Goal: Task Accomplishment & Management: Manage account settings

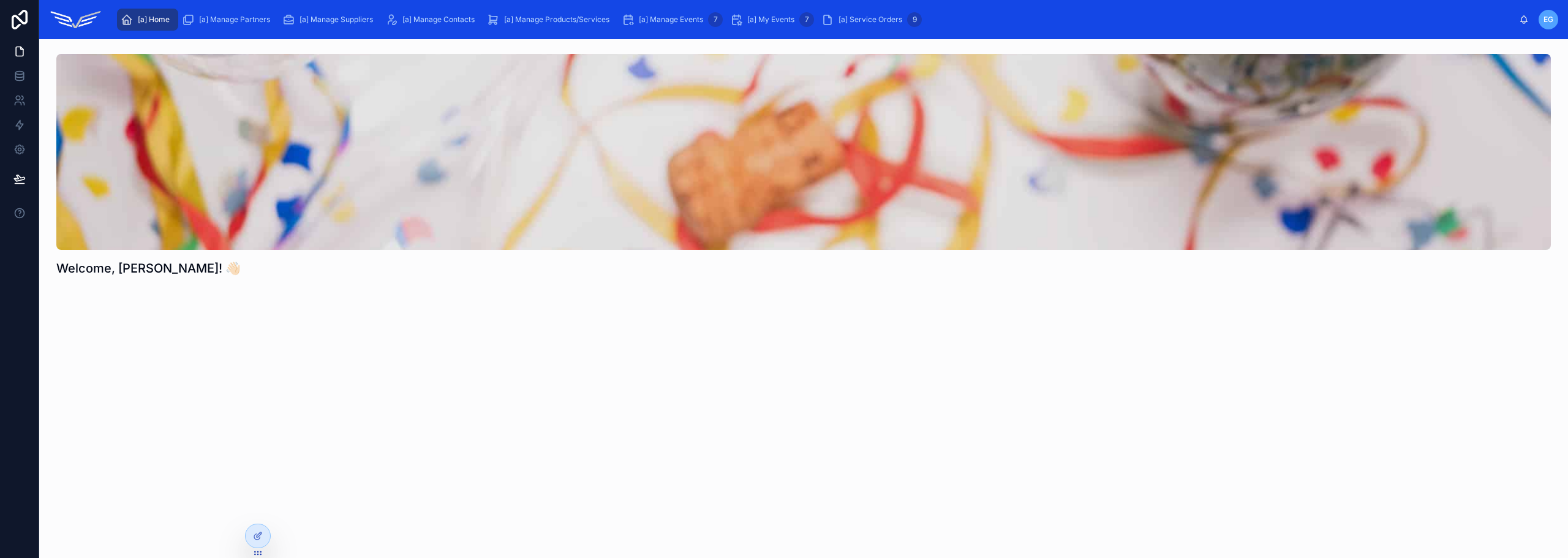
drag, startPoint x: 1425, startPoint y: 174, endPoint x: 123, endPoint y: 300, distance: 1308.1
click at [123, 300] on div "Welcome, [PERSON_NAME]! 👋🏻" at bounding box center [804, 200] width 1528 height 321
click at [763, 22] on span "[a] My Events" at bounding box center [770, 19] width 47 height 10
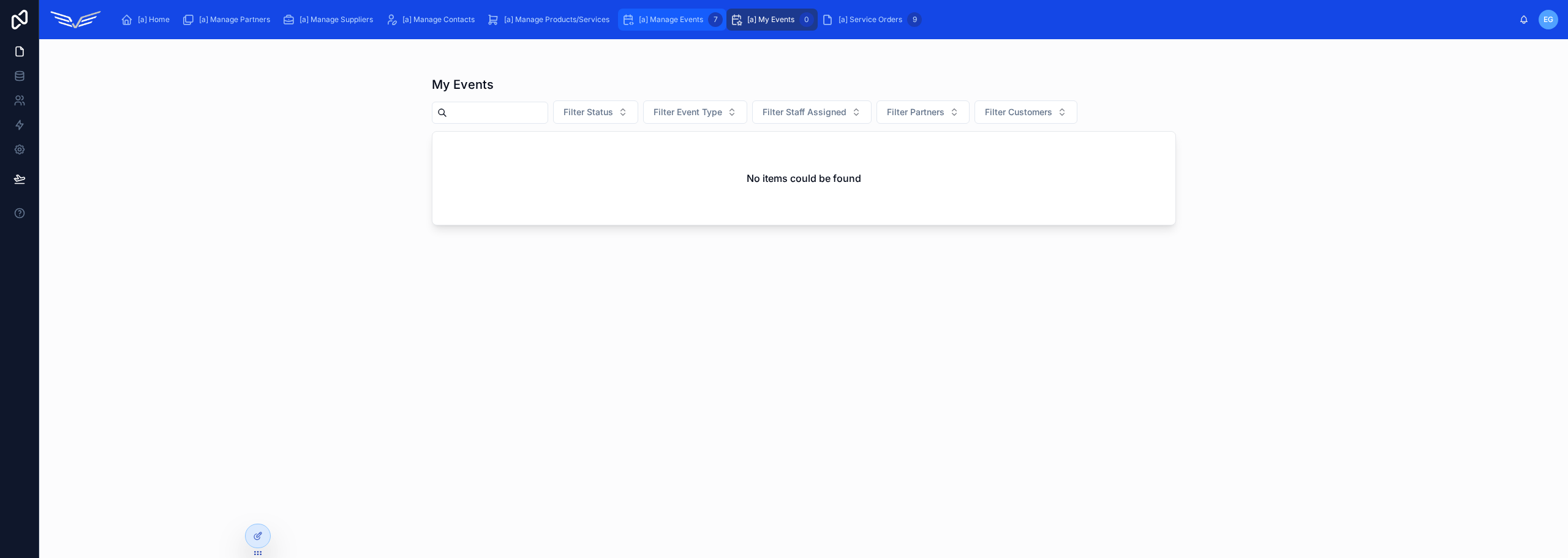
click at [661, 19] on span "[a] Manage Events" at bounding box center [670, 19] width 64 height 10
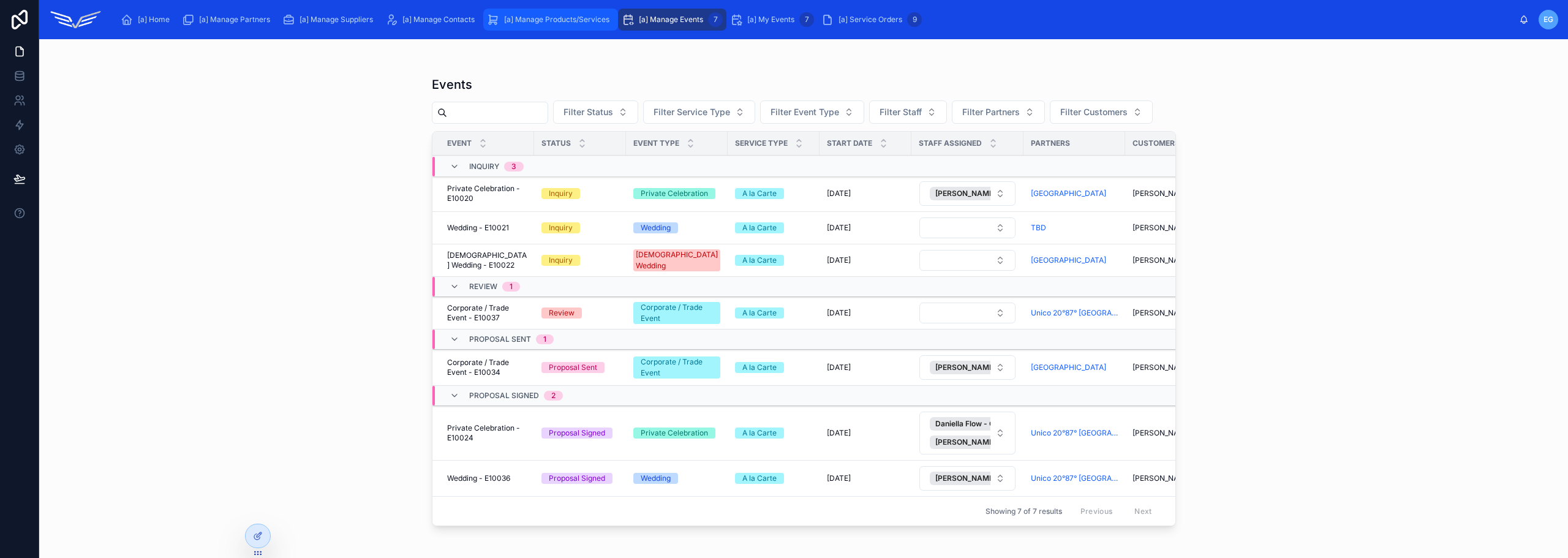
click at [544, 19] on span "[a] Manage Products/Services" at bounding box center [557, 19] width 106 height 10
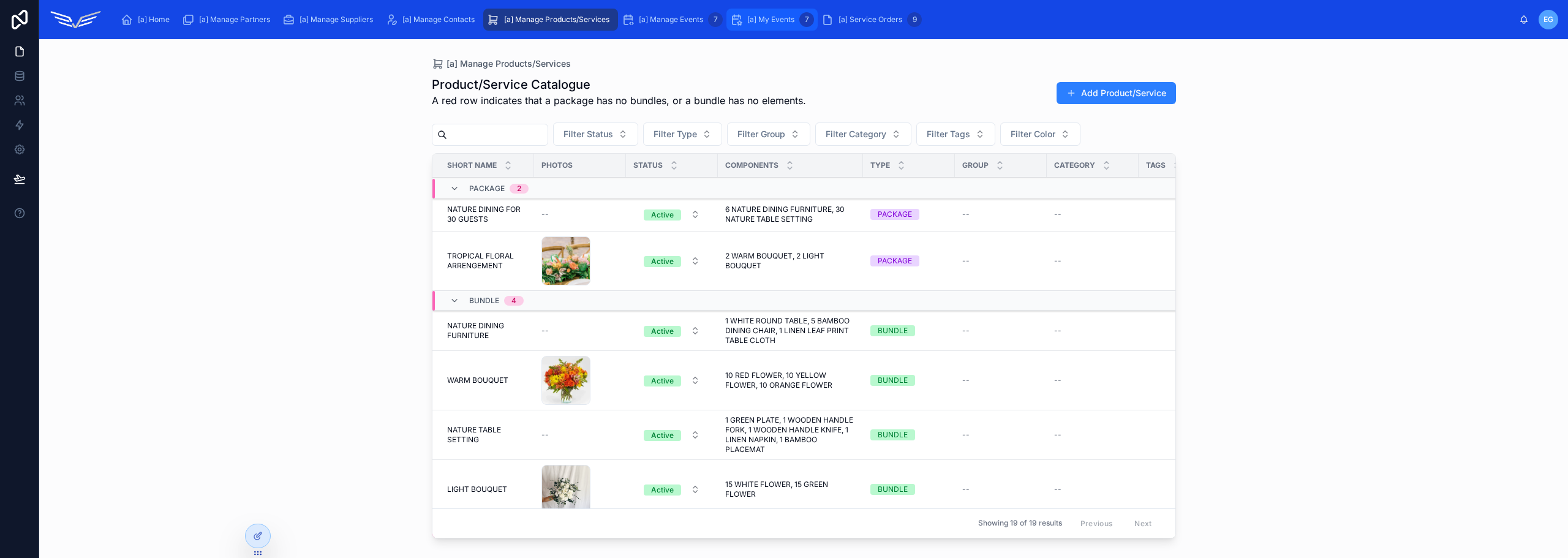
click at [753, 25] on div "[a] My Events 7" at bounding box center [772, 19] width 84 height 19
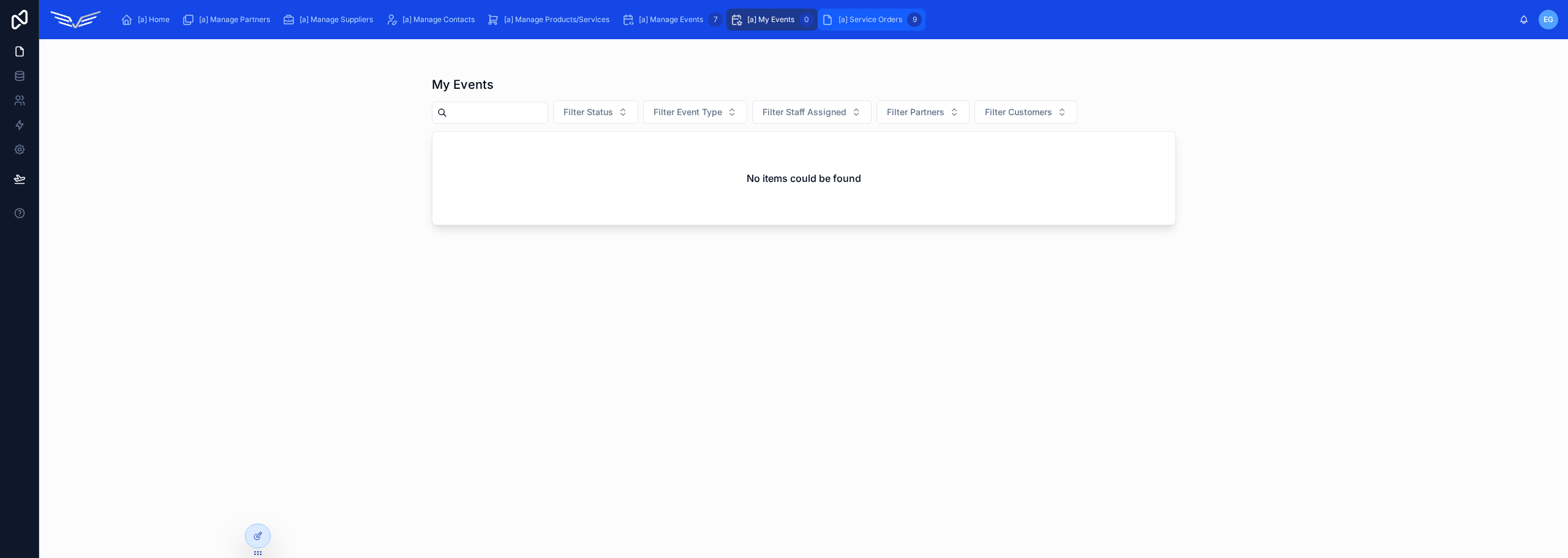
click at [884, 19] on span "[a] Service Orders" at bounding box center [871, 19] width 64 height 10
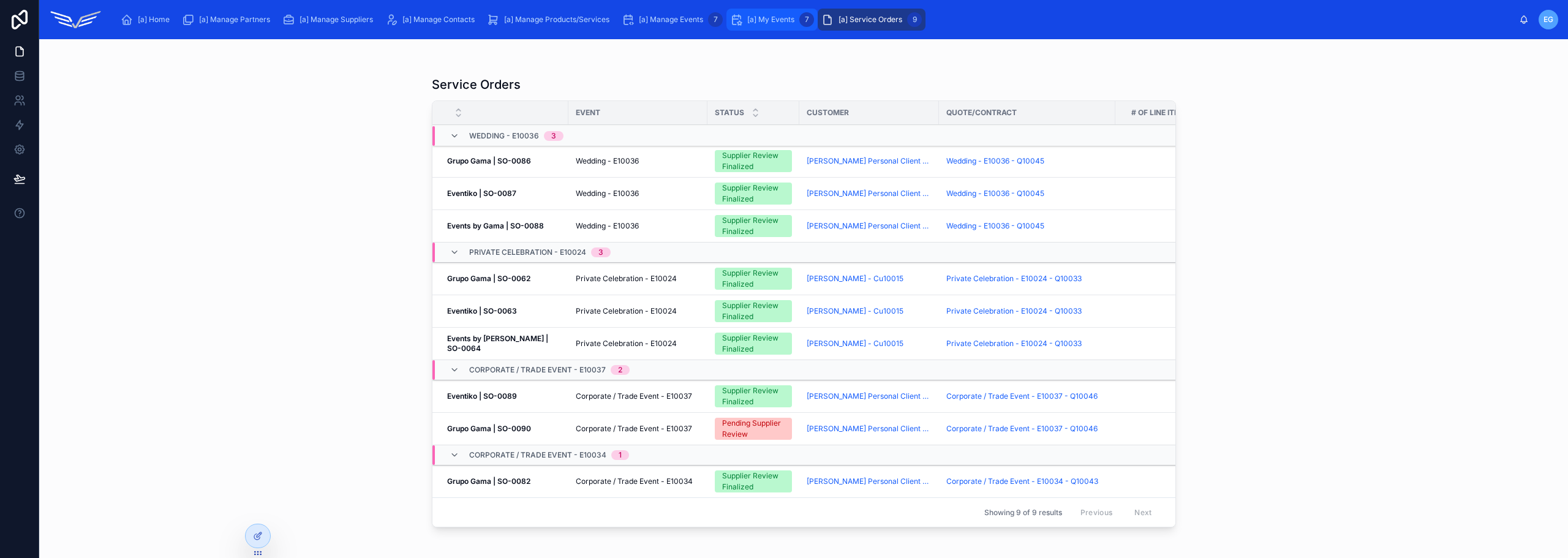
click at [787, 13] on div "[a] My Events 7" at bounding box center [772, 19] width 84 height 19
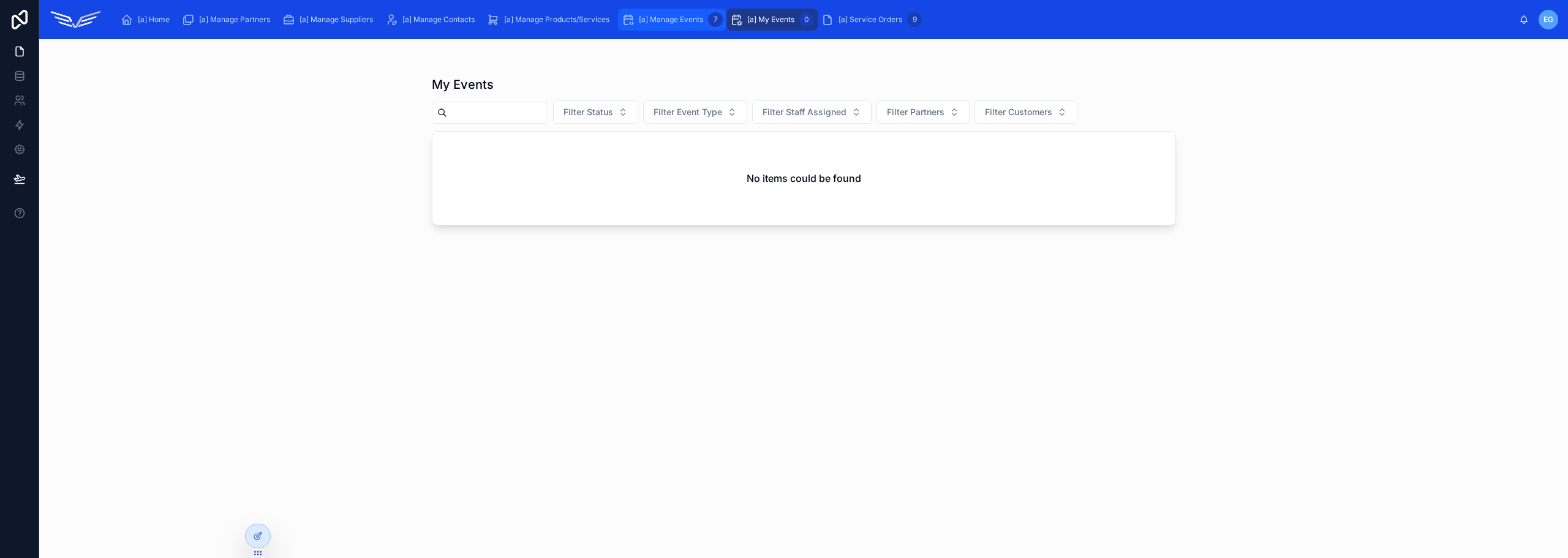
click at [677, 13] on div "[a] Manage Events 7" at bounding box center [672, 19] width 101 height 19
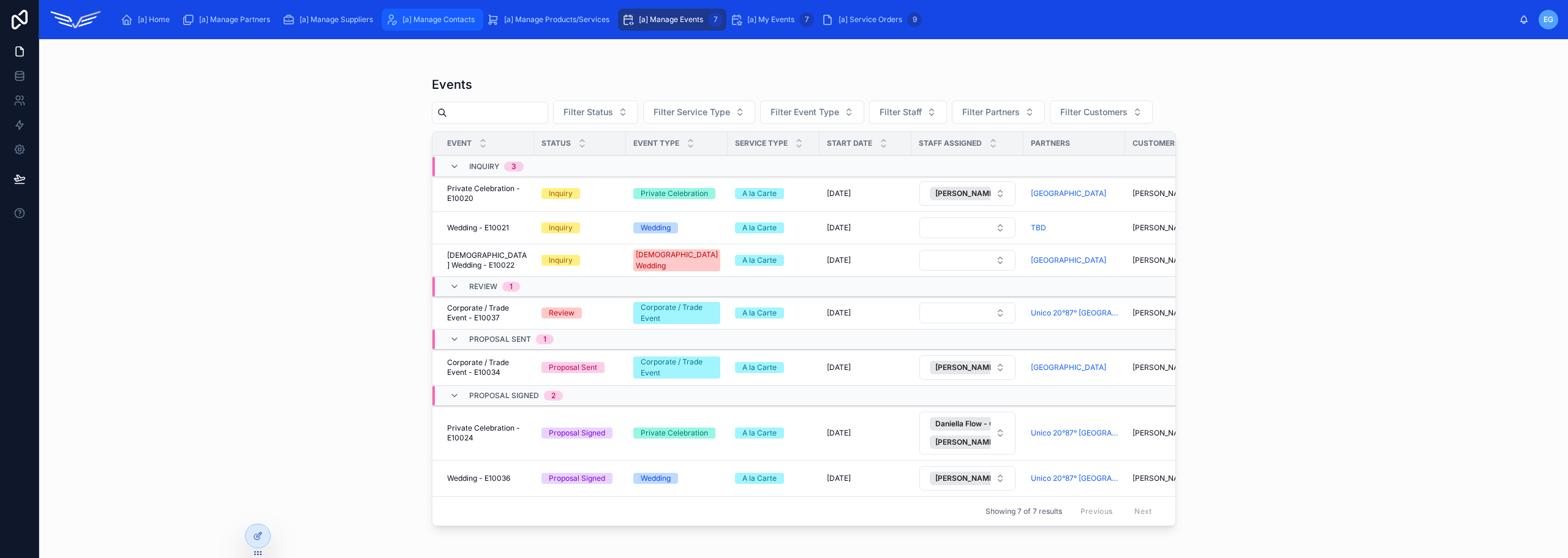
click at [420, 19] on span "[a] Manage Contacts" at bounding box center [438, 19] width 72 height 10
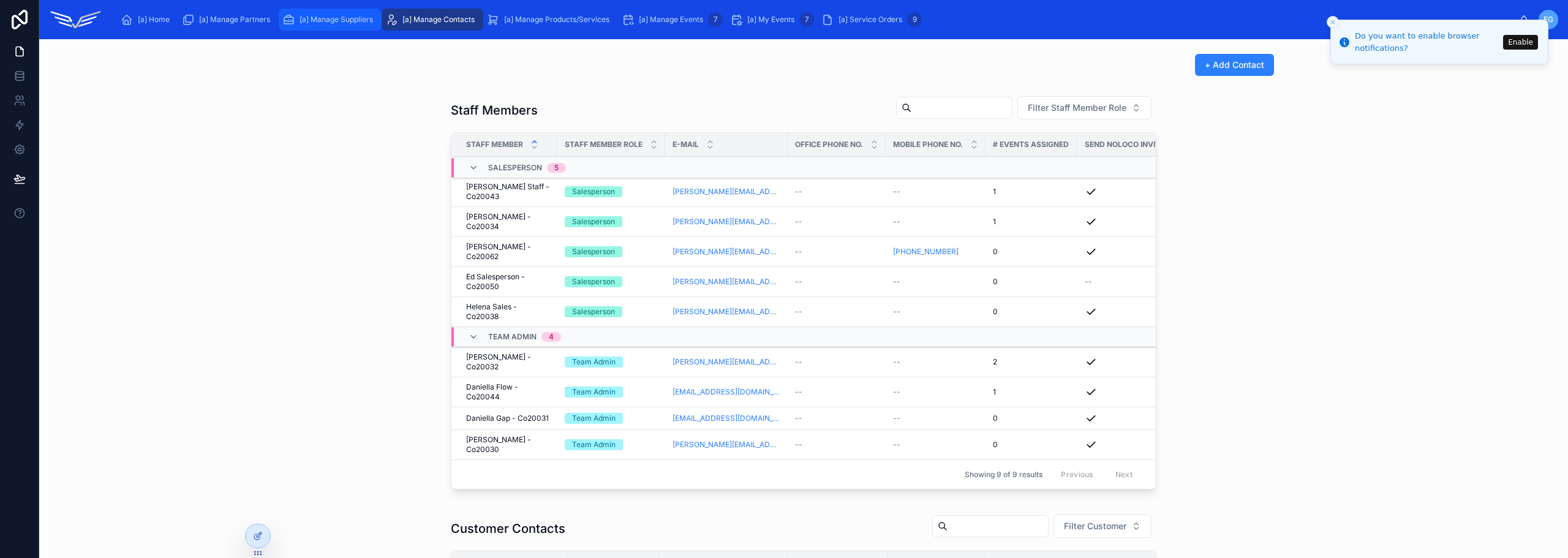
click at [316, 26] on div "[a] Manage Suppliers" at bounding box center [330, 19] width 95 height 19
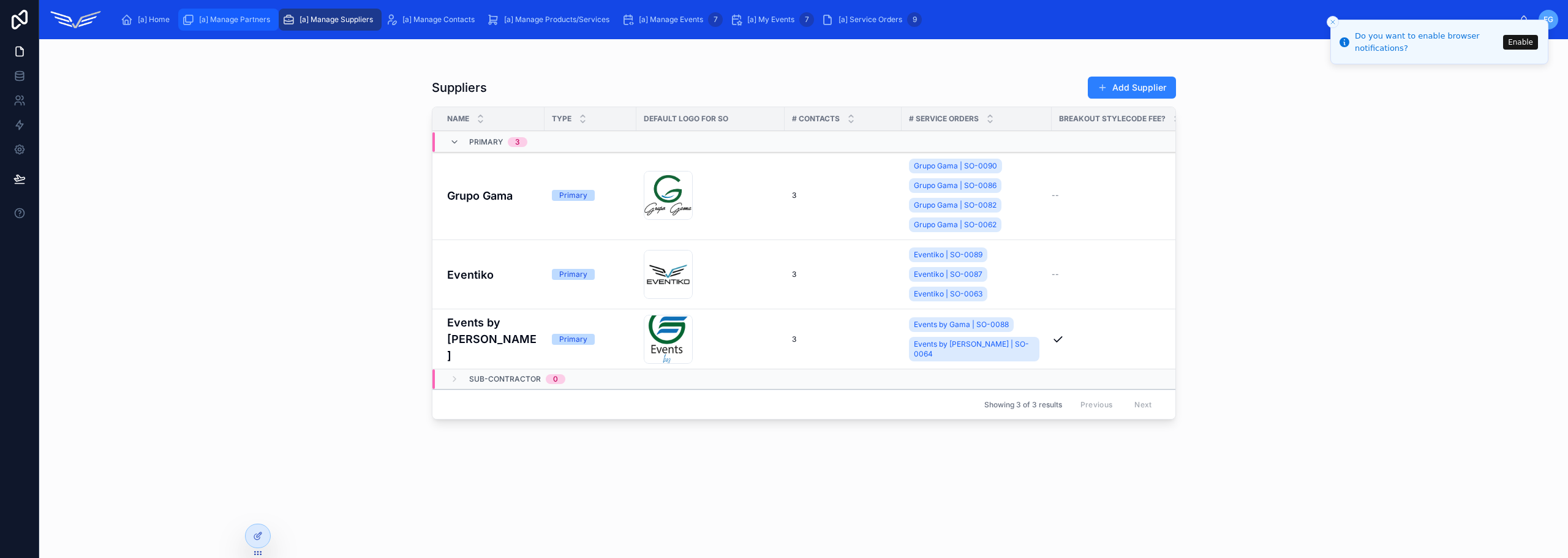
click at [234, 16] on span "[a] Manage Partners" at bounding box center [235, 19] width 71 height 10
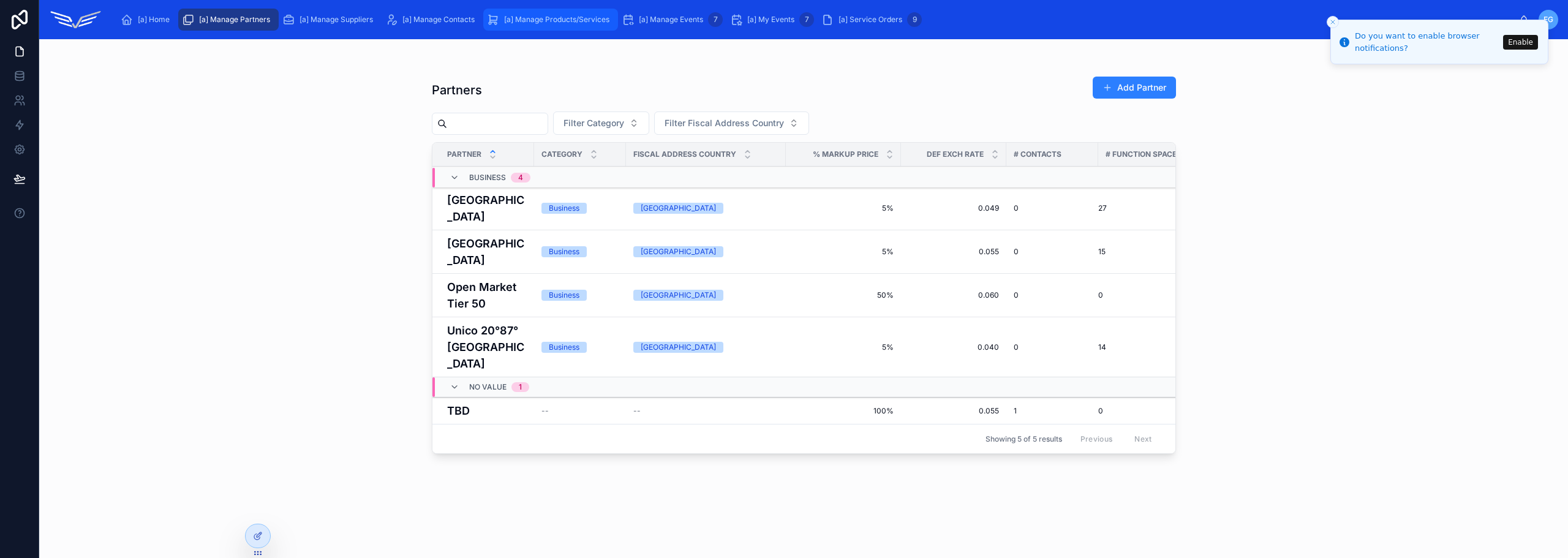
click at [542, 28] on div "[a] Manage Products/Services" at bounding box center [551, 19] width 127 height 19
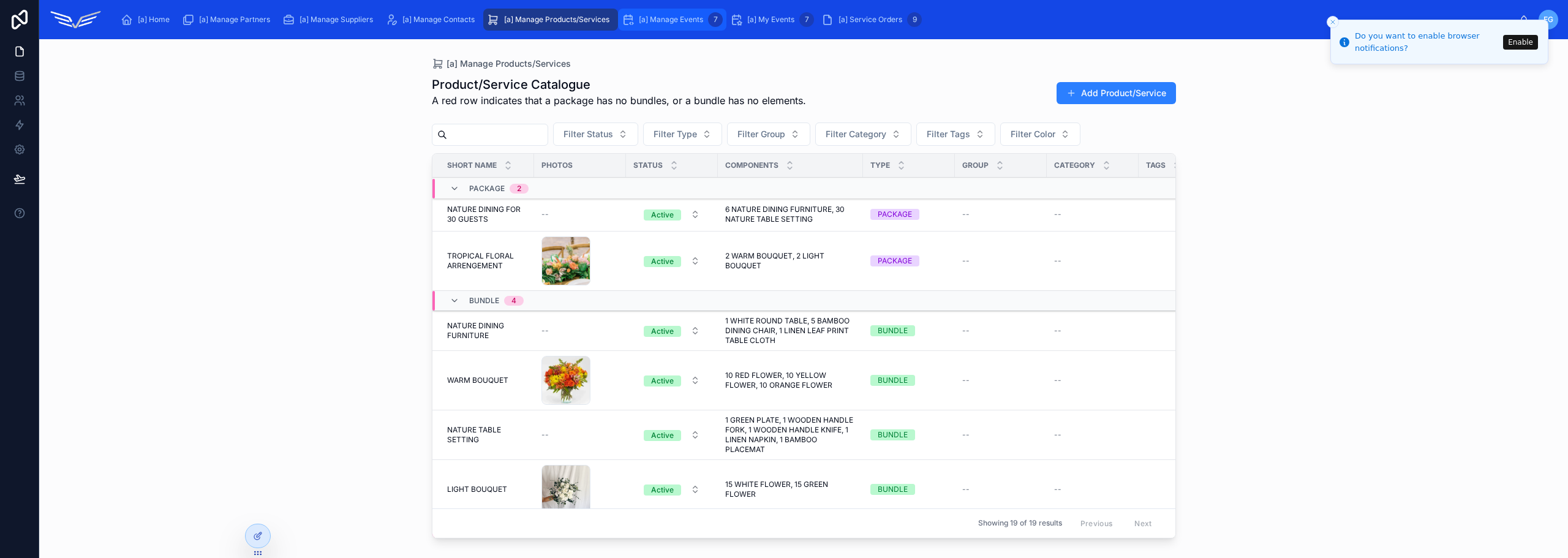
click at [709, 14] on div "[a] Manage Events 7" at bounding box center [672, 19] width 101 height 19
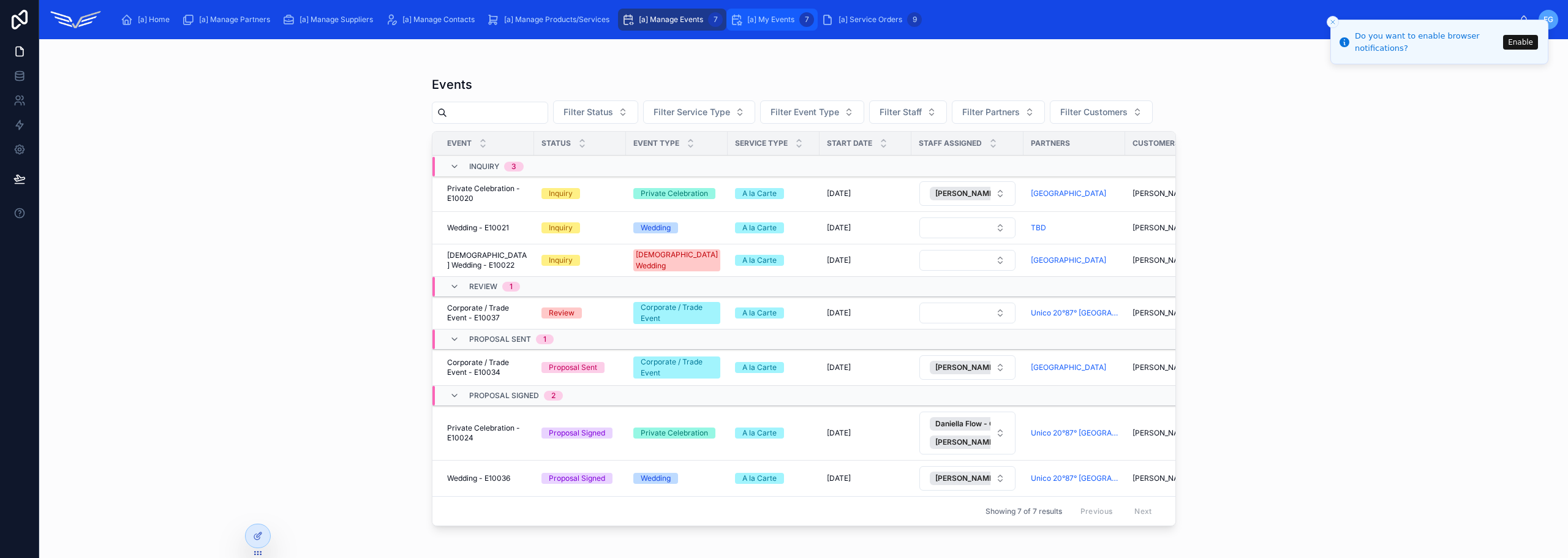
click at [757, 19] on span "[a] My Events" at bounding box center [770, 19] width 47 height 10
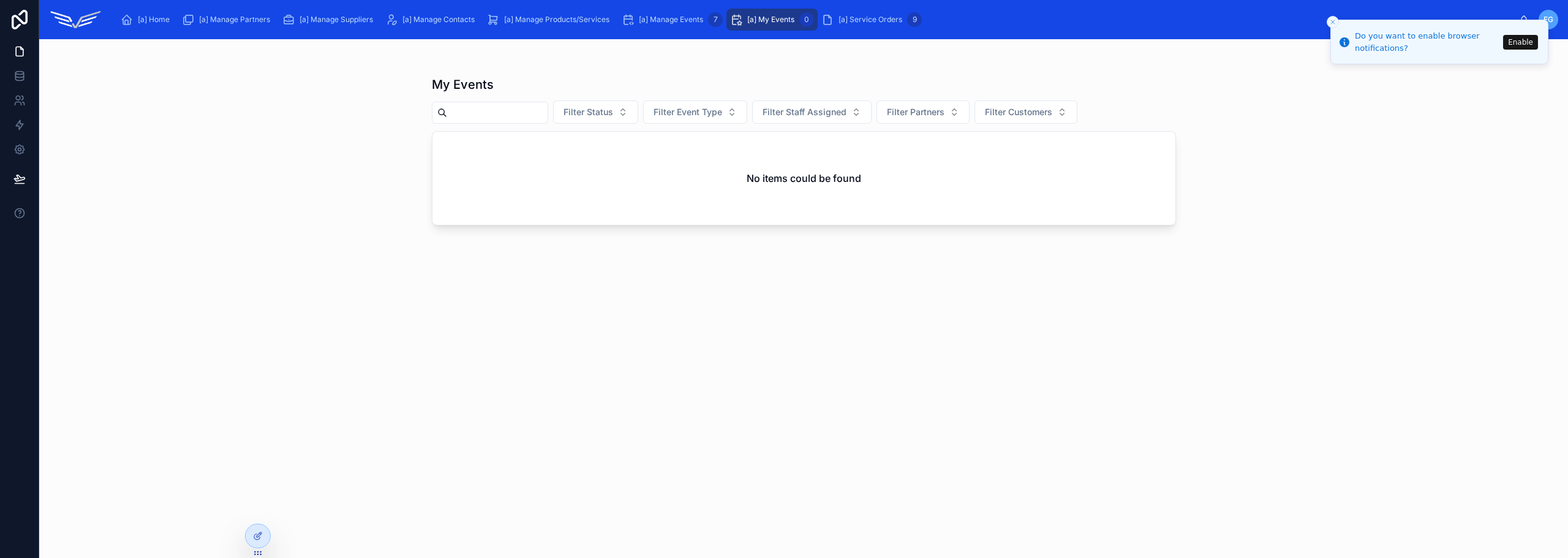
click at [740, 22] on icon "scrollable content" at bounding box center [736, 19] width 12 height 12
click at [1416, 206] on div "My Events Filter Status Filter Event Type Filter Staff Assigned Filter Partners…" at bounding box center [804, 299] width 1528 height 519
click at [1331, 22] on icon "Close toast" at bounding box center [1332, 22] width 7 height 7
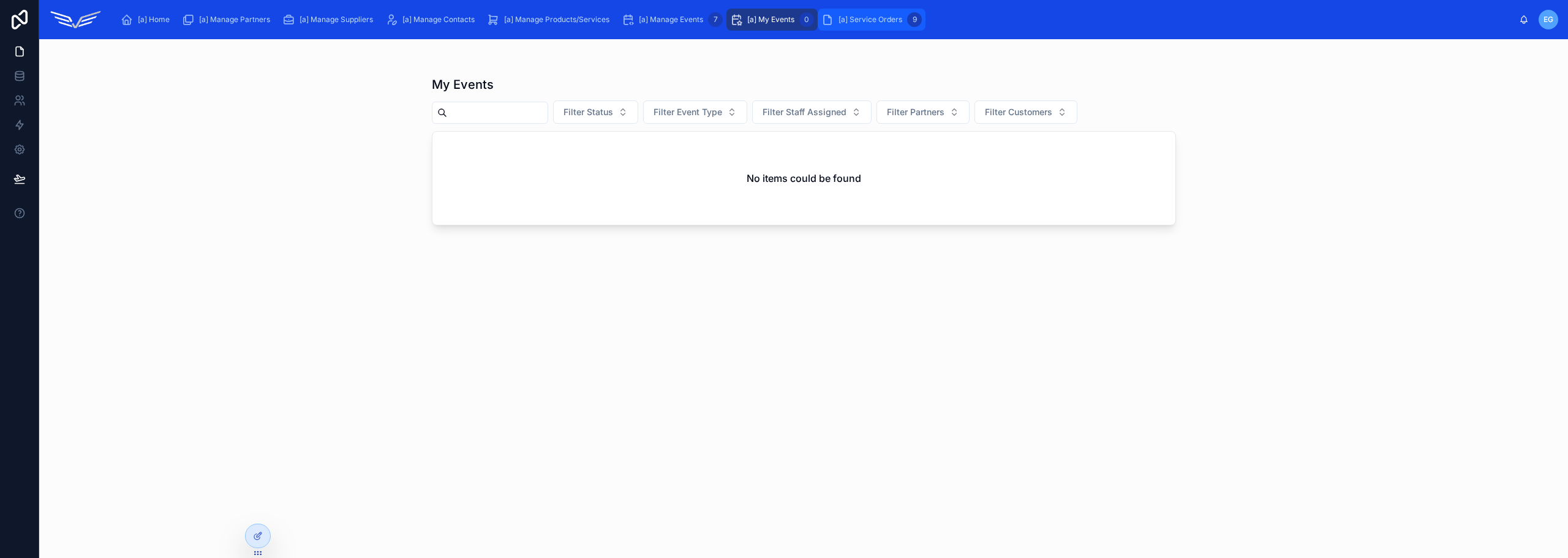
click at [878, 18] on span "[a] Service Orders" at bounding box center [871, 19] width 64 height 10
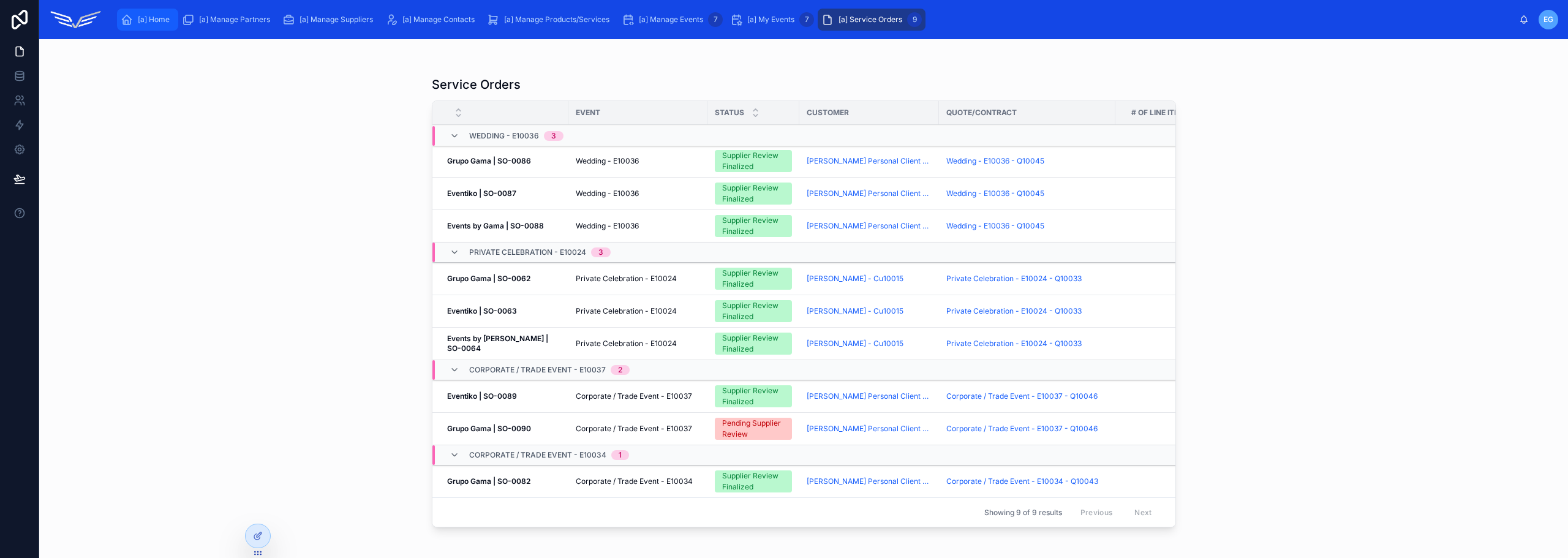
click at [151, 14] on div "[a] Home" at bounding box center [147, 19] width 54 height 19
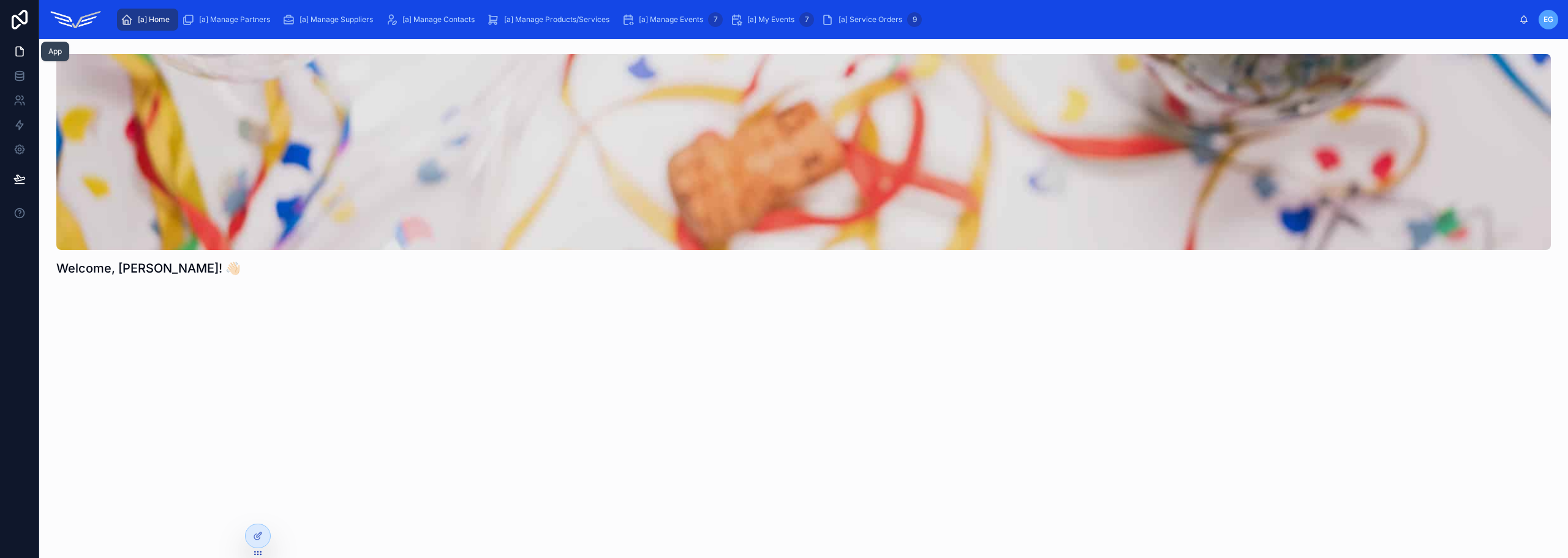
click at [20, 45] on link at bounding box center [19, 52] width 39 height 25
click at [23, 78] on icon at bounding box center [19, 78] width 8 height 5
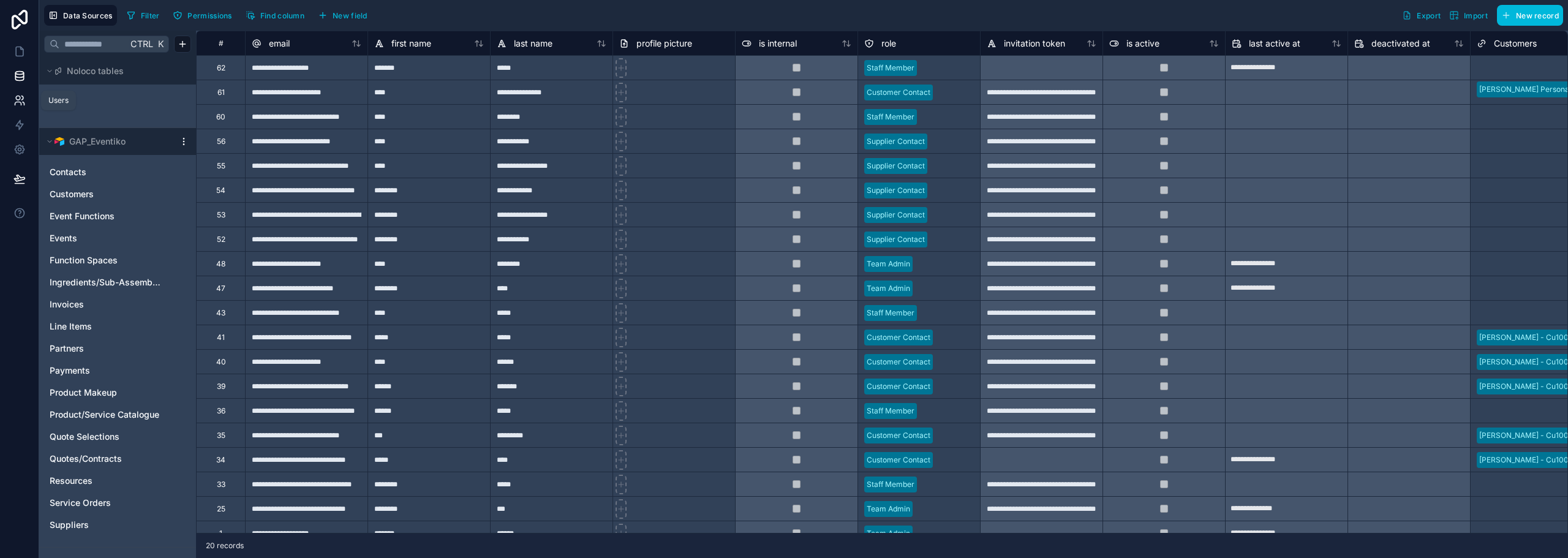
click at [21, 100] on icon at bounding box center [19, 101] width 12 height 12
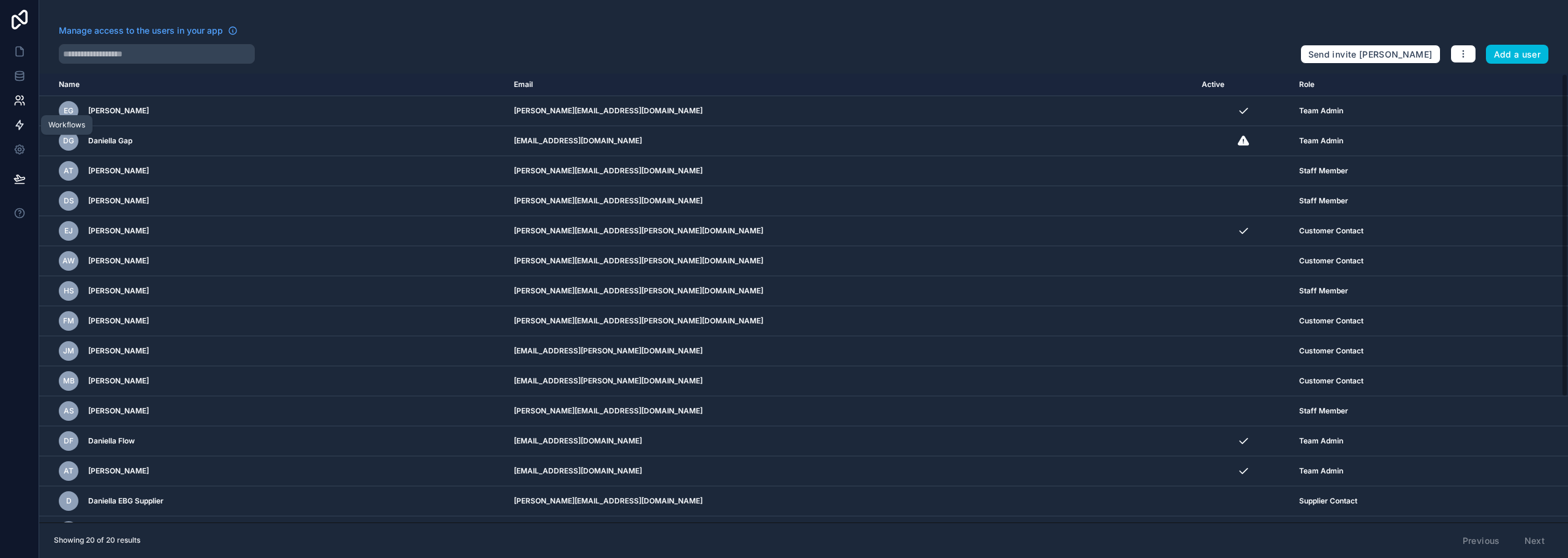
click at [21, 120] on icon at bounding box center [19, 125] width 12 height 12
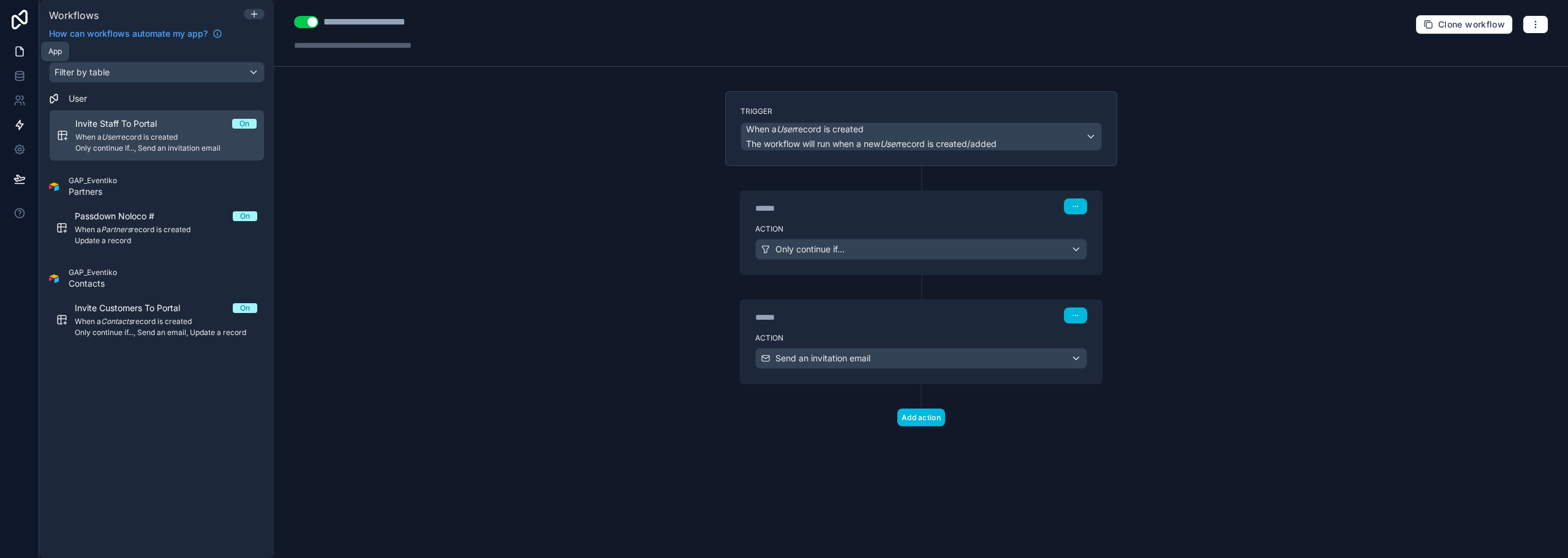
click at [19, 44] on link at bounding box center [19, 52] width 39 height 25
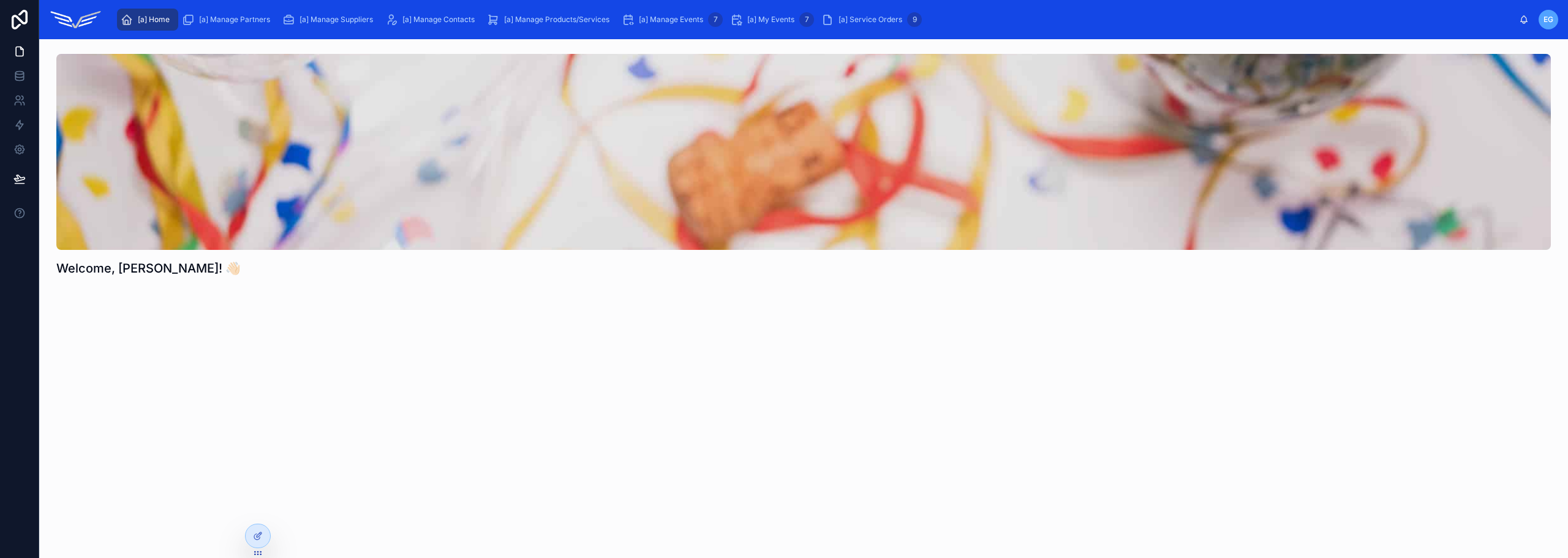
drag, startPoint x: 258, startPoint y: 310, endPoint x: 175, endPoint y: 286, distance: 86.4
click at [257, 310] on div "Welcome, [PERSON_NAME]! 👋🏻" at bounding box center [804, 200] width 1528 height 321
drag, startPoint x: 176, startPoint y: 269, endPoint x: 326, endPoint y: 471, distance: 251.6
click at [290, 388] on div "Welcome, [PERSON_NAME]! 👋🏻" at bounding box center [804, 299] width 1528 height 519
click at [213, 19] on span "[a] Manage Partners" at bounding box center [235, 19] width 71 height 10
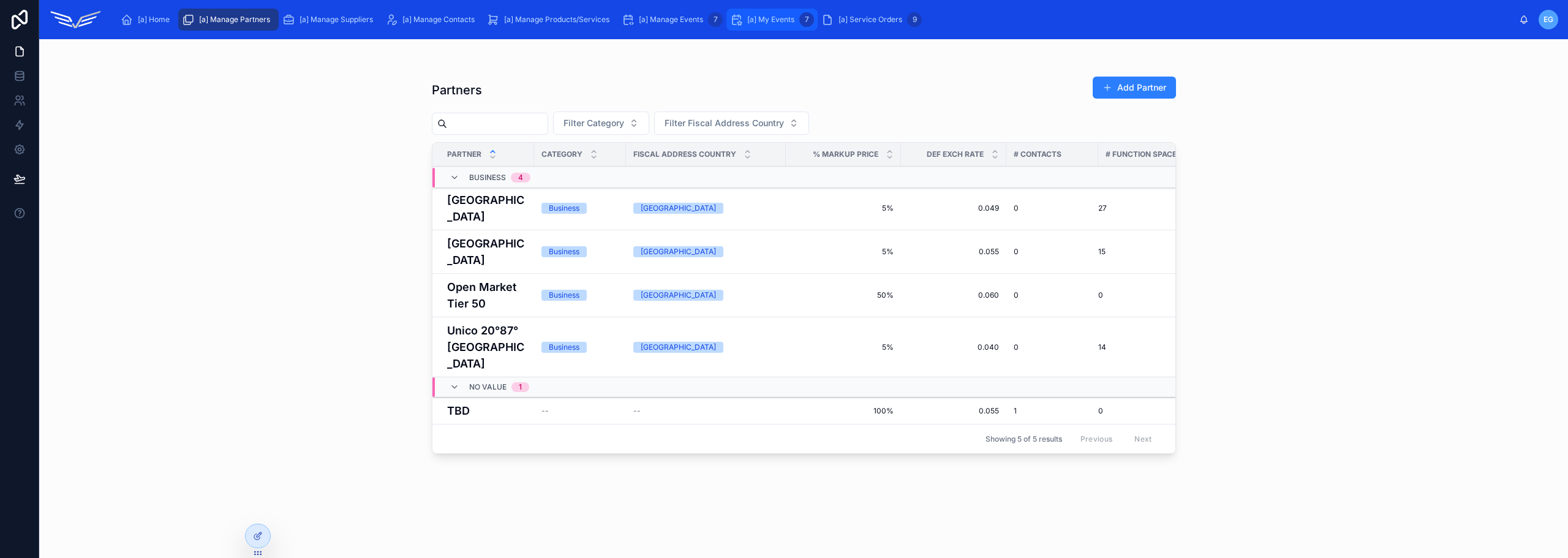
click at [784, 12] on div "[a] My Events 7" at bounding box center [772, 19] width 84 height 19
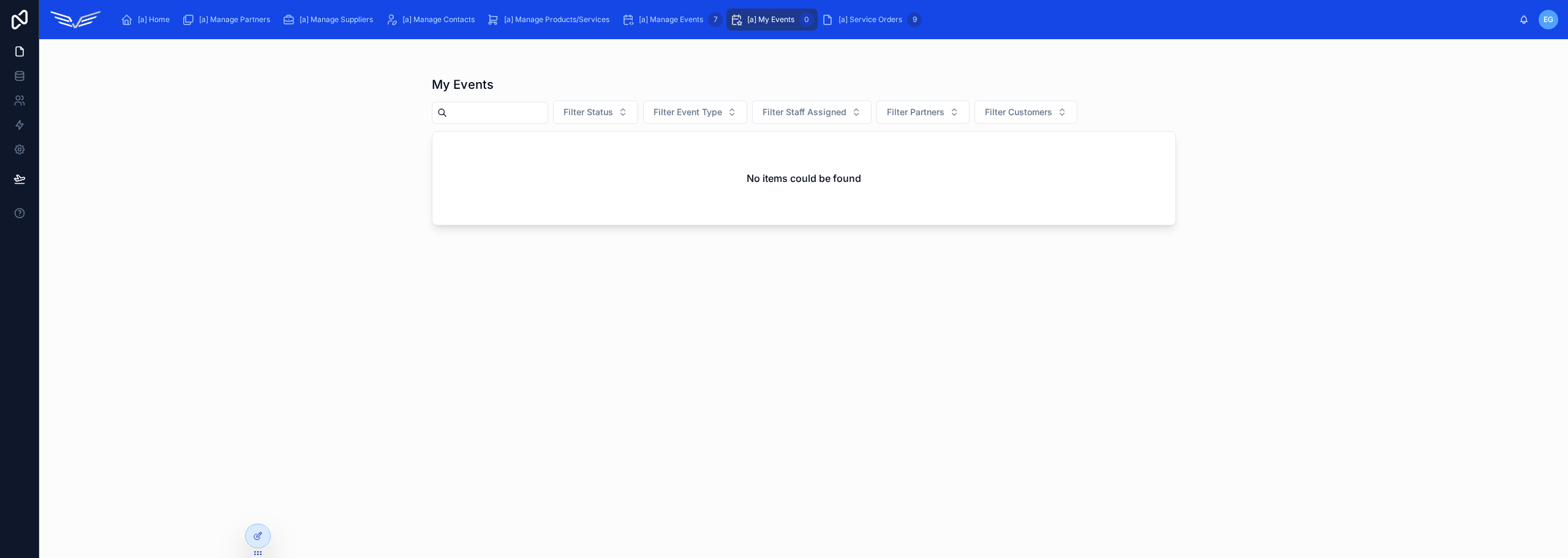
click at [742, 15] on icon "scrollable content" at bounding box center [736, 19] width 12 height 12
click at [682, 15] on span "[a] Manage Events" at bounding box center [670, 19] width 64 height 10
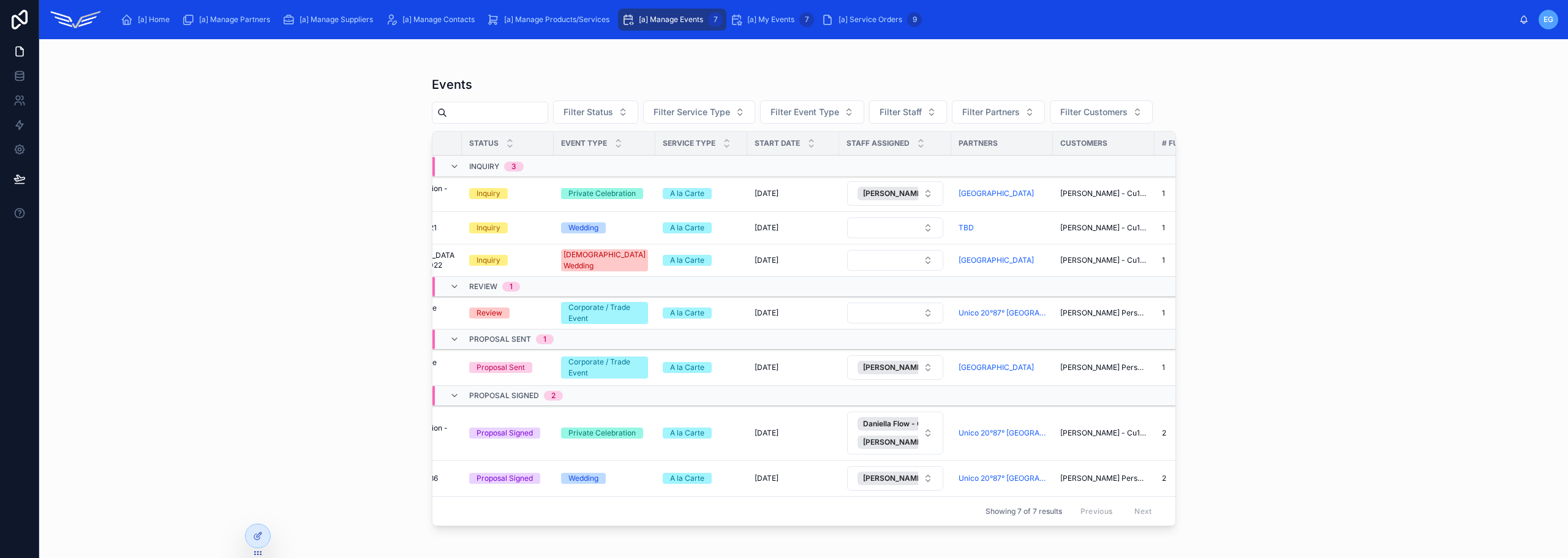
scroll to position [25, 0]
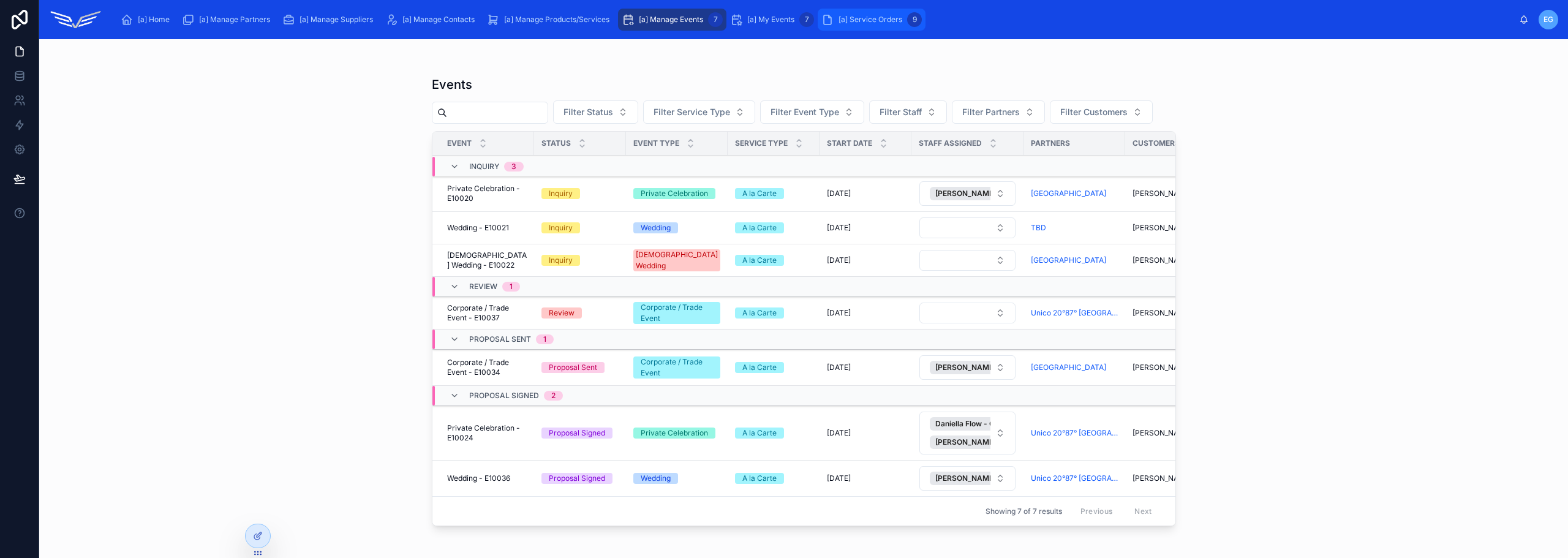
click at [879, 16] on span "[a] Service Orders" at bounding box center [871, 19] width 64 height 10
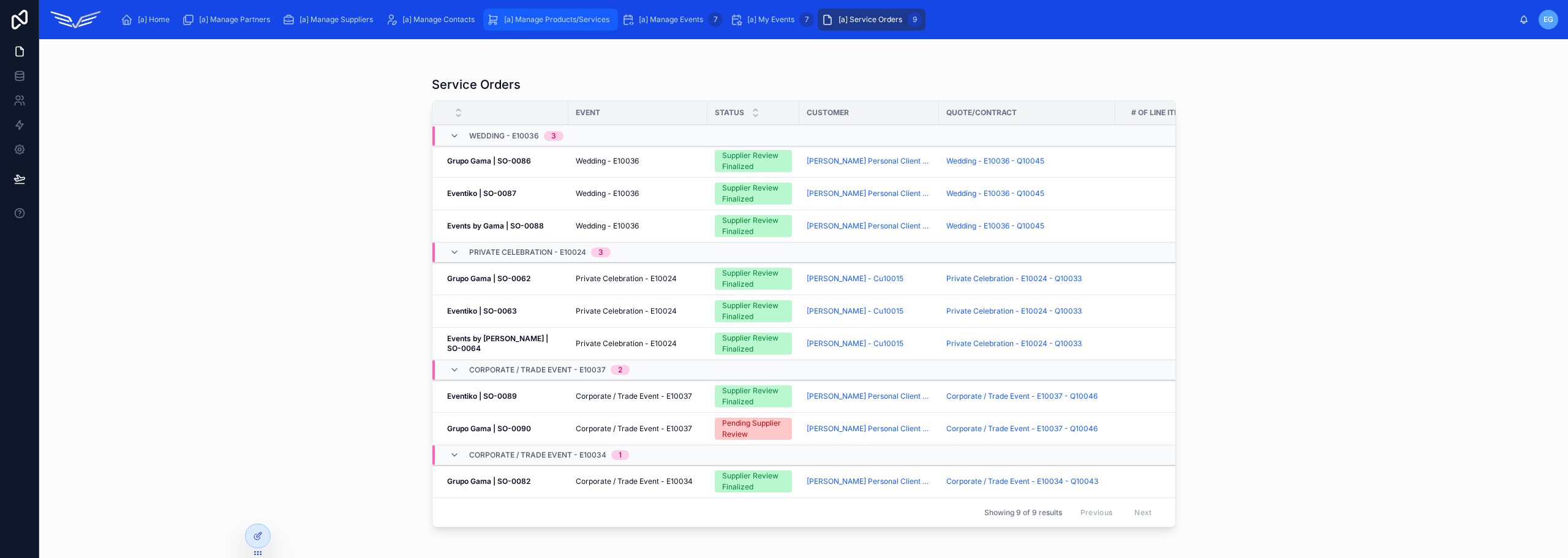
click at [588, 19] on span "[a] Manage Products/Services" at bounding box center [557, 19] width 106 height 10
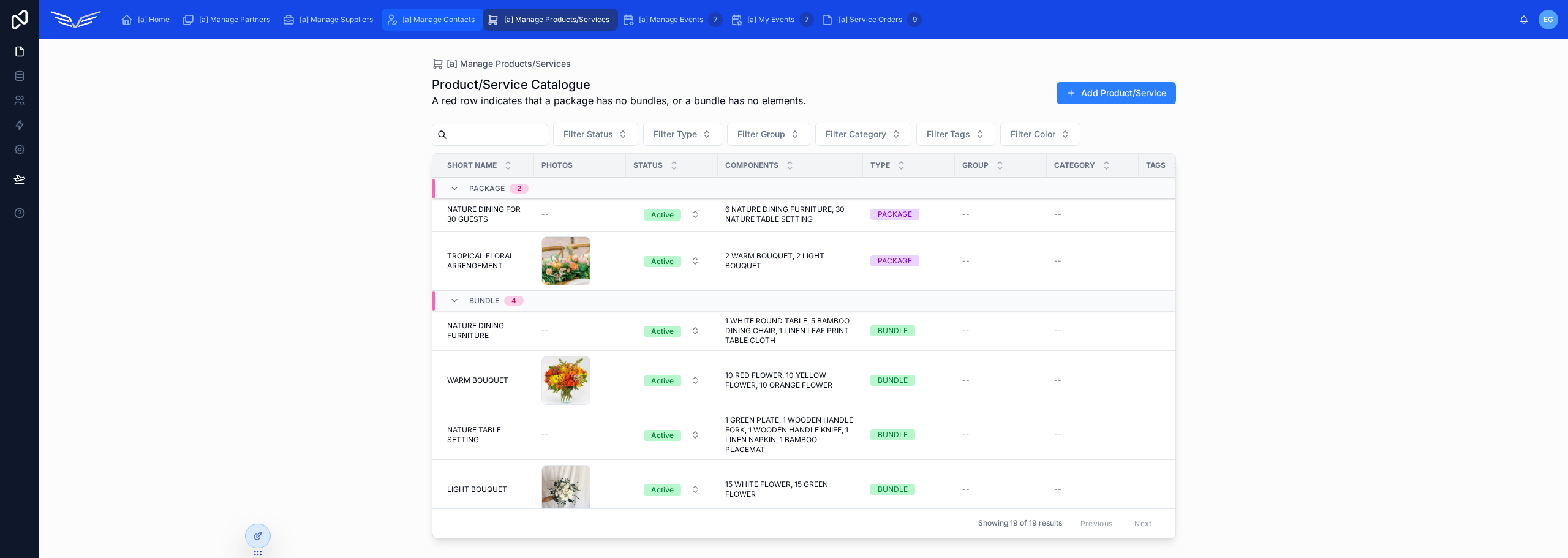
click at [423, 22] on span "[a] Manage Contacts" at bounding box center [438, 19] width 72 height 10
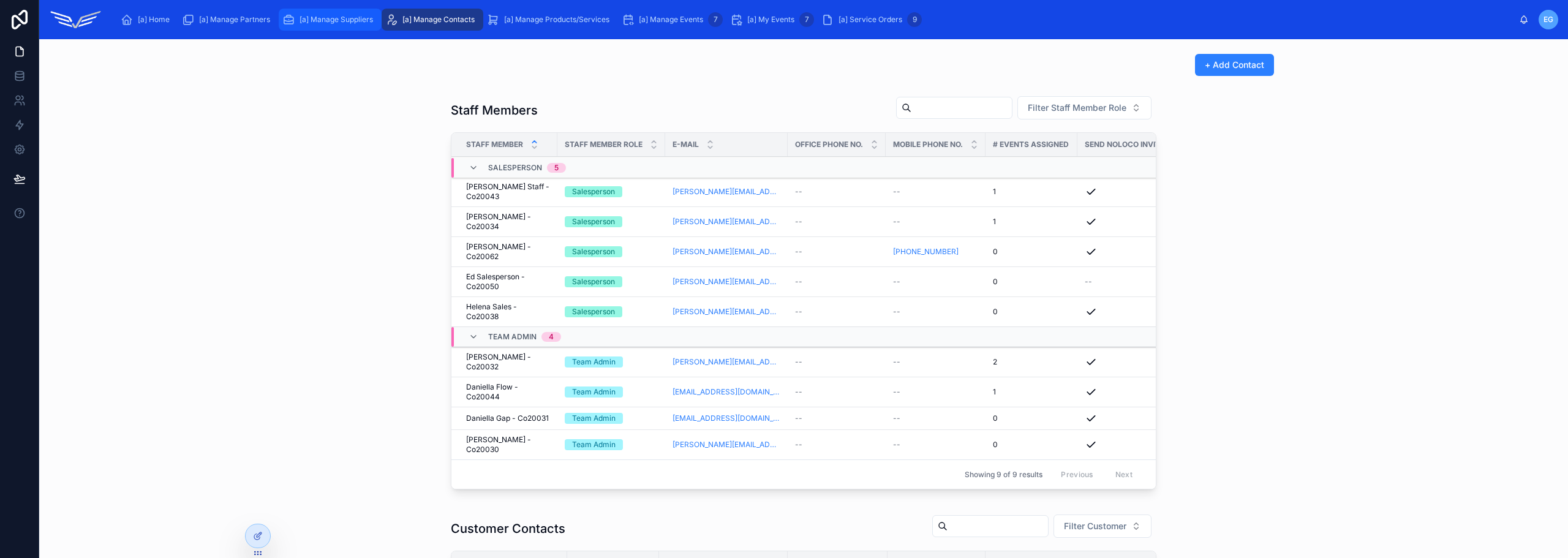
click at [327, 22] on span "[a] Manage Suppliers" at bounding box center [336, 19] width 74 height 10
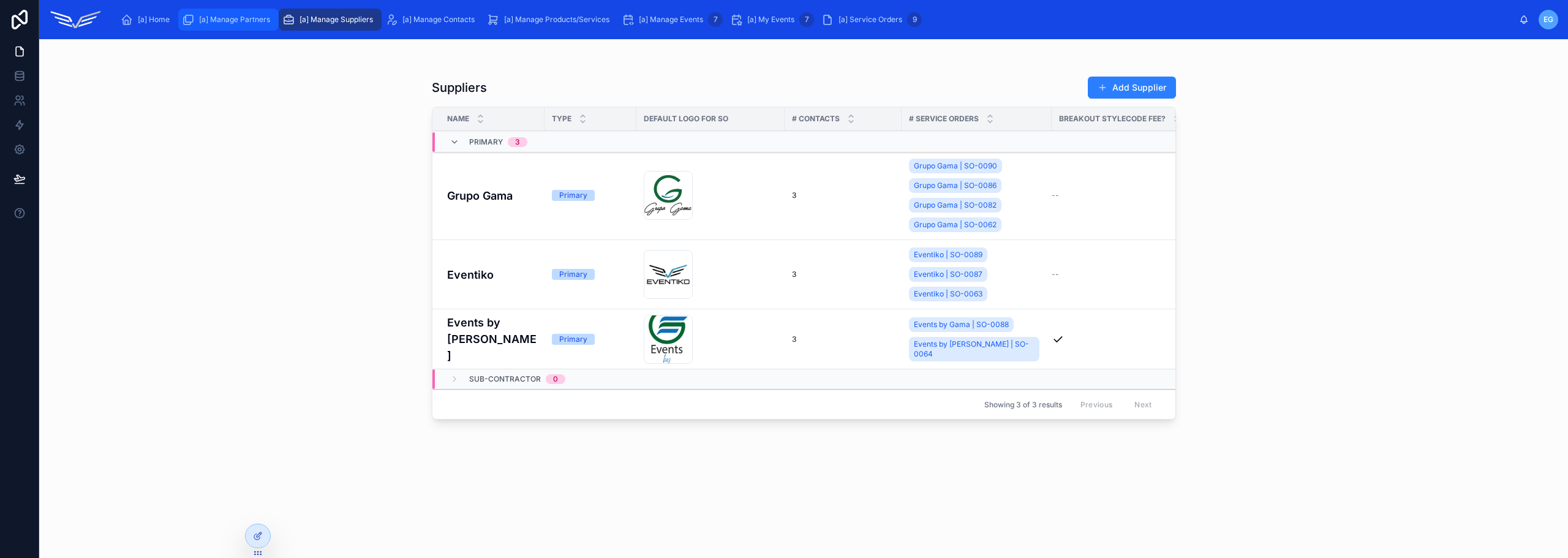
click at [241, 21] on span "[a] Manage Partners" at bounding box center [235, 19] width 71 height 10
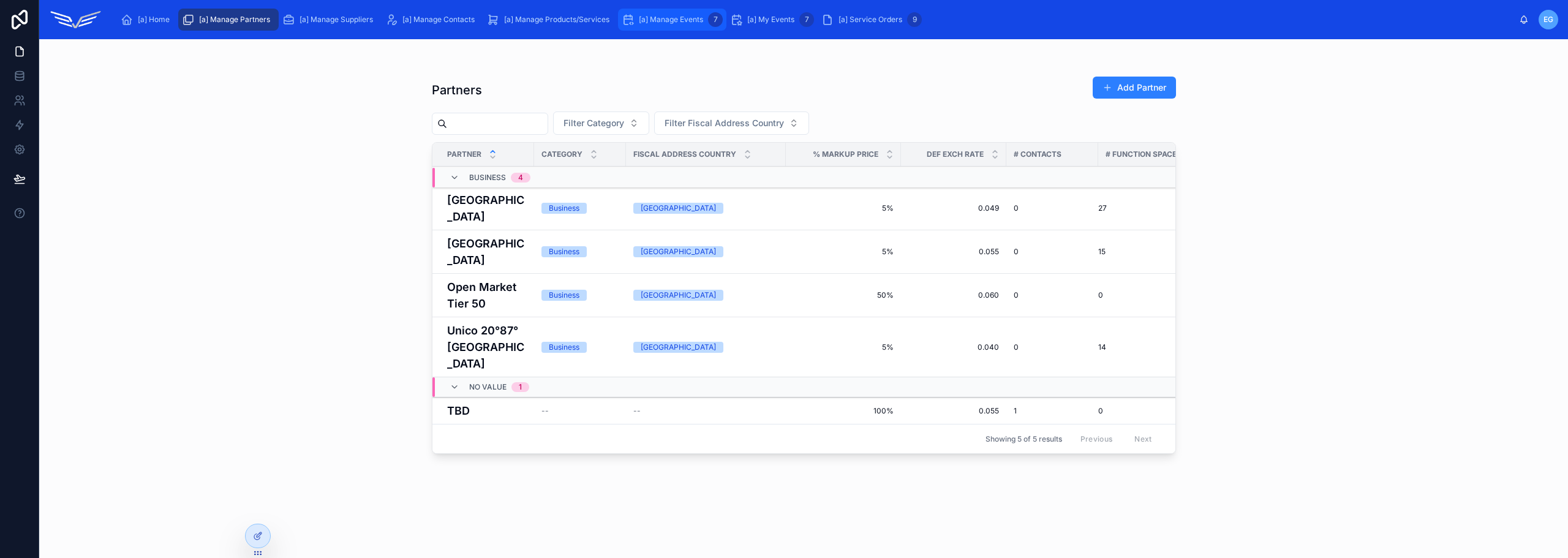
click at [684, 17] on span "[a] Manage Events" at bounding box center [670, 19] width 64 height 10
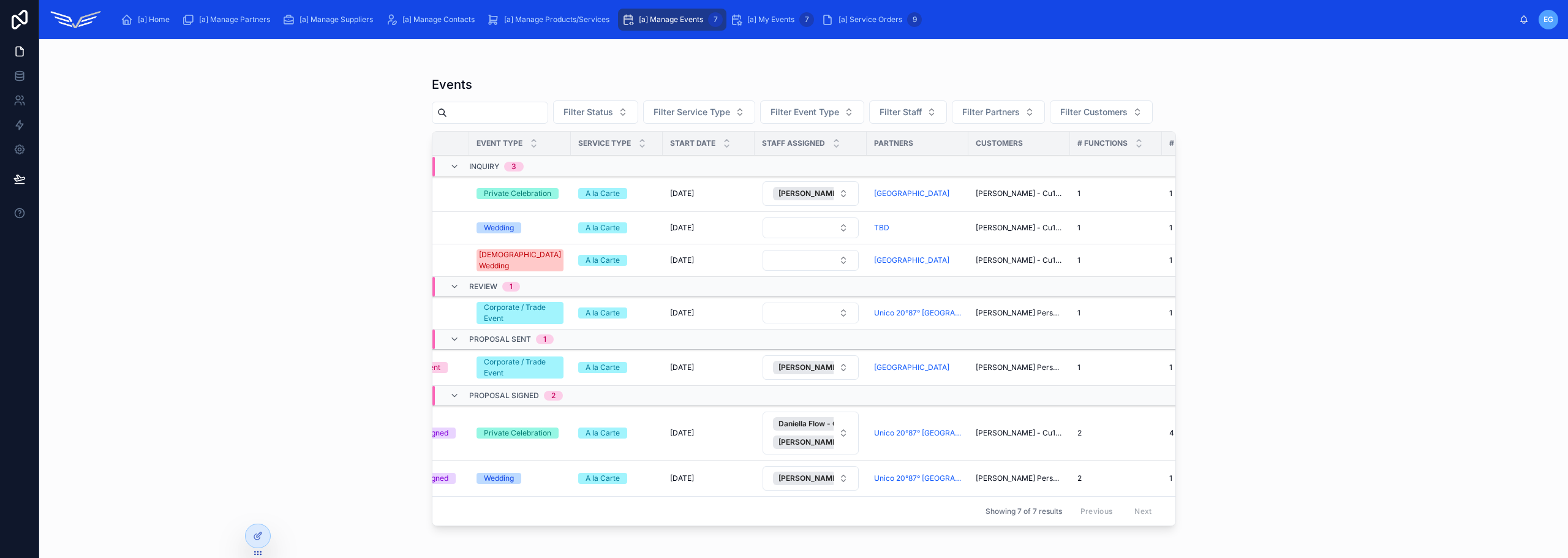
scroll to position [25, 443]
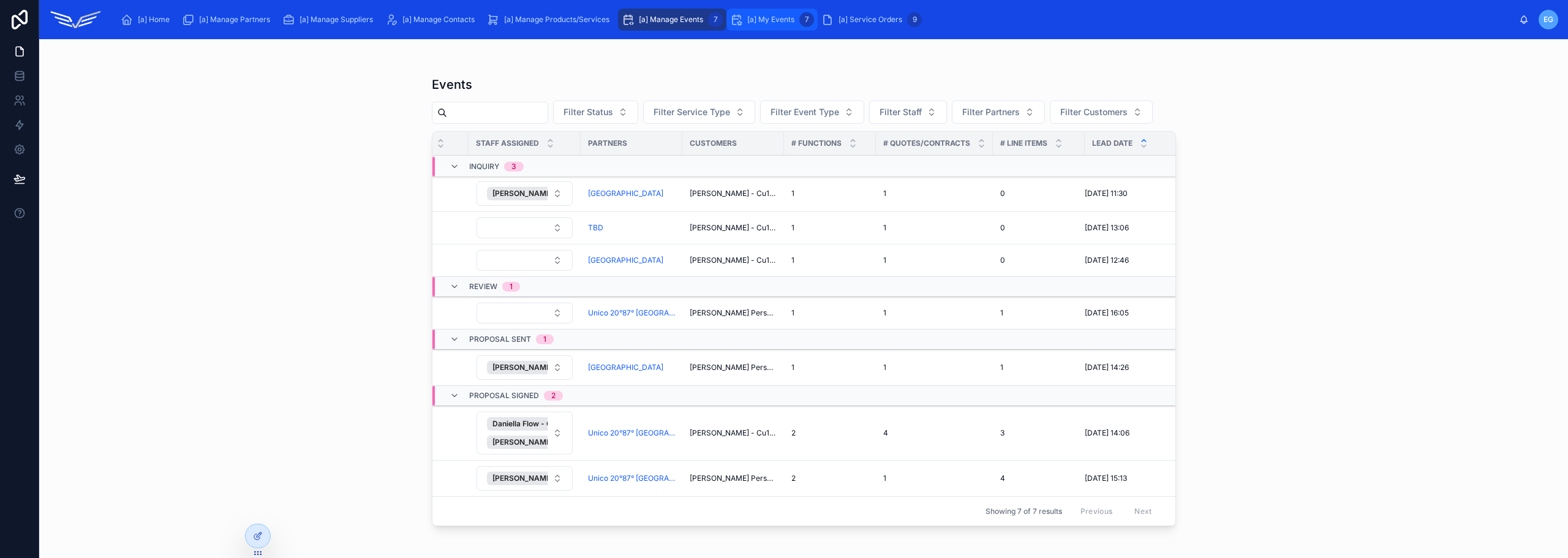
click at [765, 26] on div "[a] My Events 7" at bounding box center [772, 19] width 84 height 19
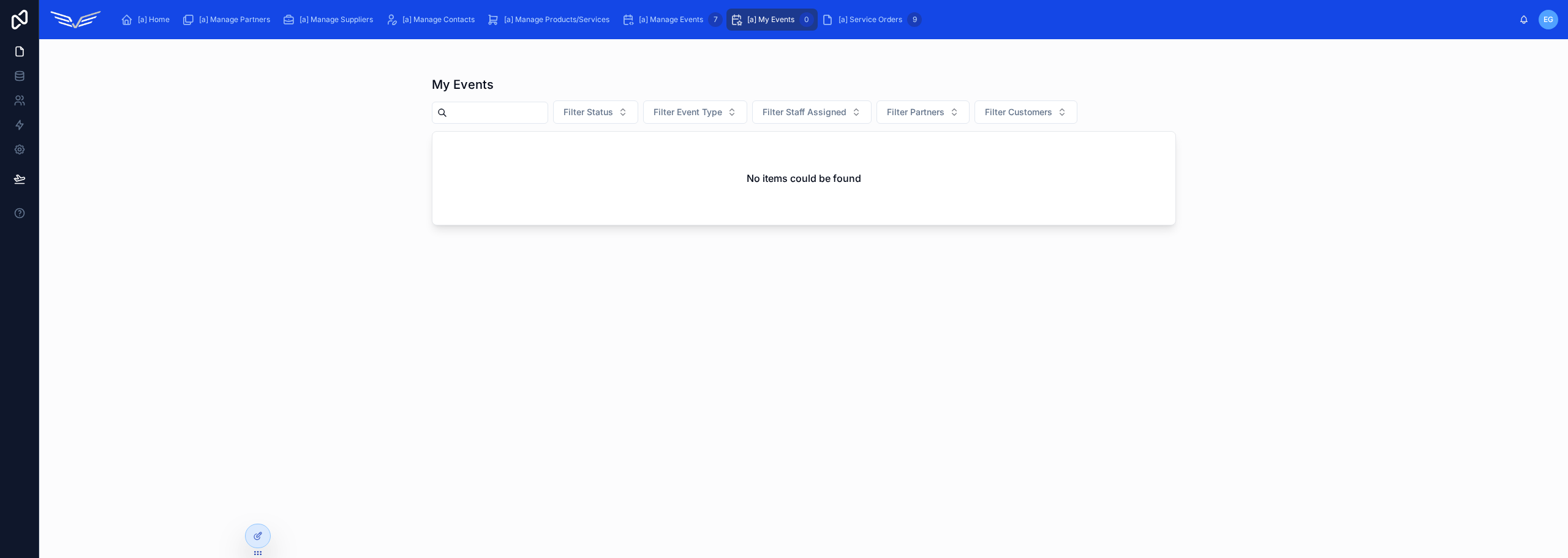
click at [1551, 19] on span "EG" at bounding box center [1548, 19] width 10 height 10
click at [876, 19] on span "[a] Service Orders" at bounding box center [871, 19] width 64 height 10
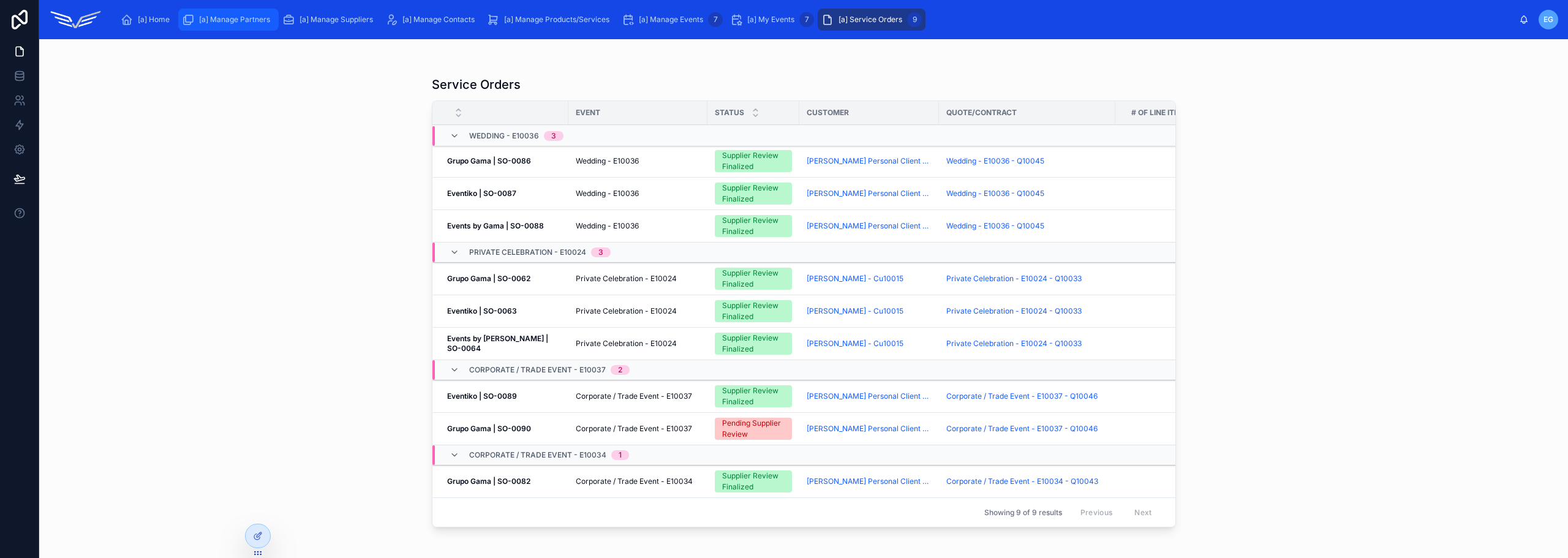
click at [232, 16] on span "[a] Manage Partners" at bounding box center [235, 19] width 71 height 10
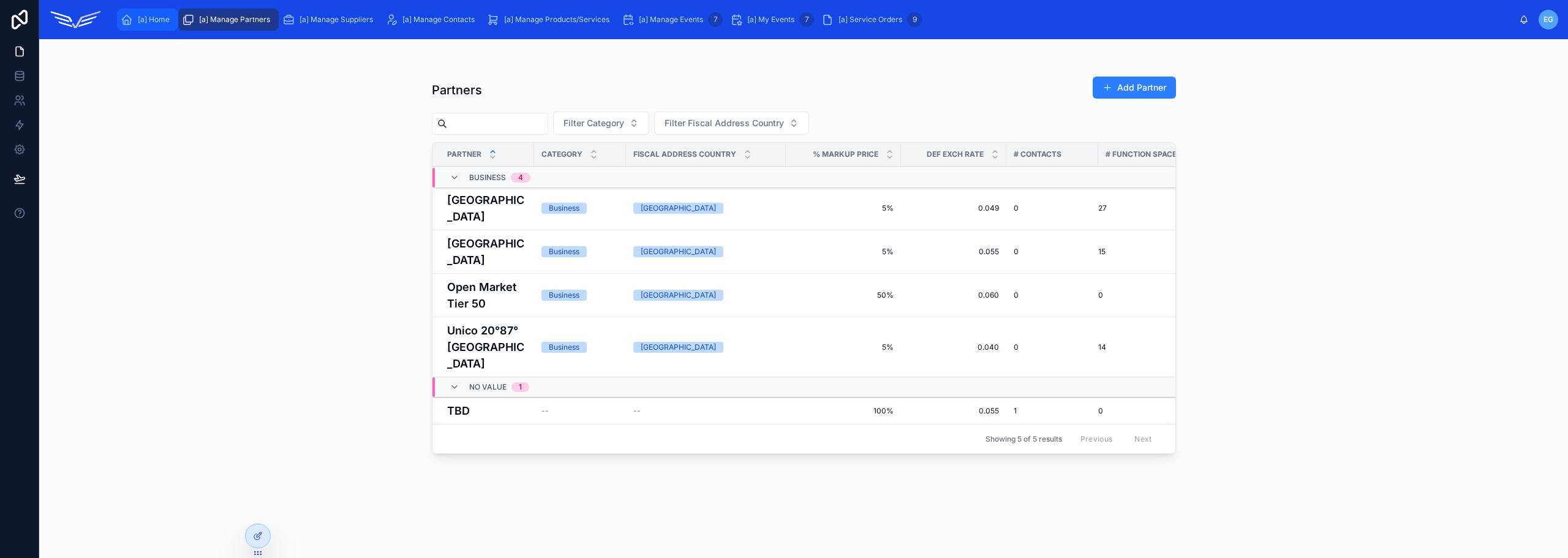
click at [150, 24] on span "[a] Home" at bounding box center [154, 19] width 32 height 10
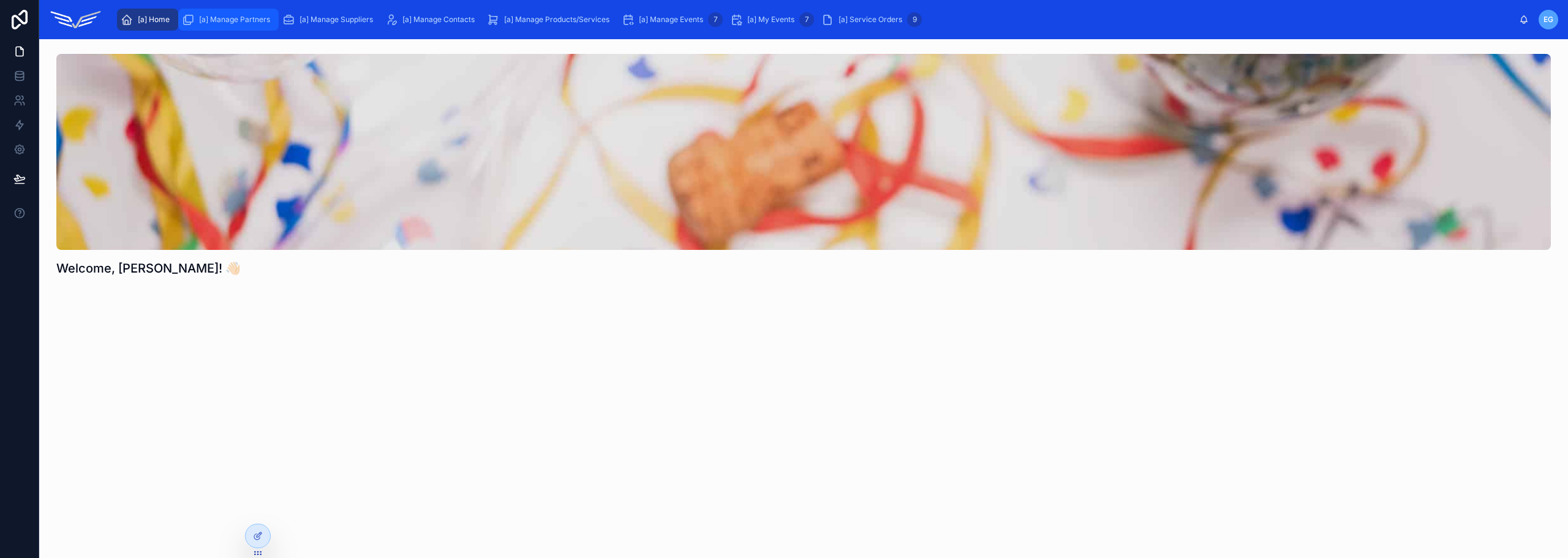
click at [227, 18] on span "[a] Manage Partners" at bounding box center [235, 19] width 71 height 10
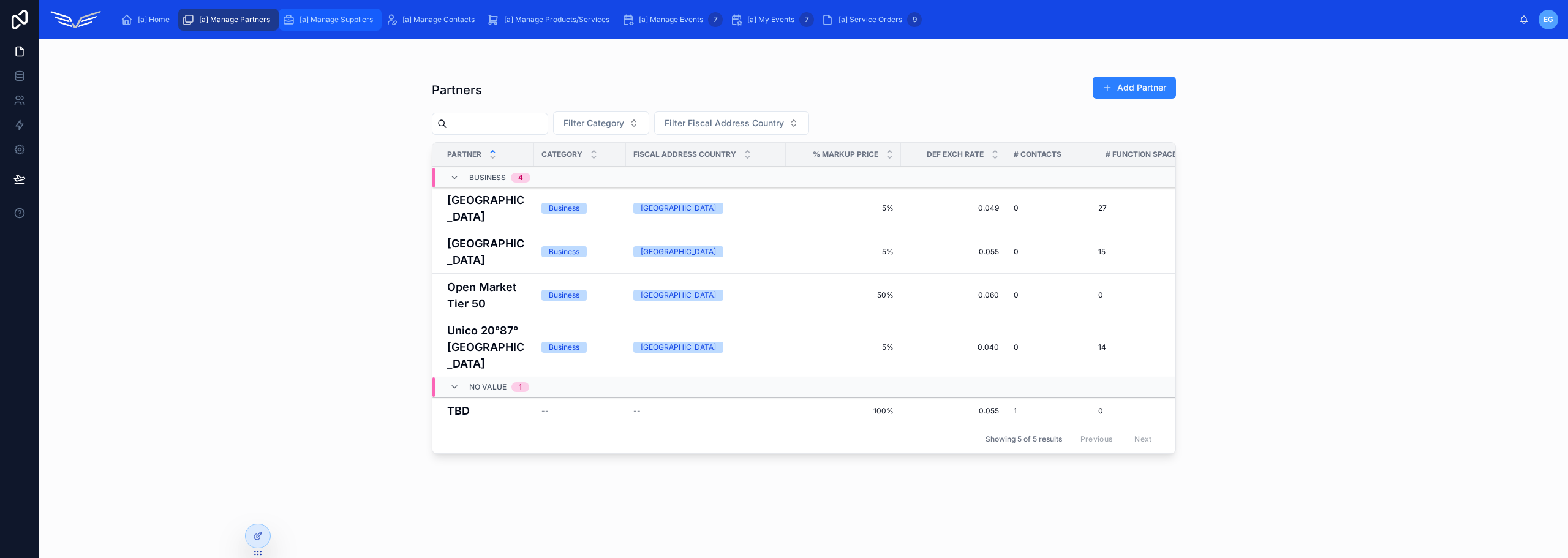
click at [348, 22] on span "[a] Manage Suppliers" at bounding box center [336, 19] width 74 height 10
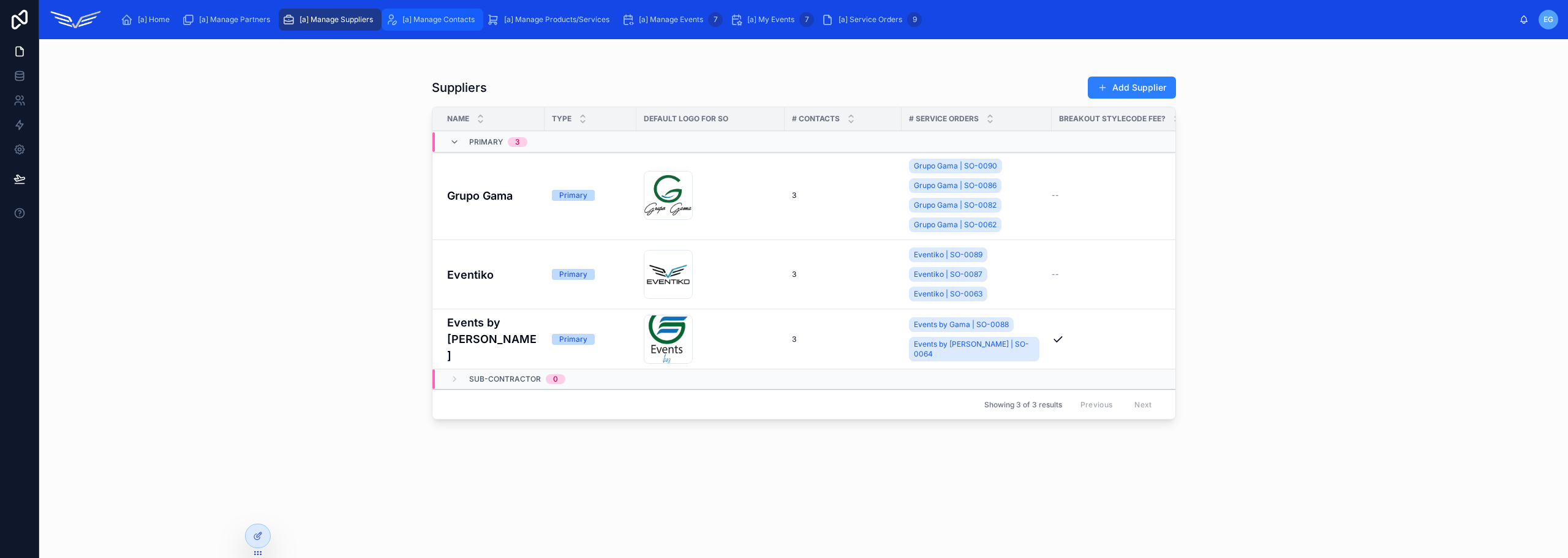
click at [421, 20] on span "[a] Manage Contacts" at bounding box center [438, 19] width 72 height 10
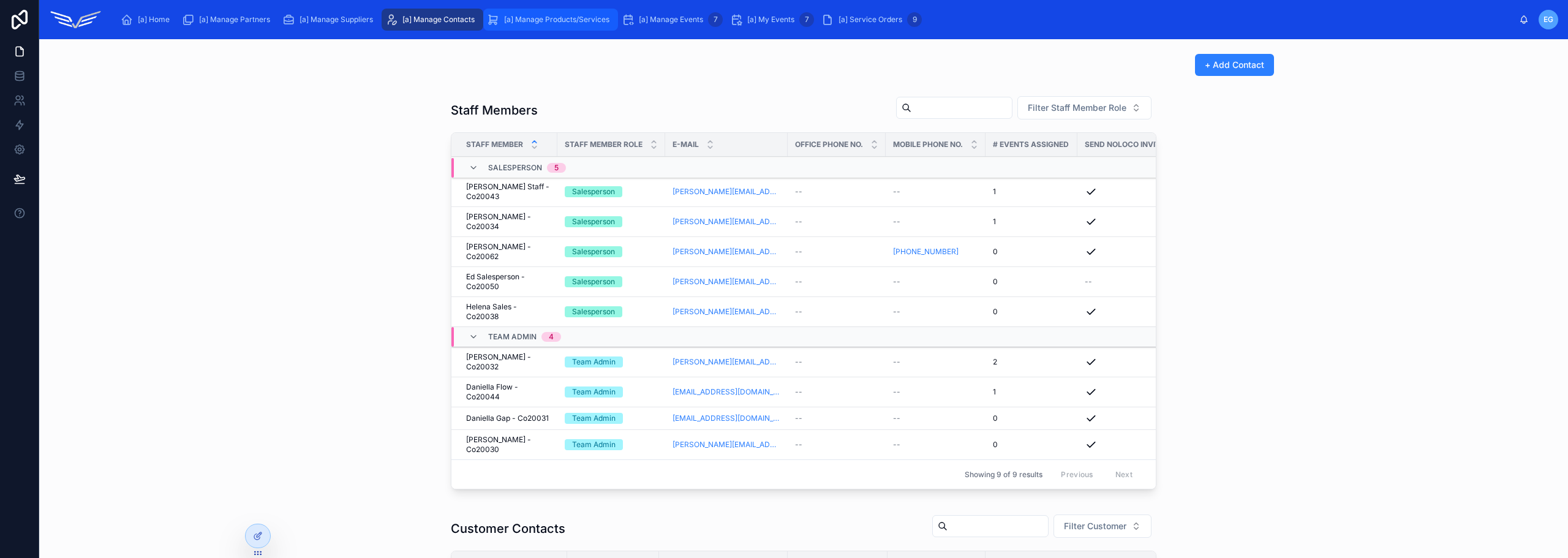
click at [524, 21] on span "[a] Manage Products/Services" at bounding box center [557, 19] width 106 height 10
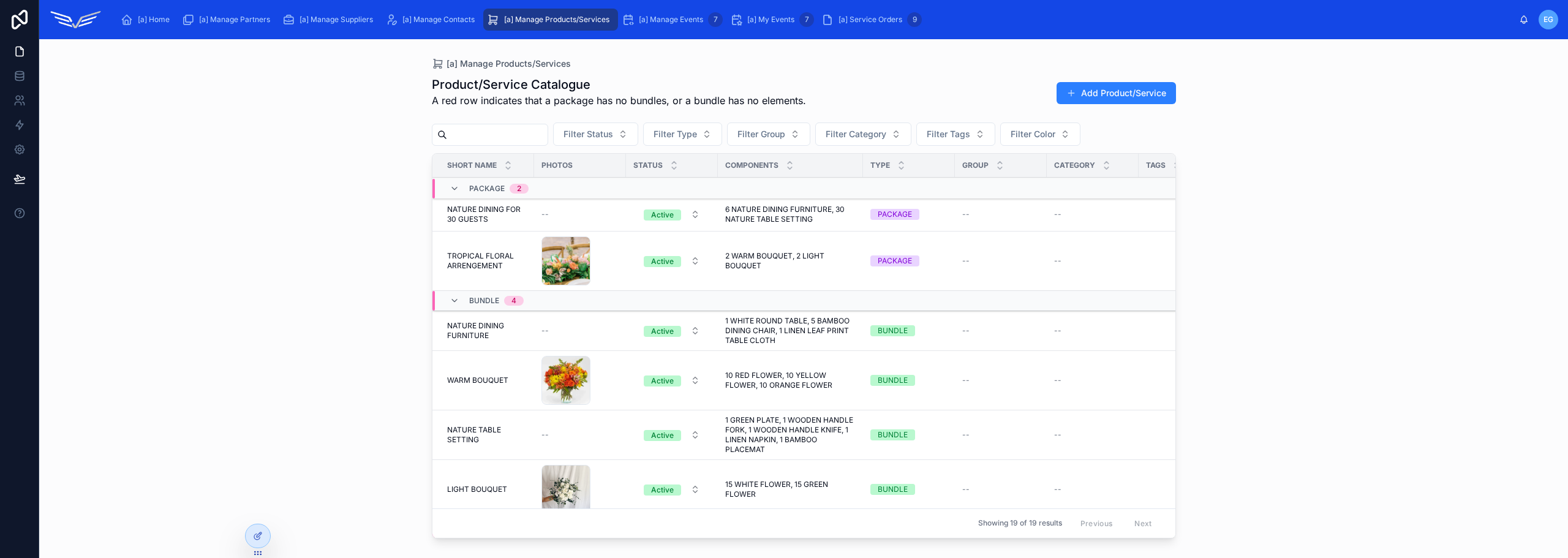
drag, startPoint x: 642, startPoint y: 26, endPoint x: 754, endPoint y: 33, distance: 112.2
click at [643, 26] on div "[a] Manage Events 7" at bounding box center [672, 19] width 101 height 19
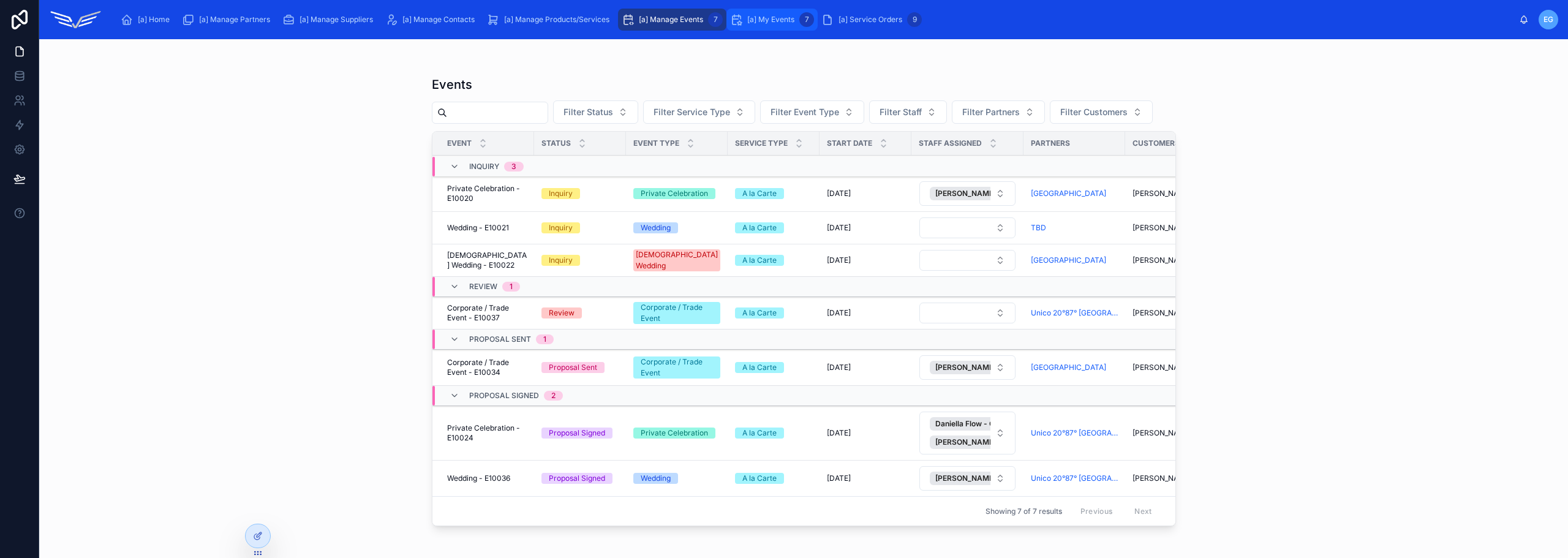
click at [776, 21] on span "[a] My Events" at bounding box center [770, 19] width 47 height 10
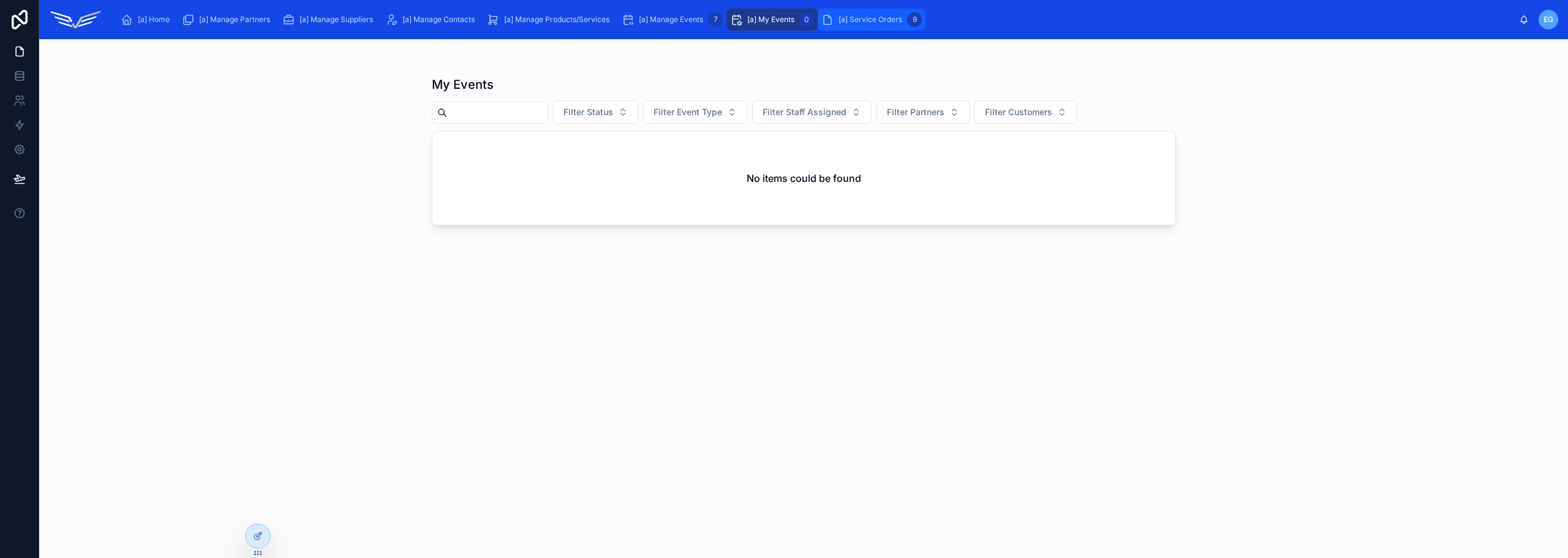
click at [847, 16] on span "[a] Service Orders" at bounding box center [871, 19] width 64 height 10
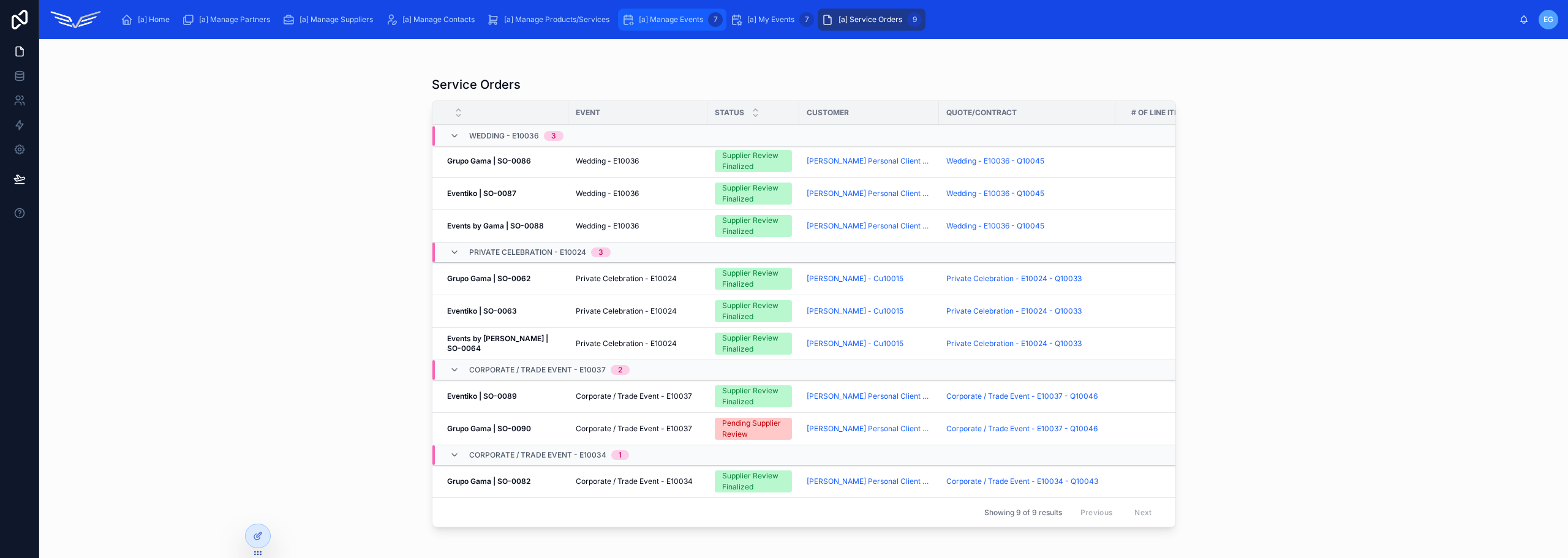
click at [777, 18] on span "[a] My Events" at bounding box center [770, 19] width 47 height 10
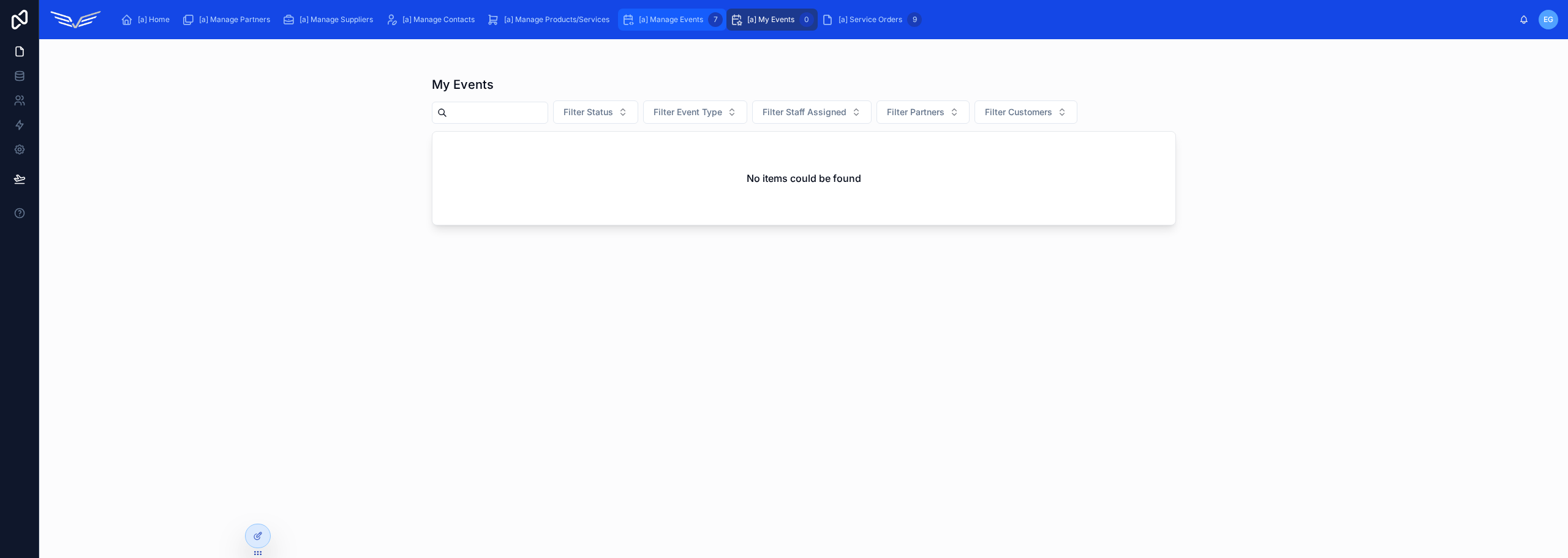
click at [656, 16] on span "[a] Manage Events" at bounding box center [670, 19] width 64 height 10
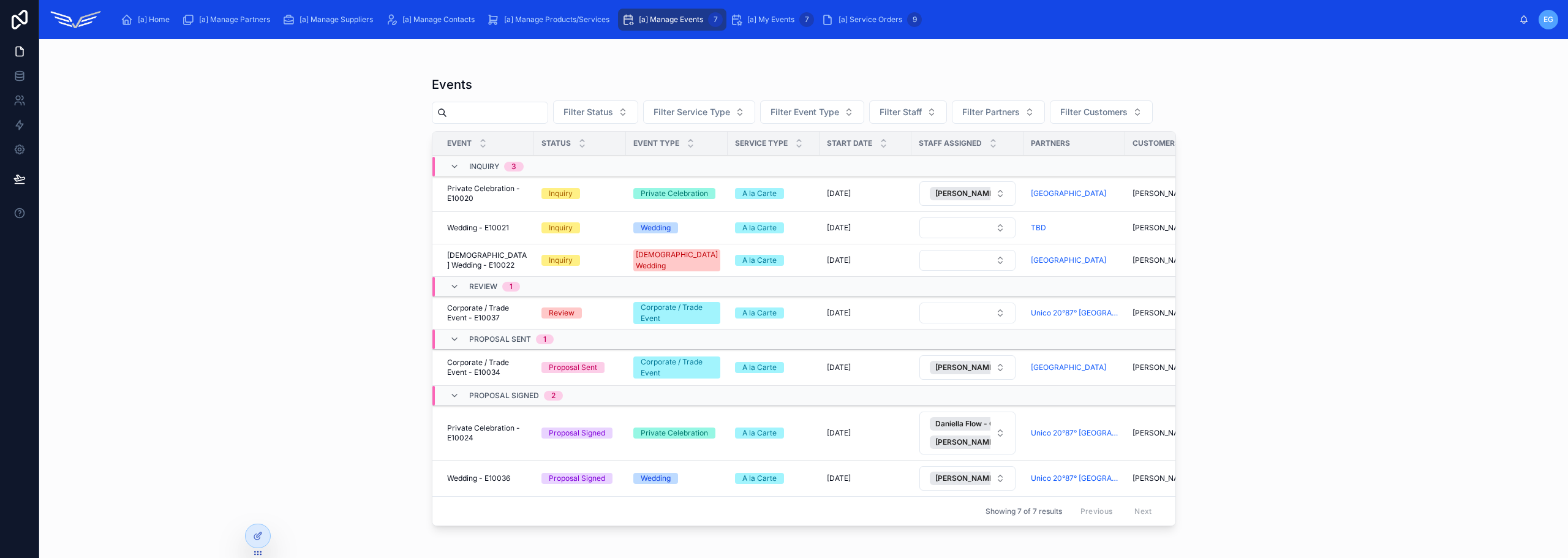
scroll to position [25, 0]
click at [1050, 123] on button "Filter Customers" at bounding box center [1101, 112] width 103 height 23
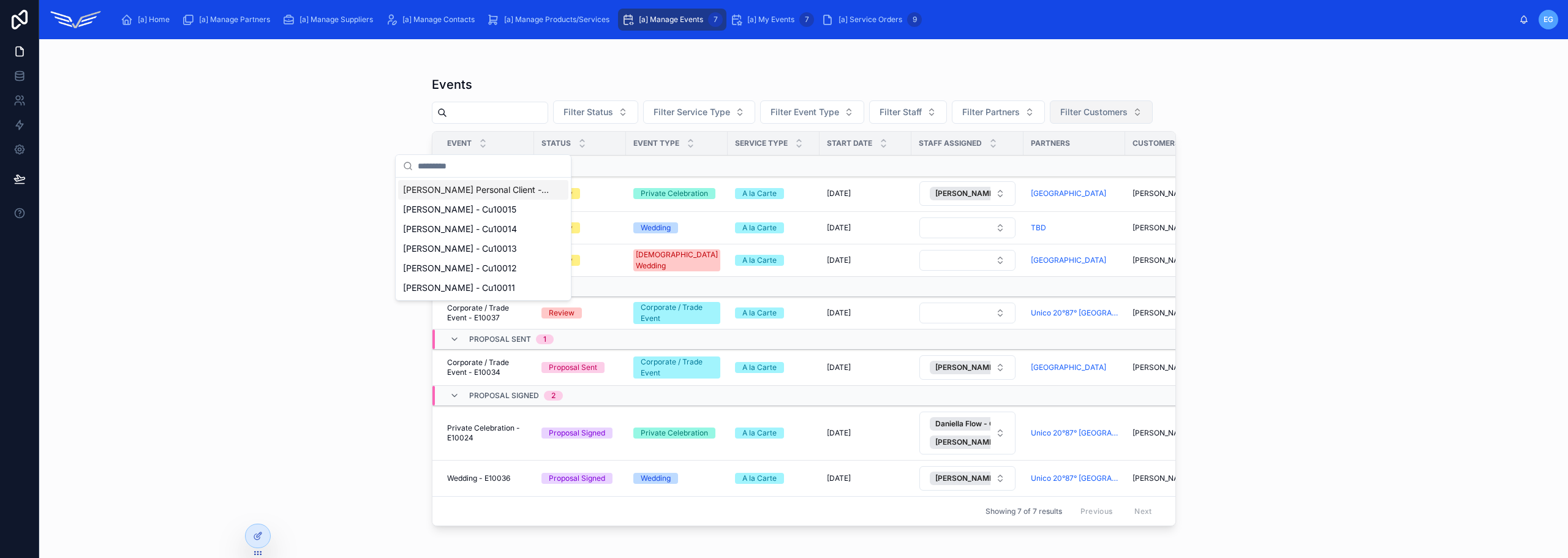
click at [1050, 123] on button "Filter Customers" at bounding box center [1101, 112] width 103 height 23
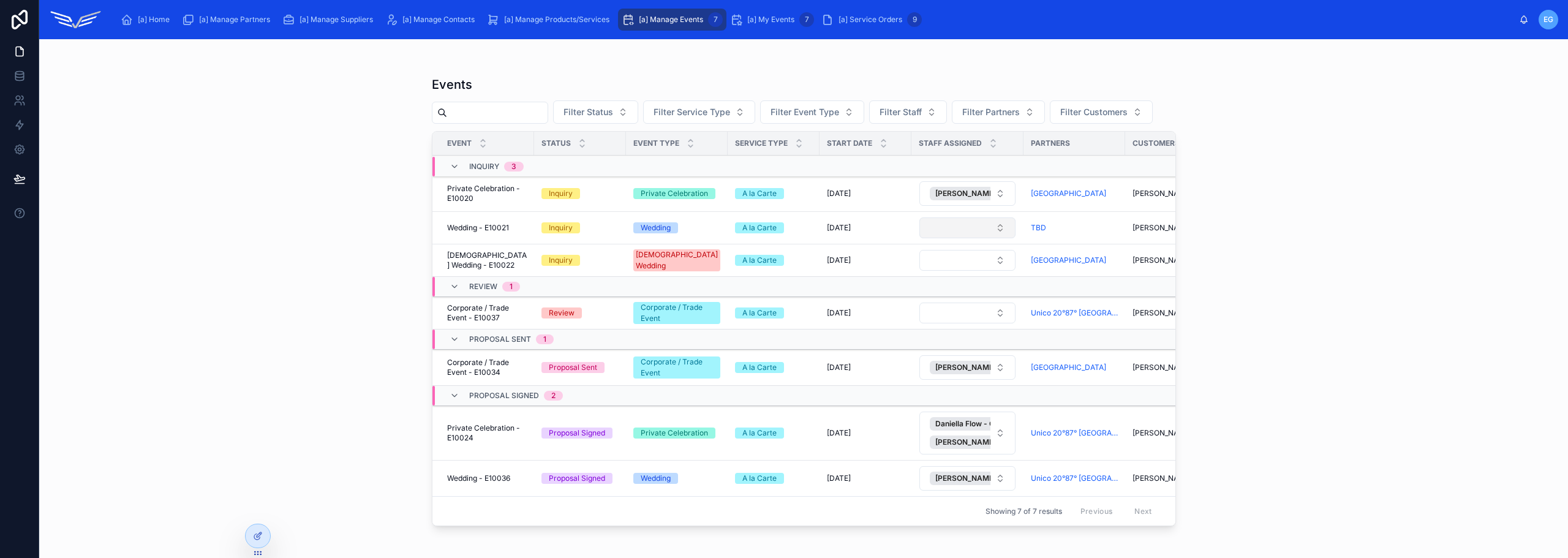
click at [978, 234] on button "Select Button" at bounding box center [967, 227] width 96 height 21
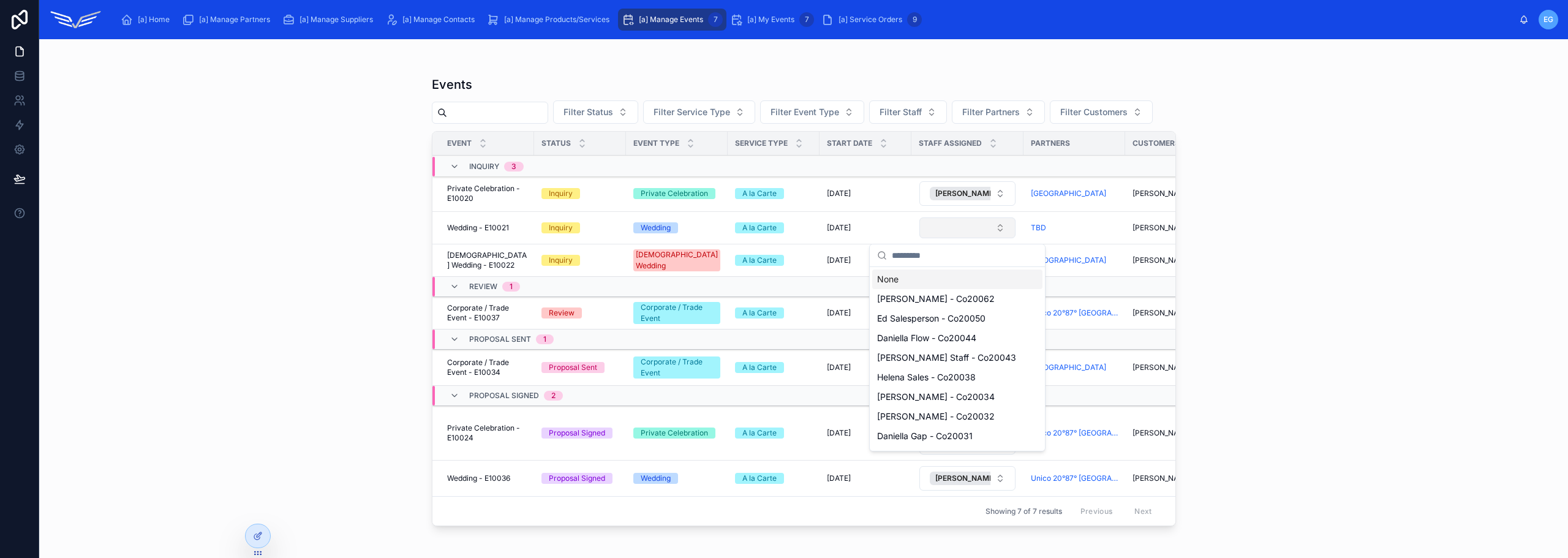
click at [980, 234] on button "Select Button" at bounding box center [967, 227] width 96 height 21
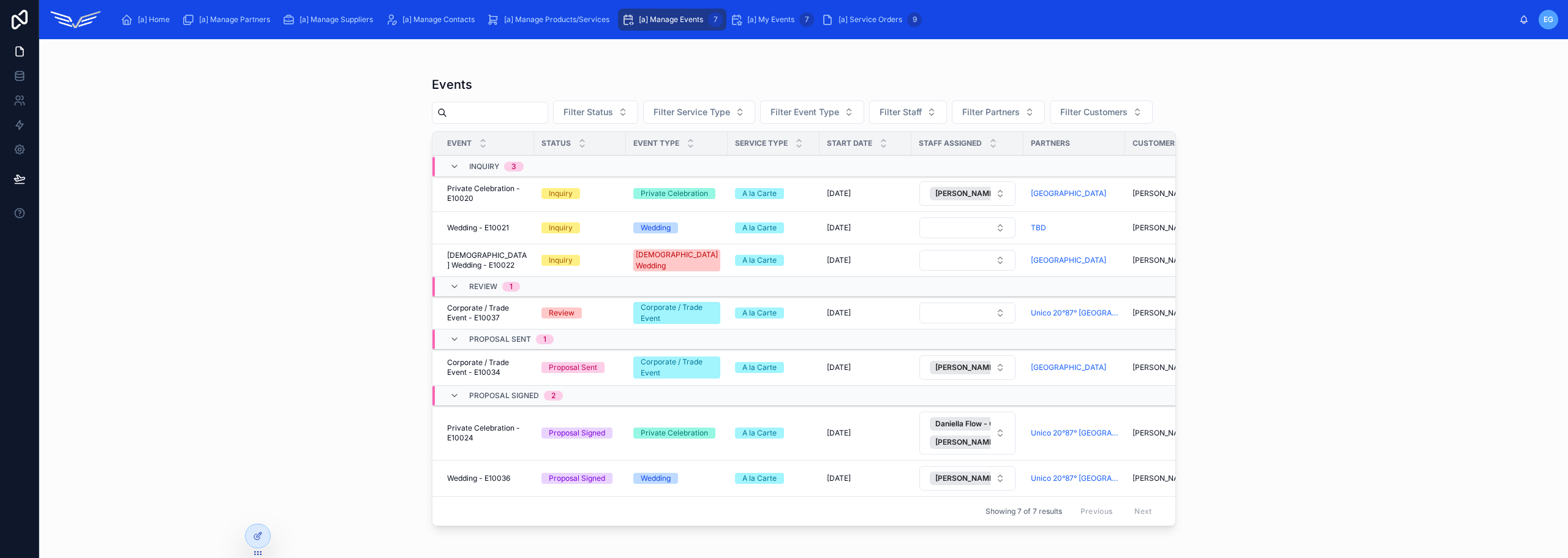
click at [1242, 205] on div "Events Filter Status Filter Service Type Filter Event Type Filter Staff Filter …" at bounding box center [804, 299] width 1528 height 519
click at [675, 20] on span "[a] Manage Events" at bounding box center [670, 19] width 64 height 10
drag, startPoint x: 675, startPoint y: 20, endPoint x: 1318, endPoint y: 170, distance: 660.3
click at [1318, 170] on div "Events Filter Status Filter Service Type Filter Event Type Filter Staff Filter …" at bounding box center [804, 299] width 1528 height 519
click at [778, 19] on span "[a] My Events" at bounding box center [770, 19] width 47 height 10
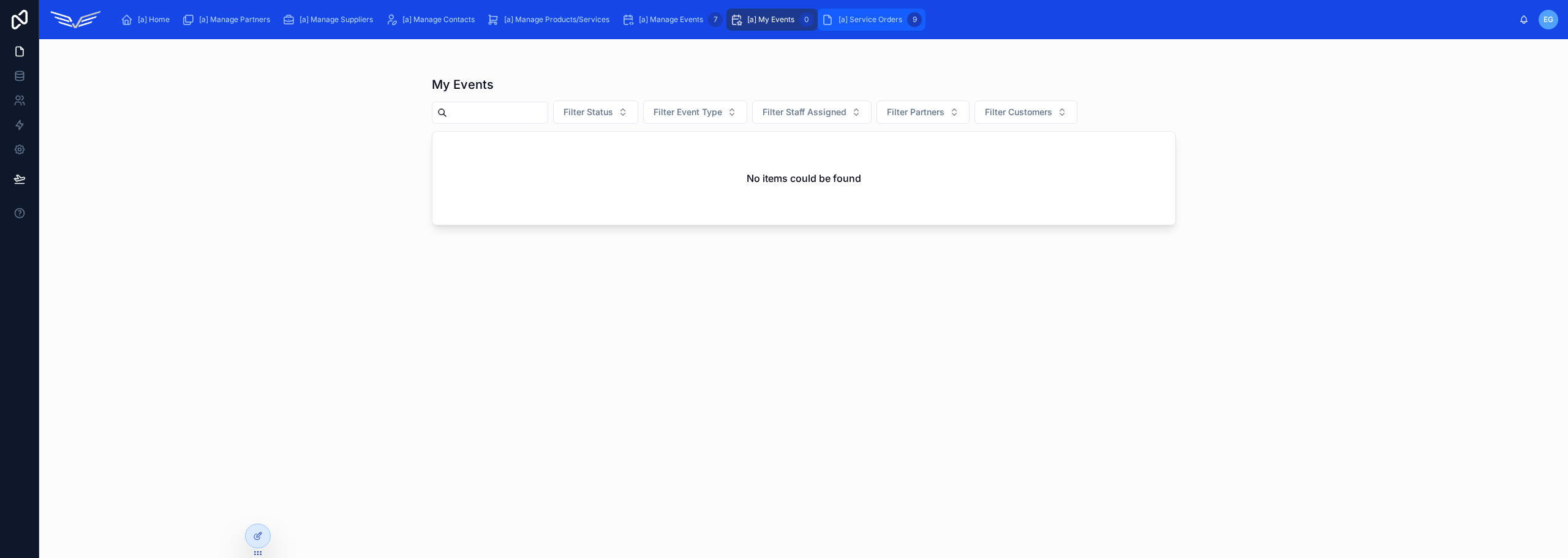
click at [888, 16] on span "[a] Service Orders" at bounding box center [871, 19] width 64 height 10
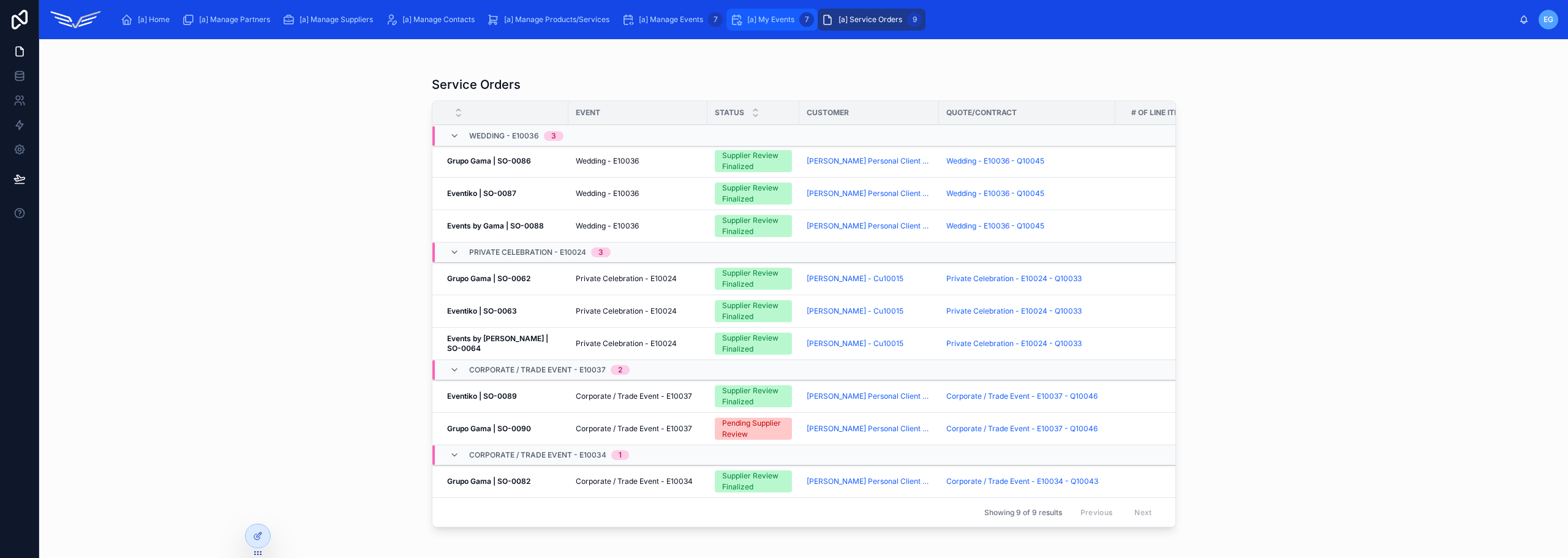
click at [760, 21] on span "[a] My Events" at bounding box center [770, 19] width 47 height 10
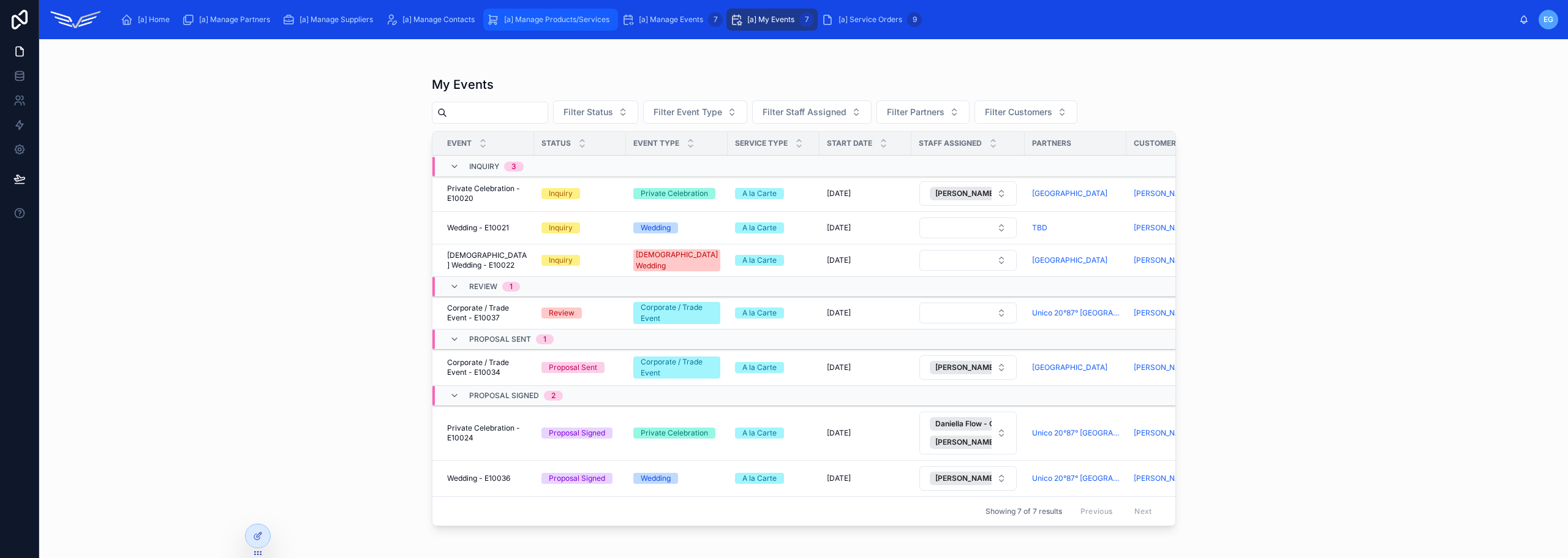
click at [682, 17] on span "[a] Manage Events" at bounding box center [670, 19] width 64 height 10
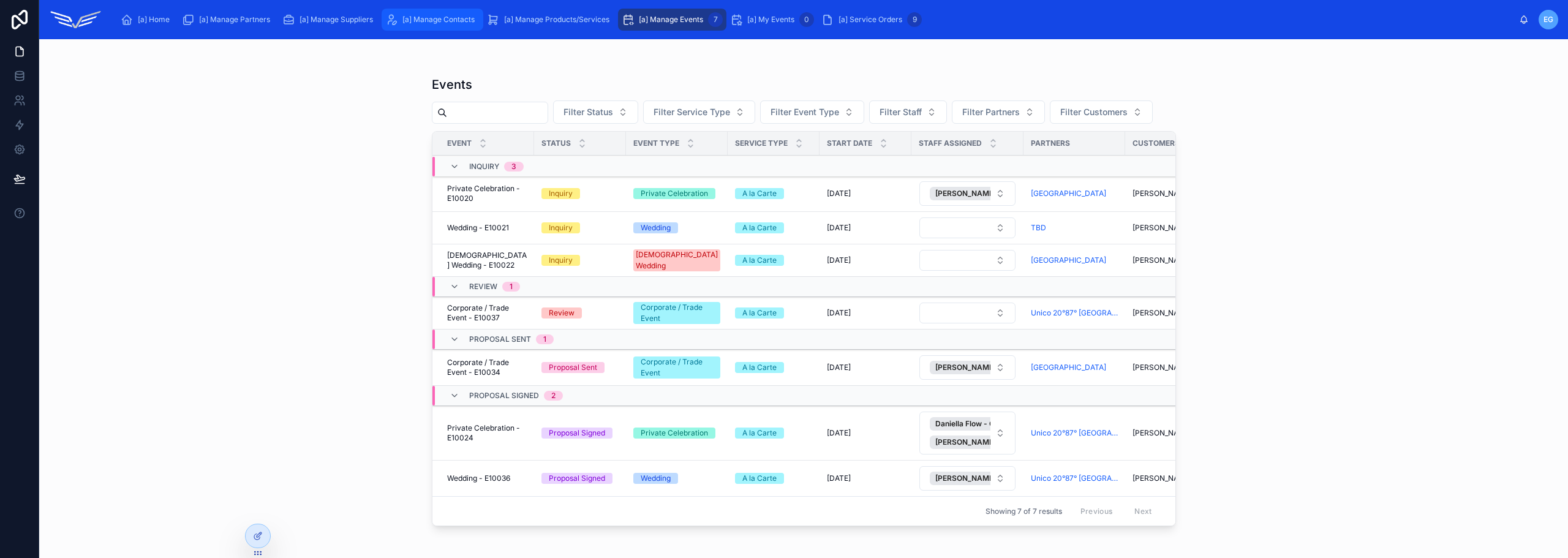
click at [571, 16] on span "[a] Manage Products/Services" at bounding box center [557, 19] width 106 height 10
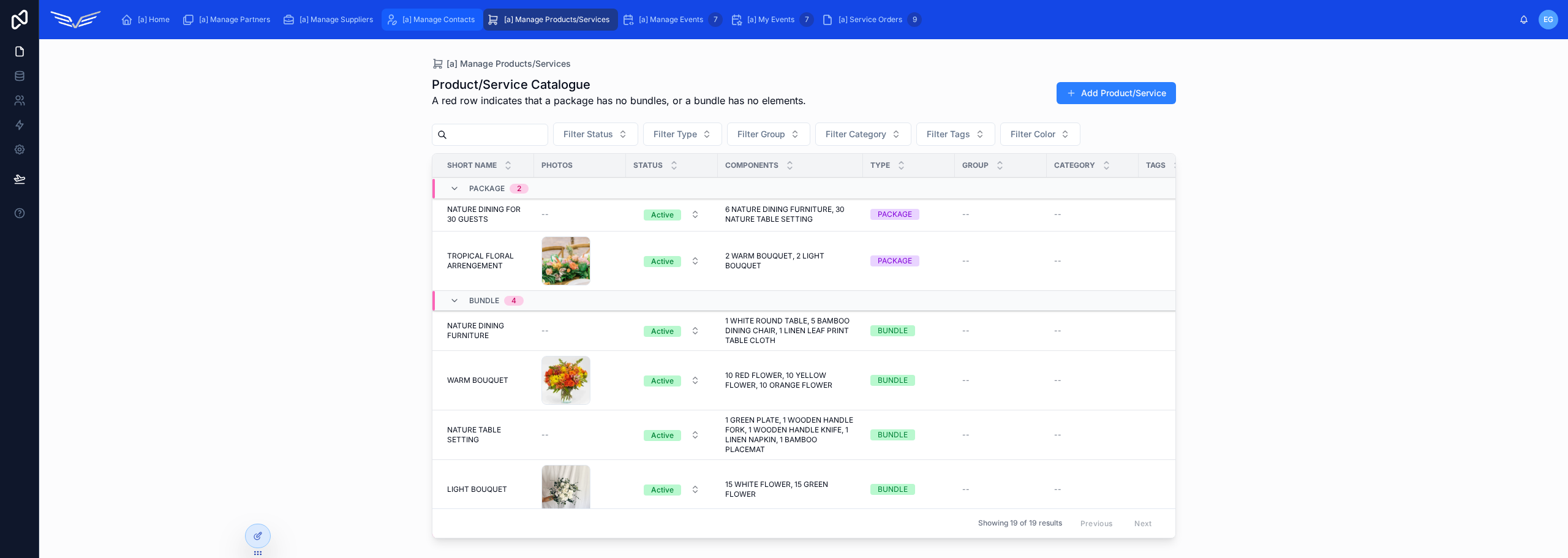
click at [438, 15] on span "[a] Manage Contacts" at bounding box center [438, 19] width 72 height 10
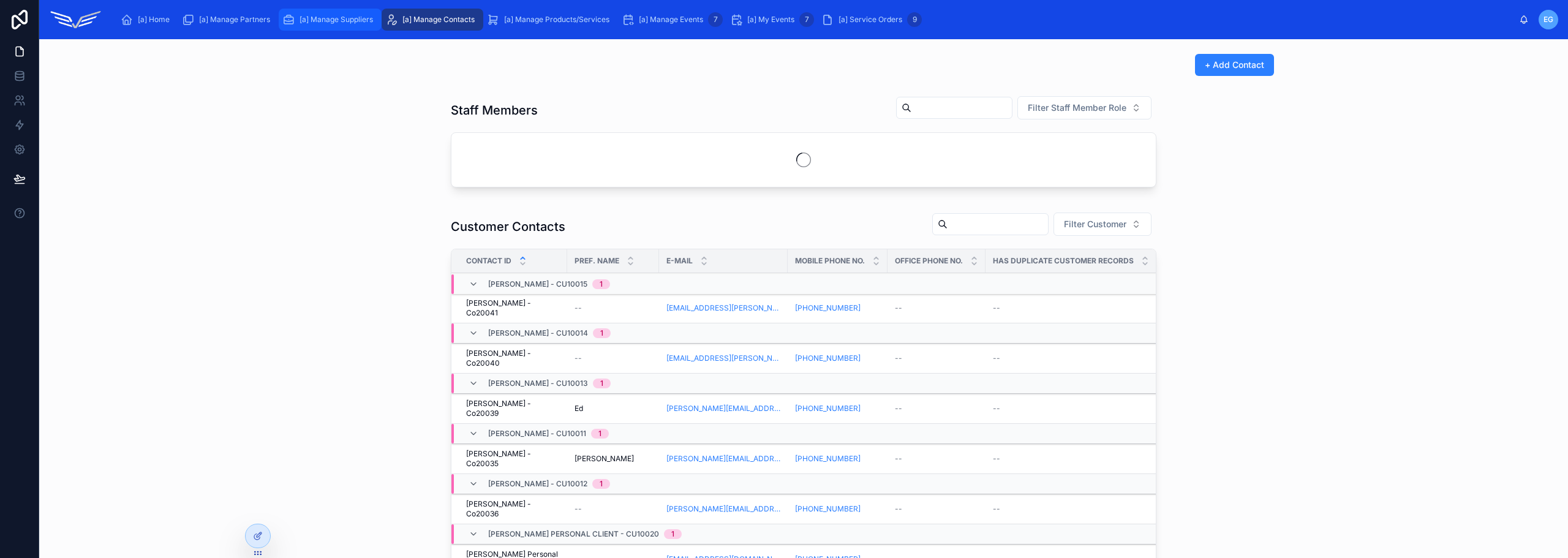
click at [296, 15] on div "[a] Manage Suppliers" at bounding box center [330, 19] width 95 height 19
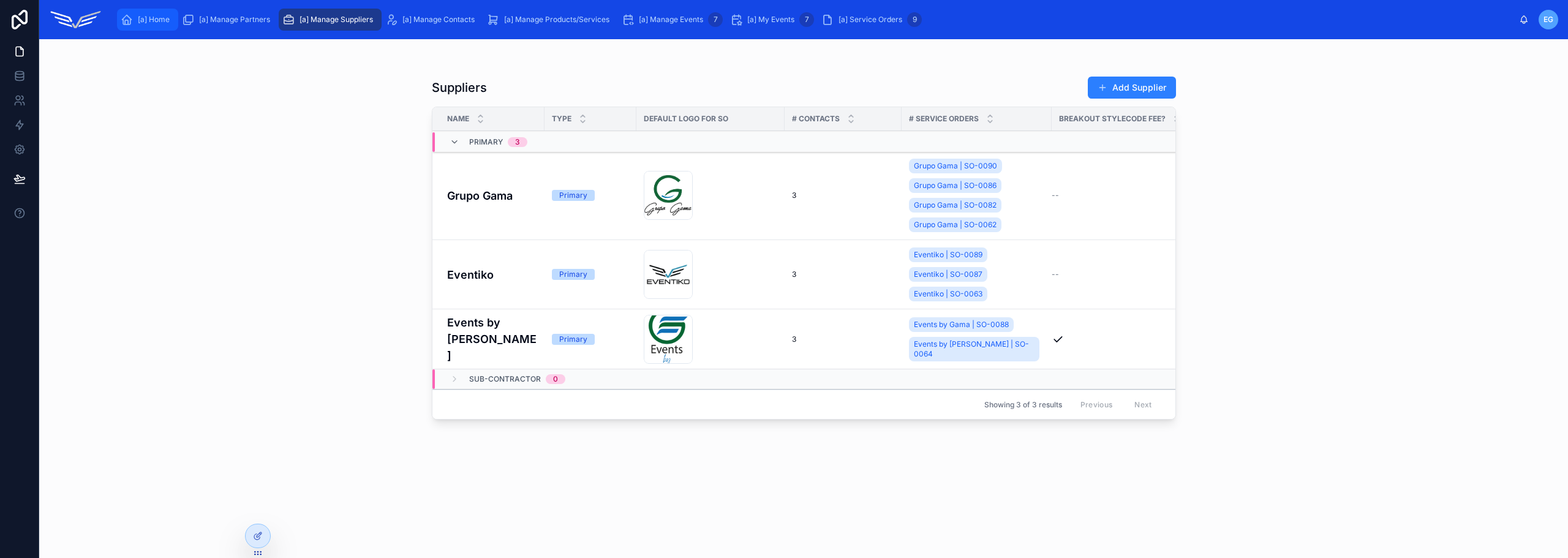
drag, startPoint x: 213, startPoint y: 16, endPoint x: 119, endPoint y: 23, distance: 94.3
click at [213, 17] on span "[a] Manage Partners" at bounding box center [235, 19] width 71 height 10
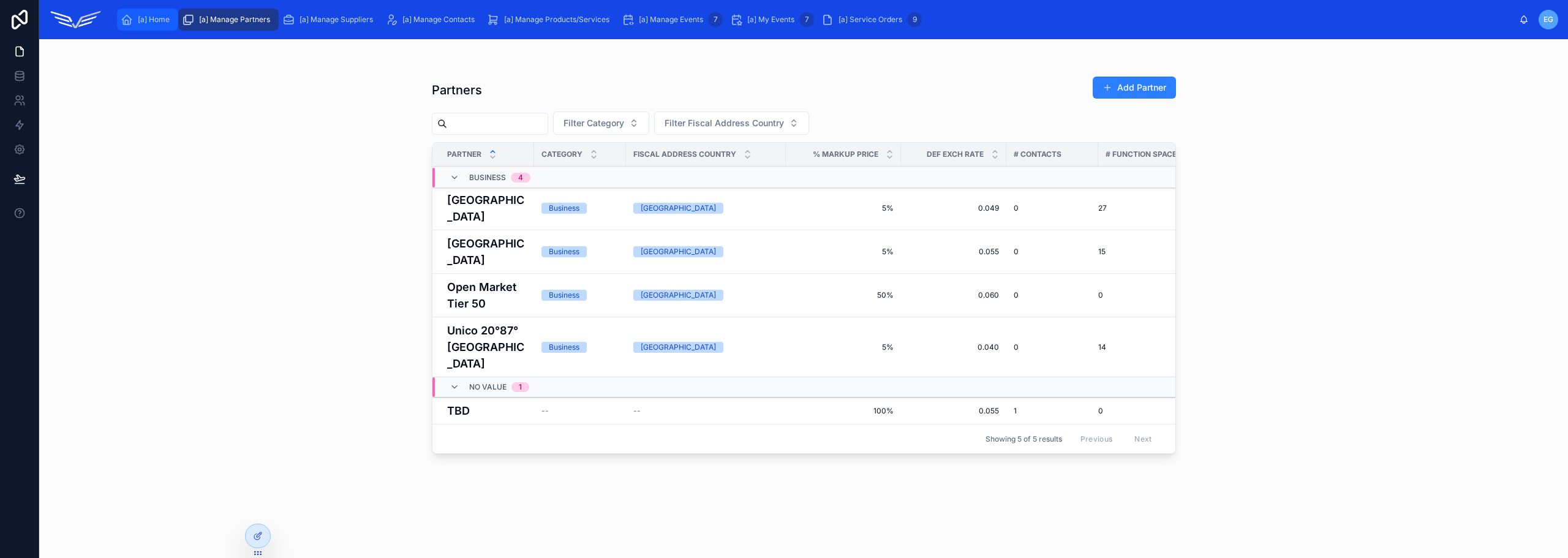
click at [134, 21] on div "[a] Home" at bounding box center [147, 19] width 54 height 19
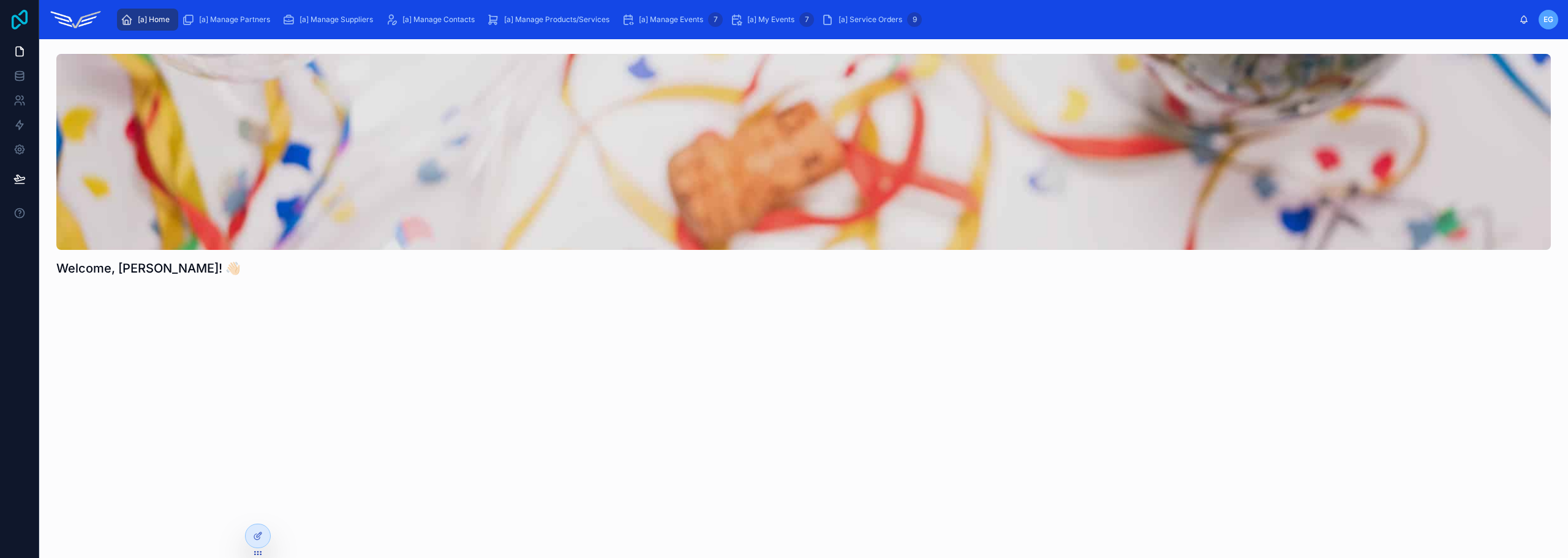
click at [11, 16] on icon at bounding box center [19, 19] width 25 height 19
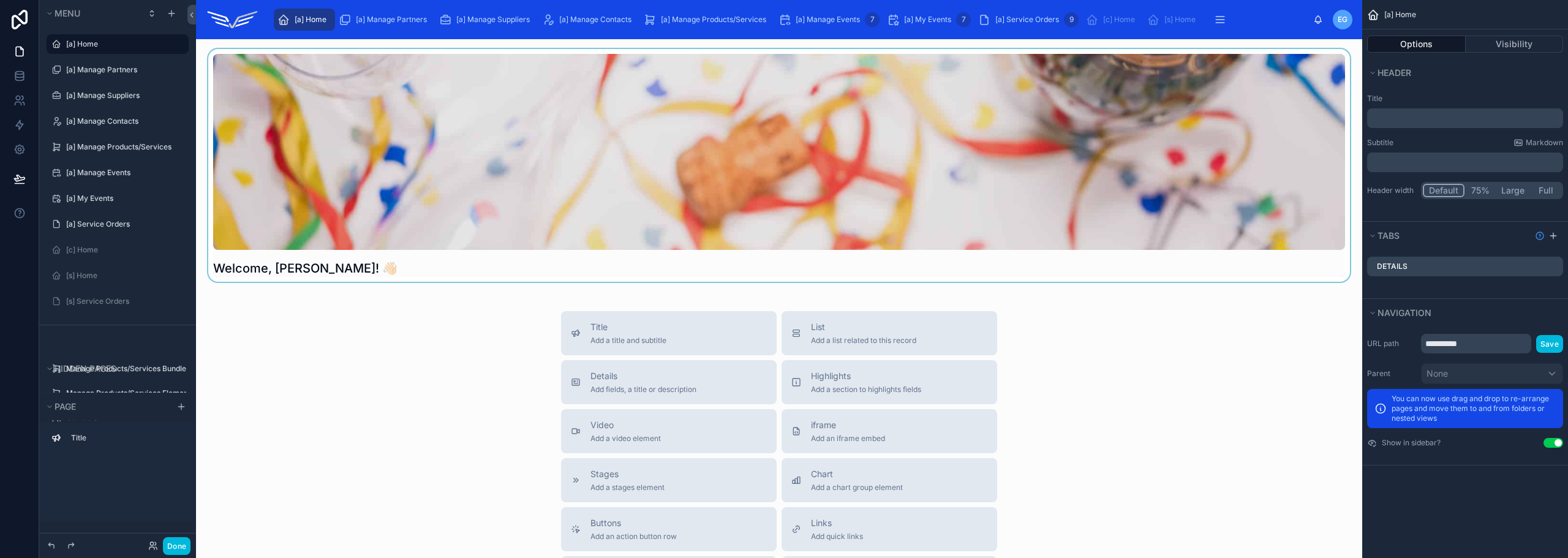
click at [1142, 184] on div at bounding box center [779, 165] width 1147 height 233
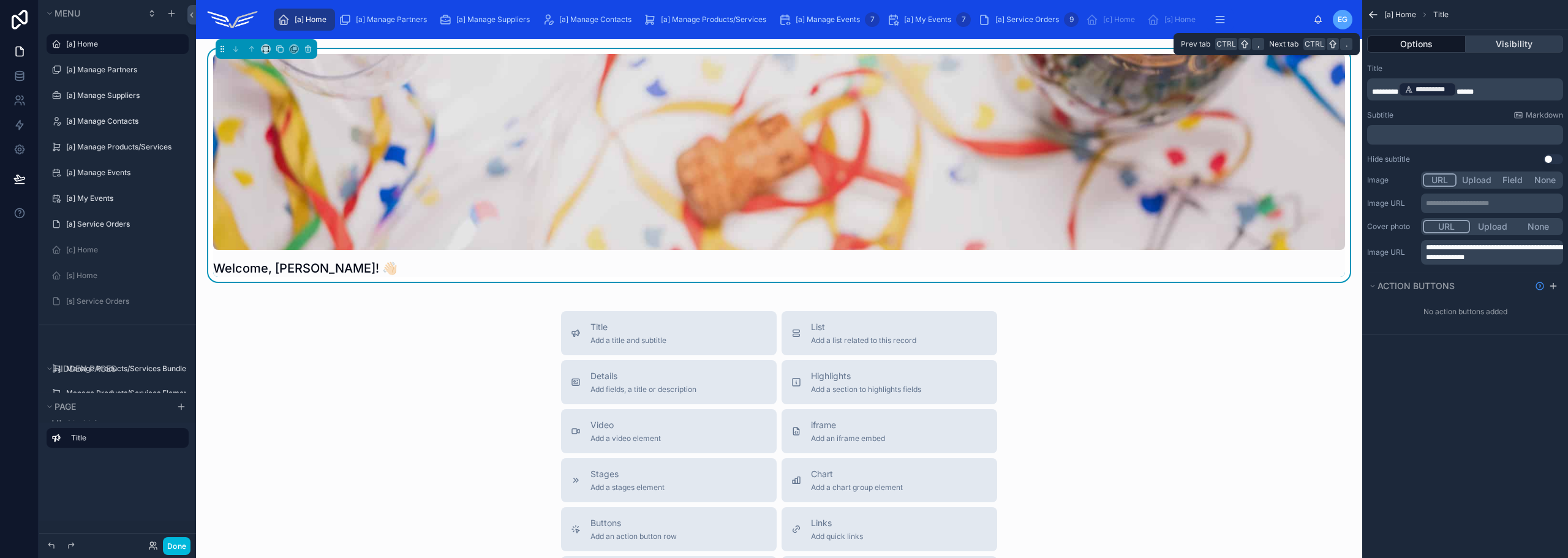
click at [1489, 46] on button "Visibility" at bounding box center [1514, 44] width 98 height 17
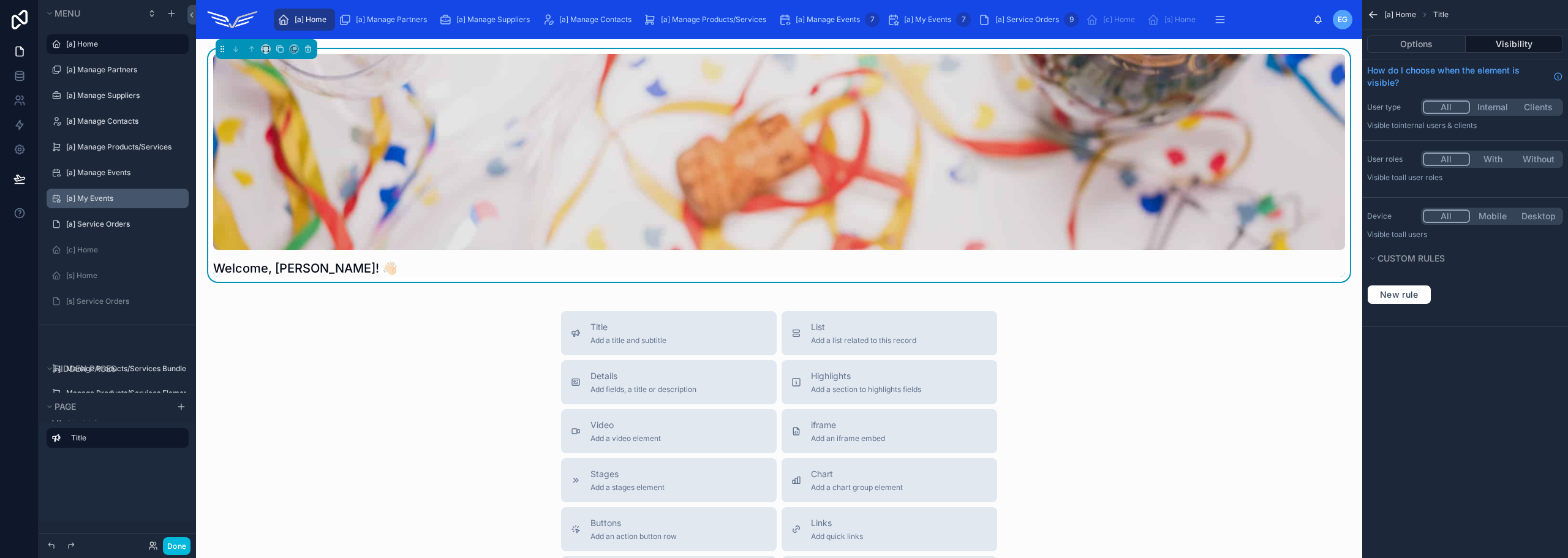
click at [124, 199] on label "[a] My Events" at bounding box center [123, 198] width 115 height 10
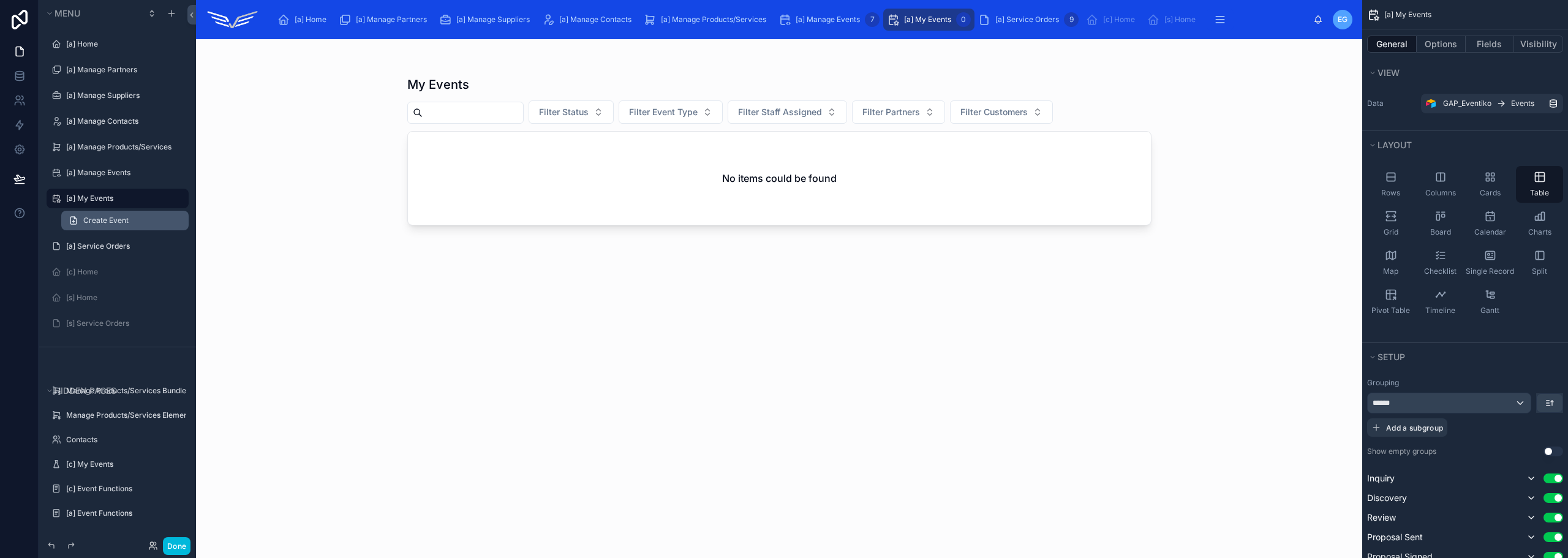
click at [100, 225] on span "Create Event" at bounding box center [106, 220] width 45 height 10
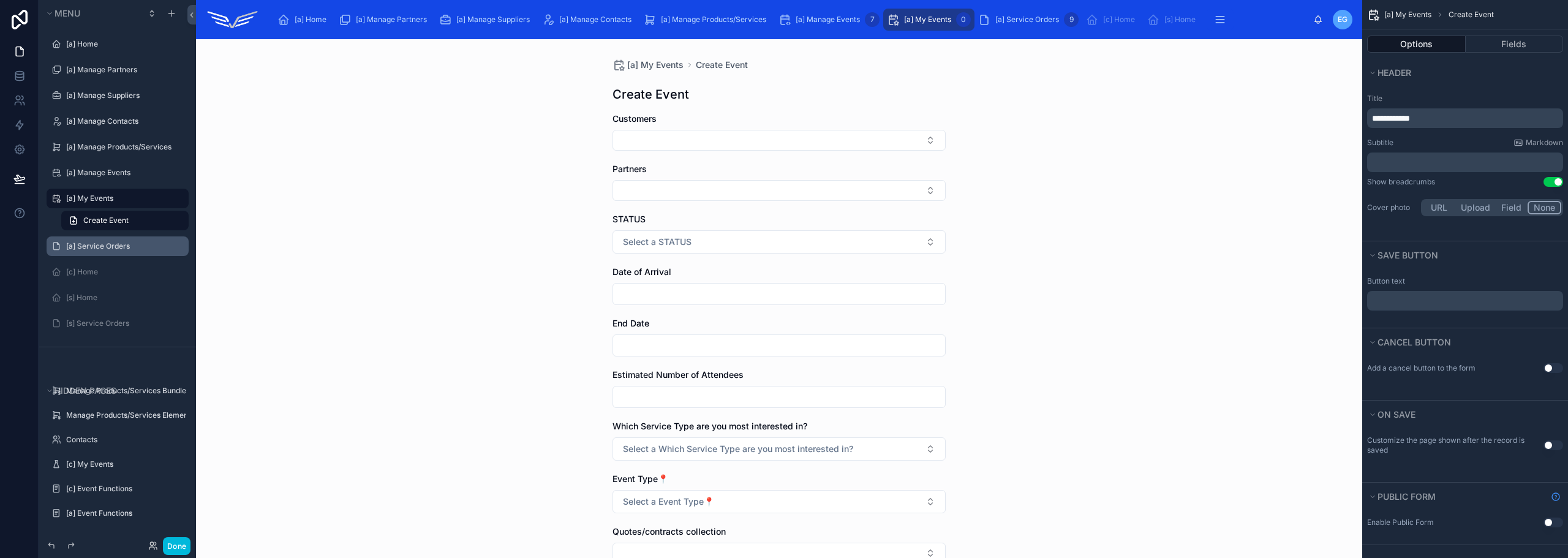
click at [102, 251] on div "[a] Service Orders" at bounding box center [126, 246] width 120 height 10
click at [105, 245] on label "[a] Service Orders" at bounding box center [123, 246] width 115 height 10
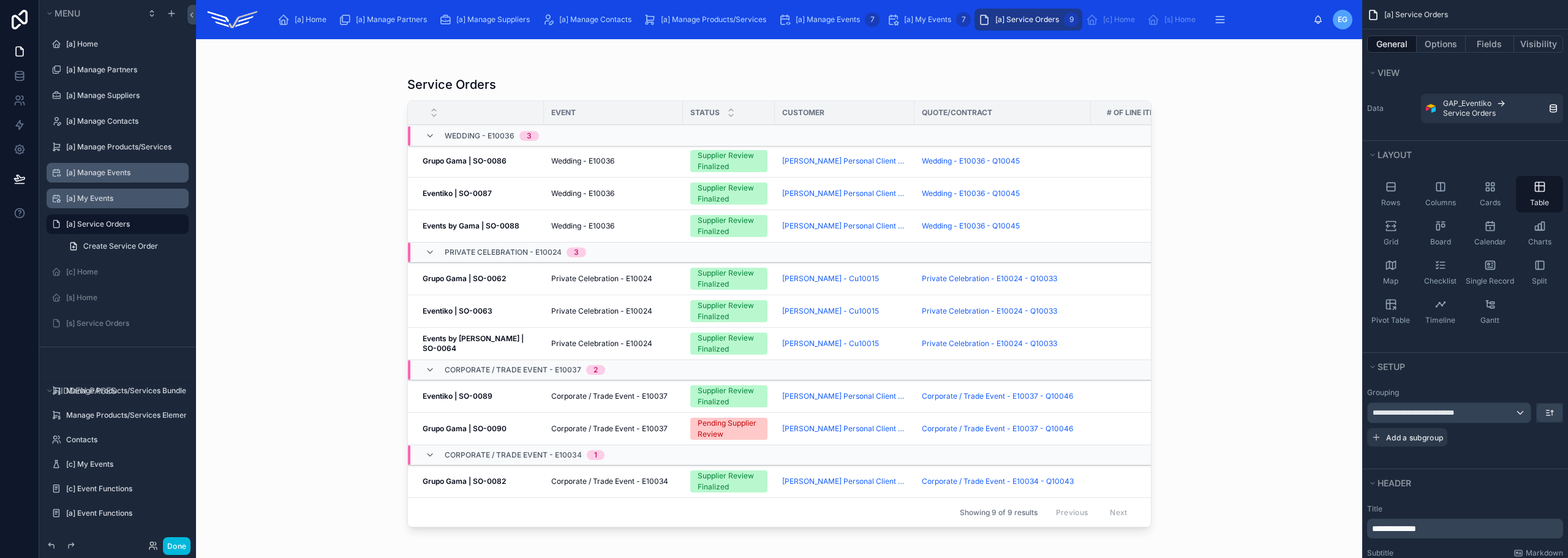
click at [98, 171] on label "[a] Manage Events" at bounding box center [123, 172] width 115 height 10
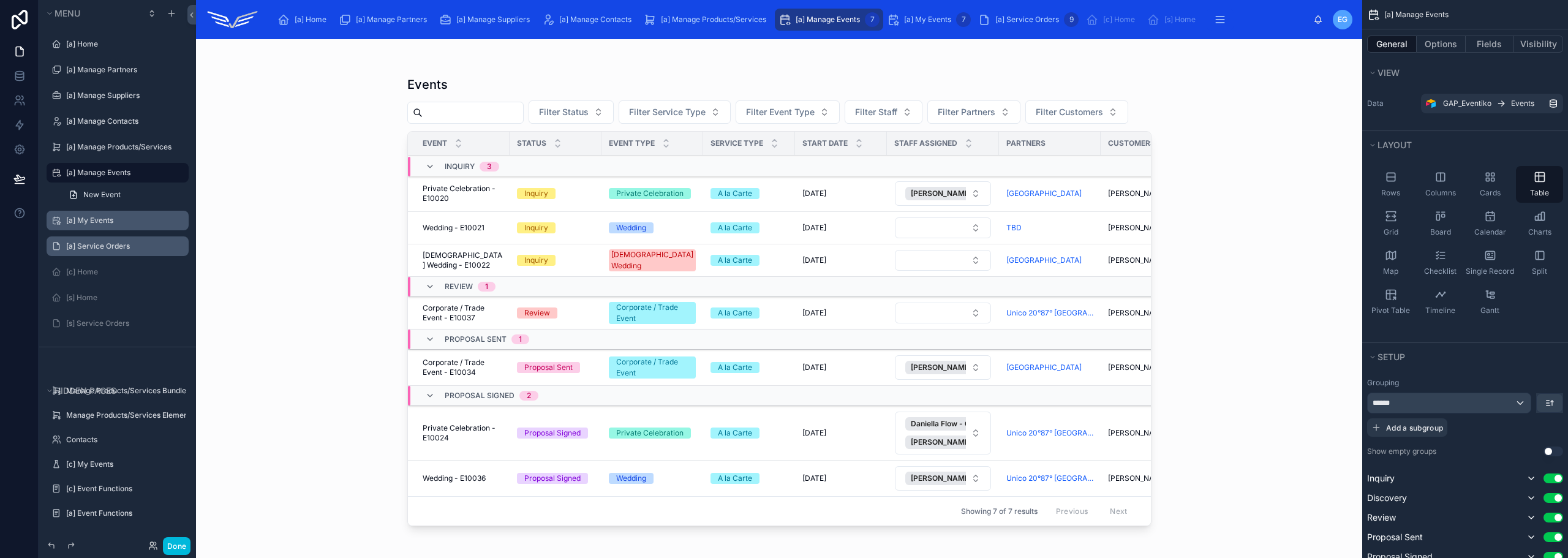
click at [100, 220] on label "[a] My Events" at bounding box center [123, 220] width 115 height 10
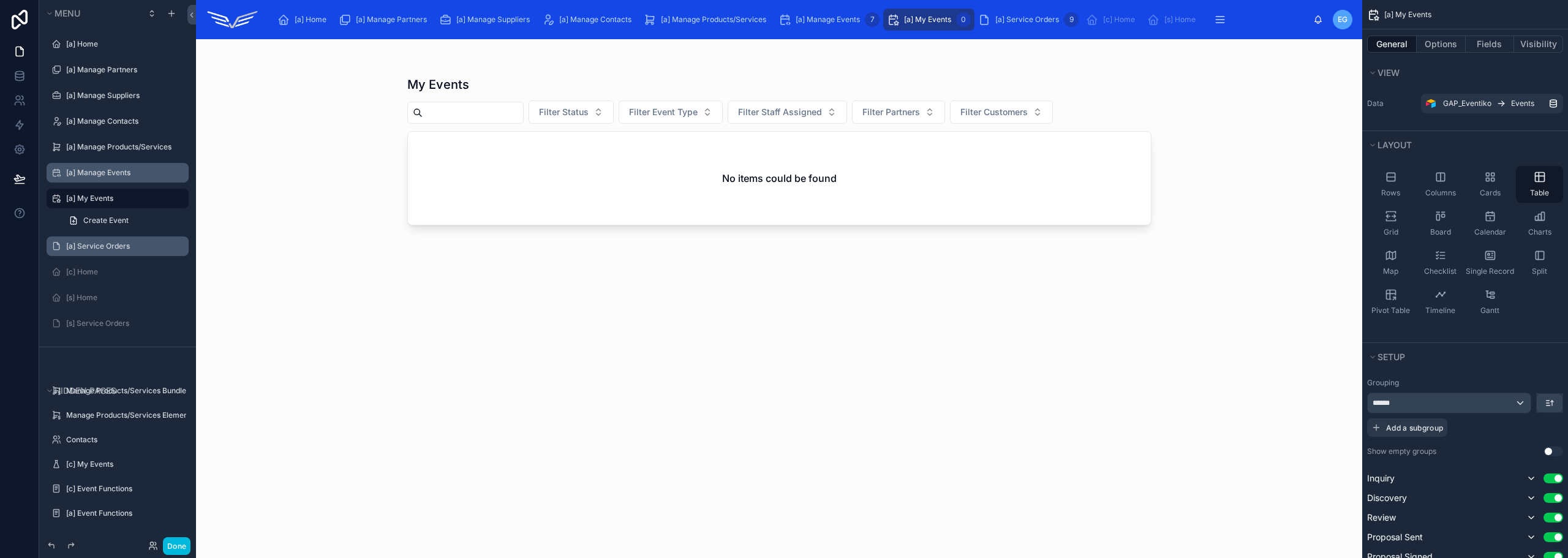
click at [102, 173] on label "[a] Manage Events" at bounding box center [123, 172] width 115 height 10
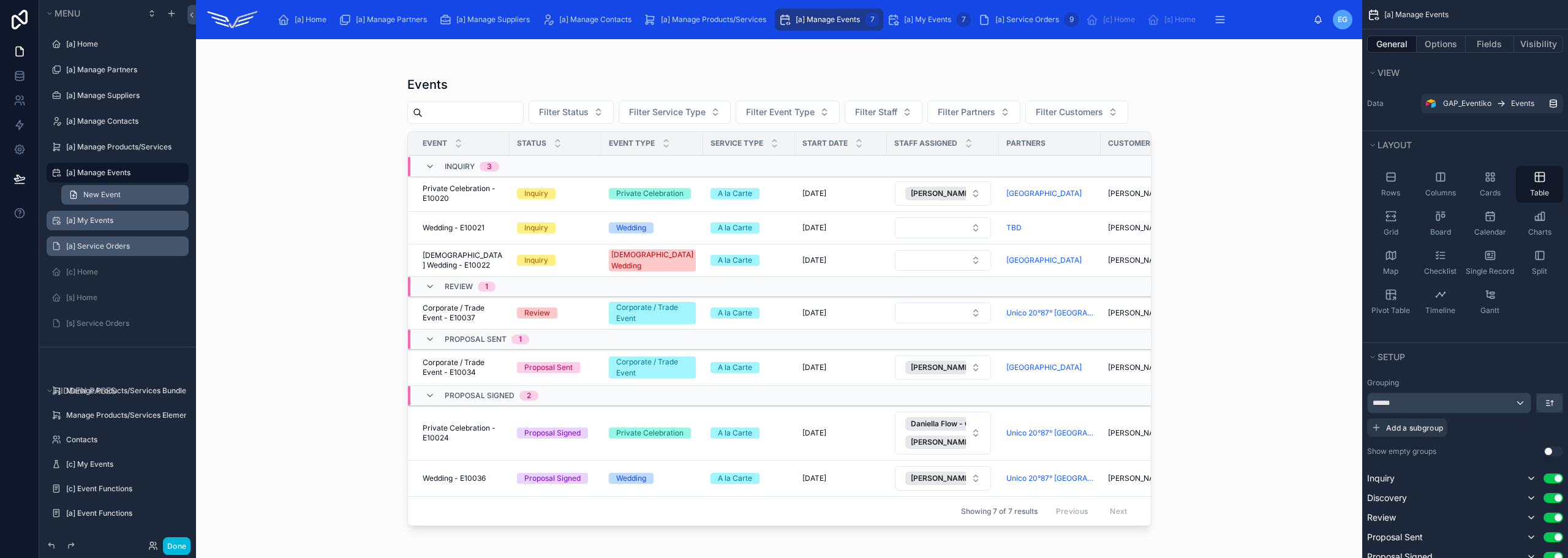
click at [106, 196] on span "New Event" at bounding box center [102, 195] width 37 height 10
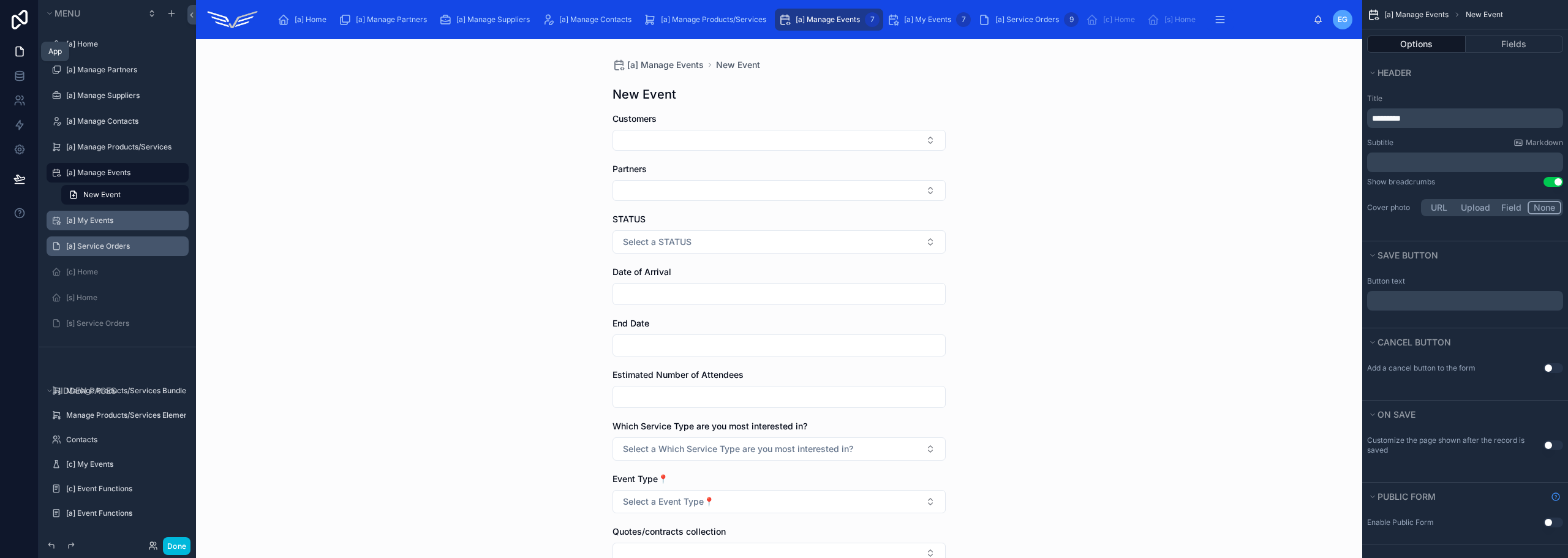
click at [19, 47] on icon at bounding box center [19, 52] width 7 height 9
click at [113, 48] on label "[a] Home" at bounding box center [123, 44] width 115 height 10
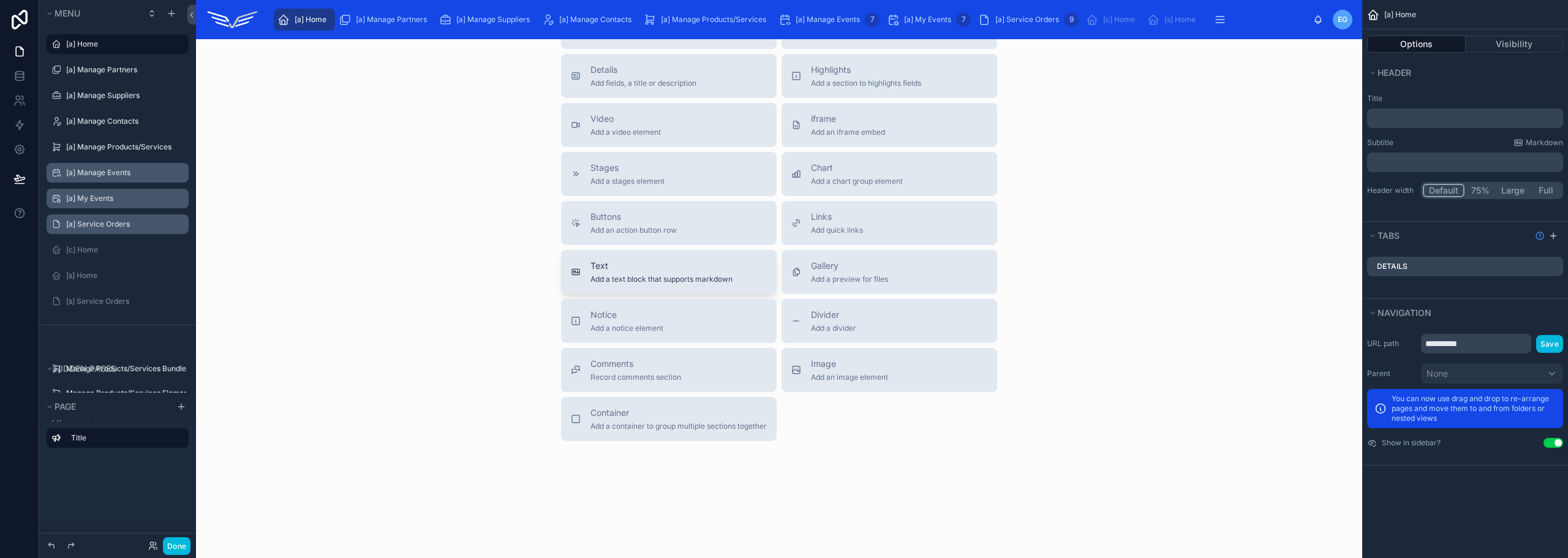
scroll to position [307, 0]
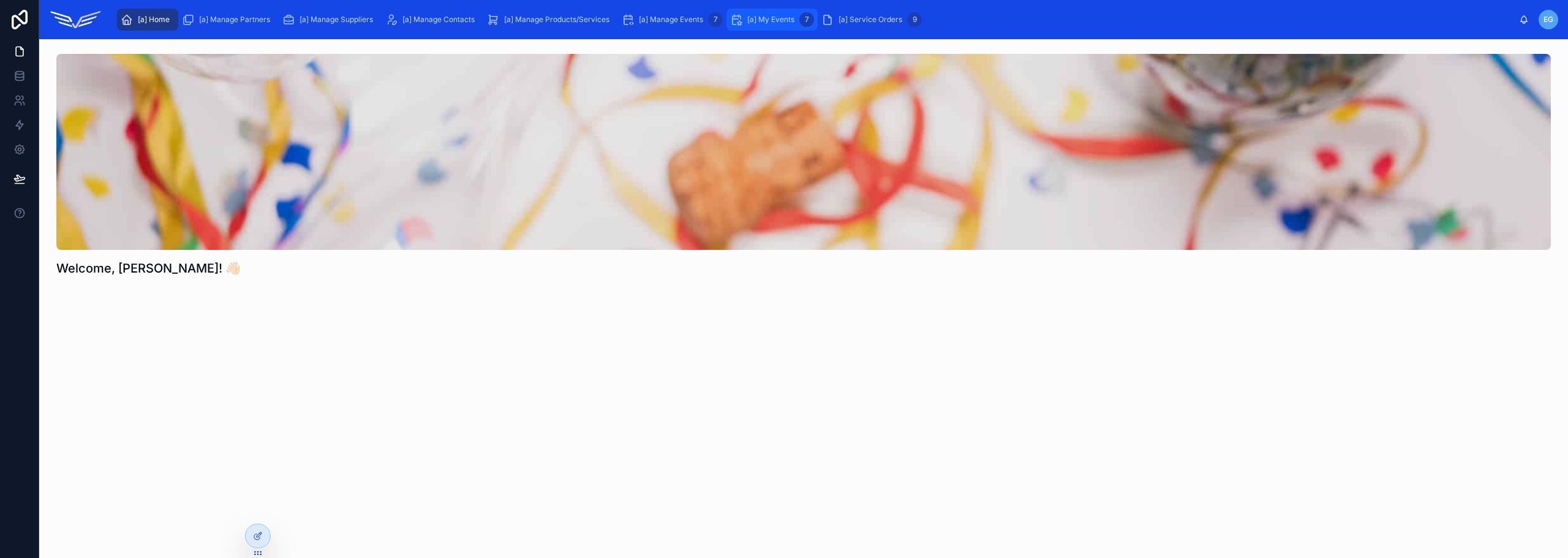
click at [778, 12] on div "[a] My Events 7" at bounding box center [772, 19] width 84 height 19
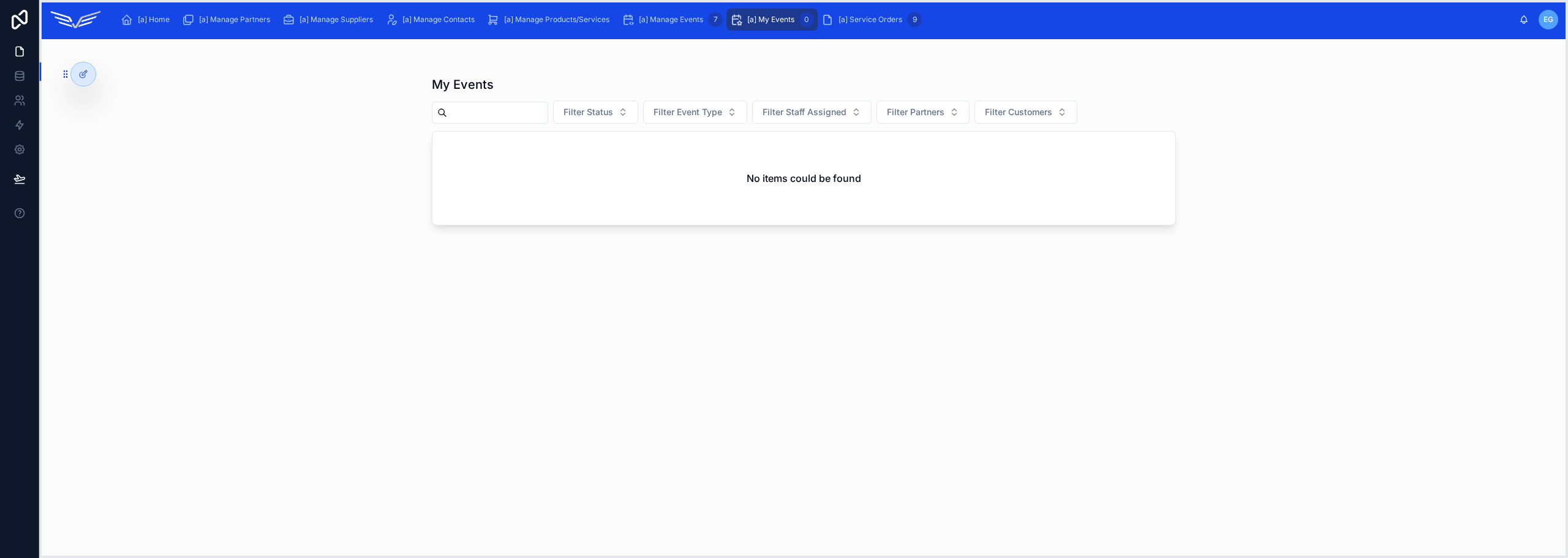
drag, startPoint x: 259, startPoint y: 552, endPoint x: 74, endPoint y: 90, distance: 497.7
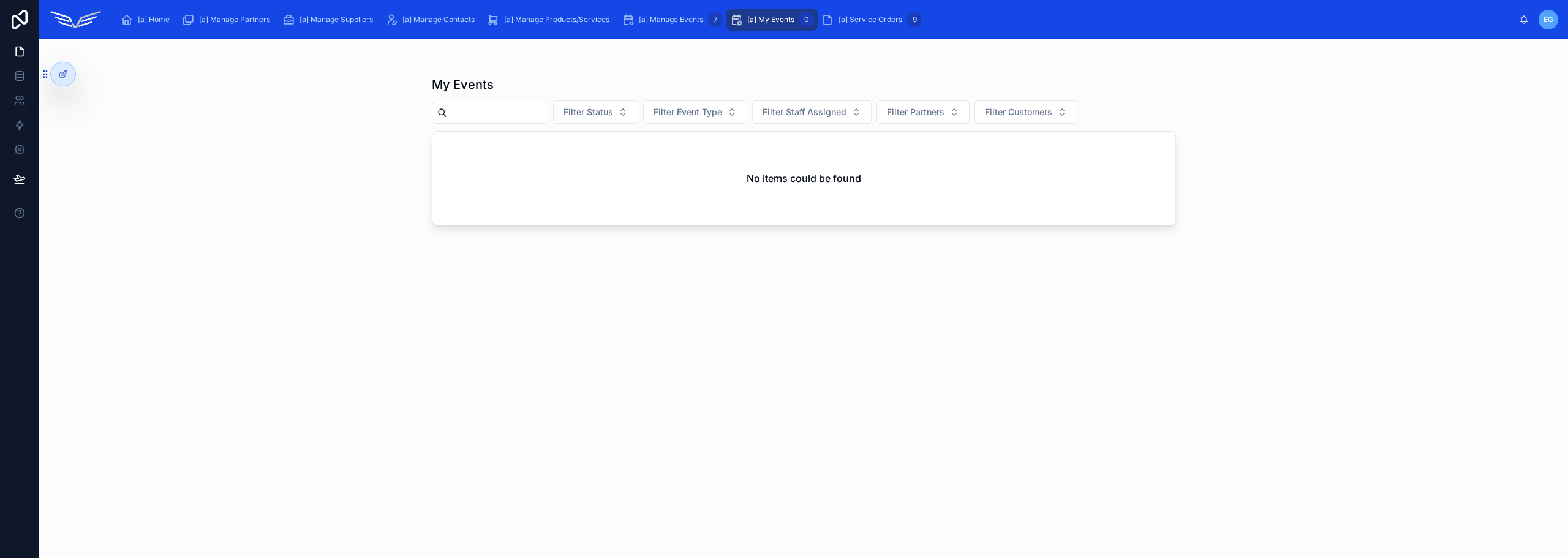
click at [1558, 15] on div "[a] Home [a] Manage Partners [a] Manage Suppliers [a] Manage Contacts [a] Manag…" at bounding box center [804, 19] width 1528 height 40
click at [1553, 19] on span "EG" at bounding box center [1548, 19] width 10 height 10
click at [1528, 22] on div "EG [PERSON_NAME]" at bounding box center [1539, 19] width 40 height 19
click at [1523, 22] on icon at bounding box center [1524, 19] width 7 height 5
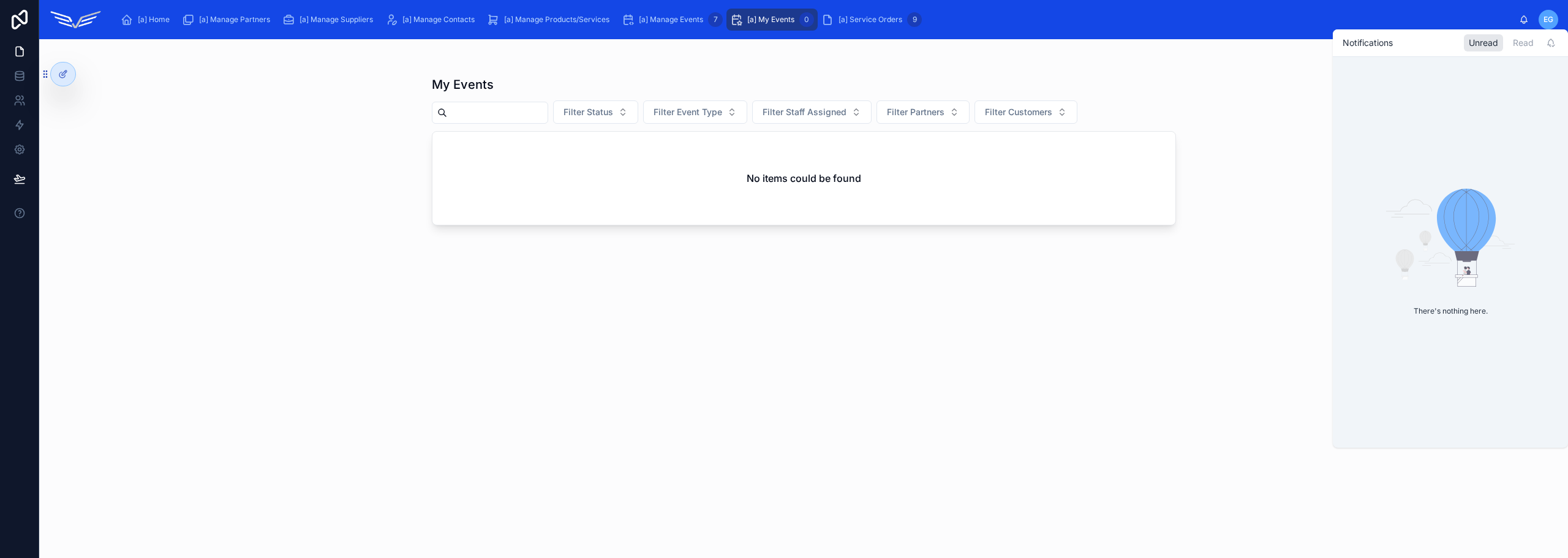
click at [1523, 22] on icon at bounding box center [1524, 19] width 7 height 5
click at [860, 16] on span "[a] Service Orders" at bounding box center [871, 19] width 64 height 10
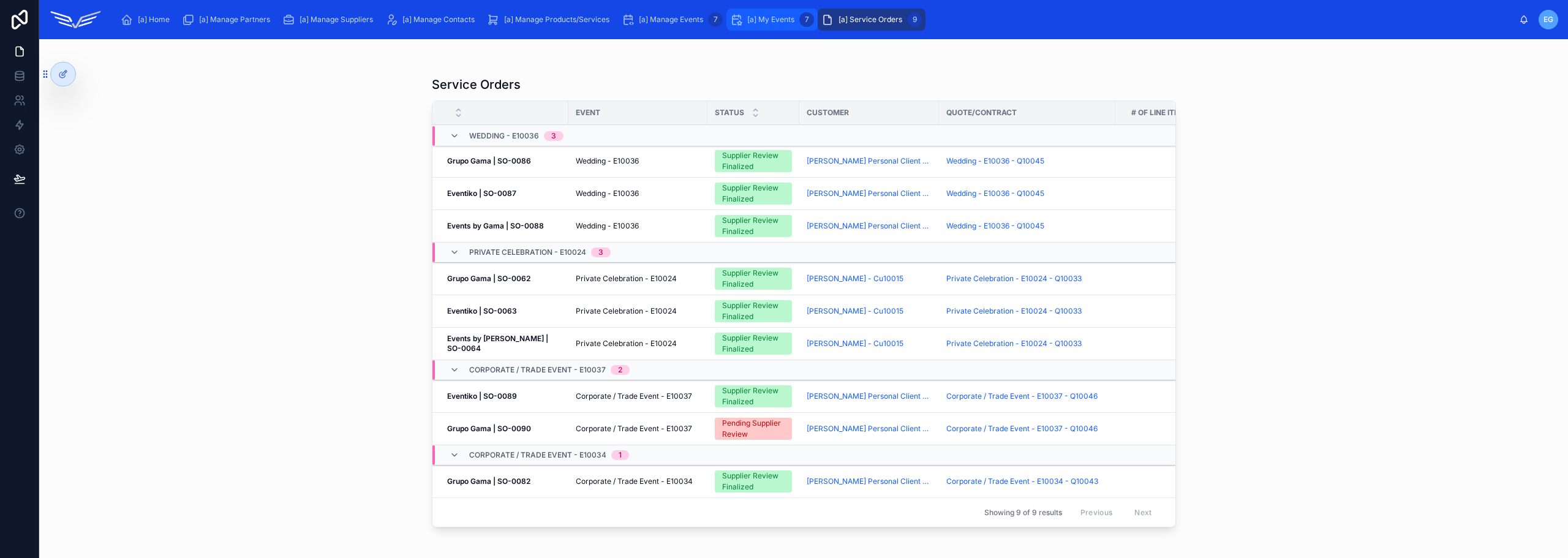
click at [763, 16] on span "[a] My Events" at bounding box center [770, 19] width 47 height 10
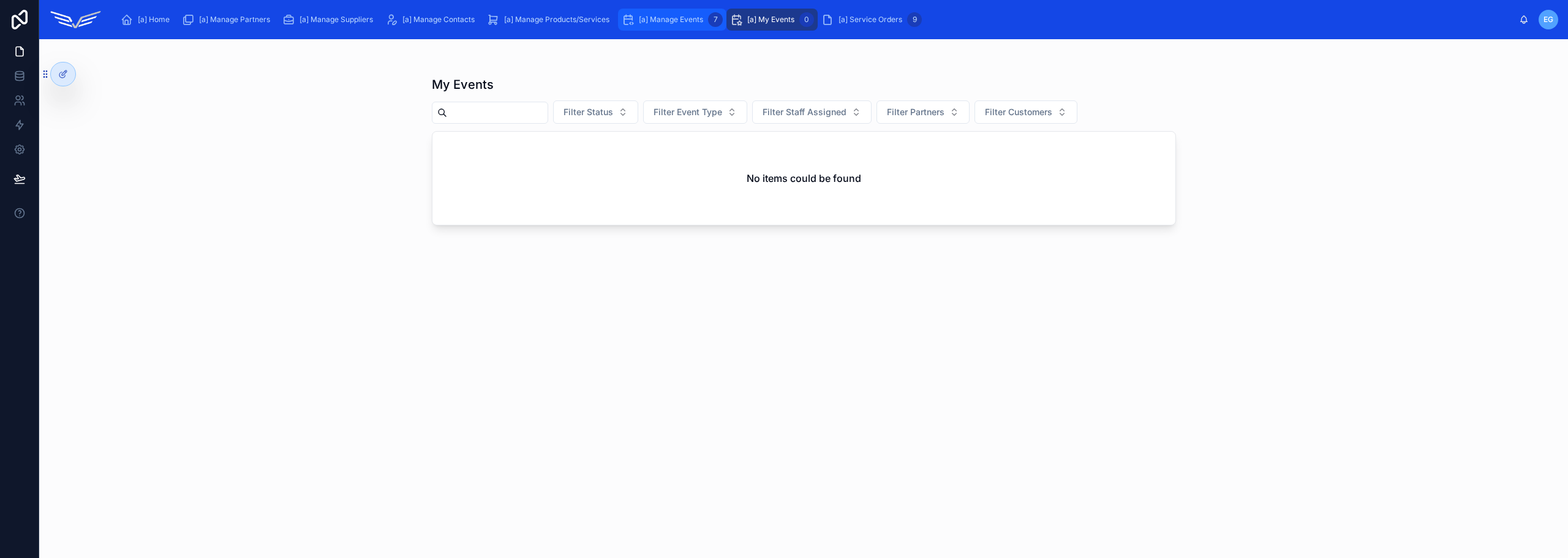
click at [671, 10] on div "[a] Manage Events 7" at bounding box center [672, 19] width 101 height 19
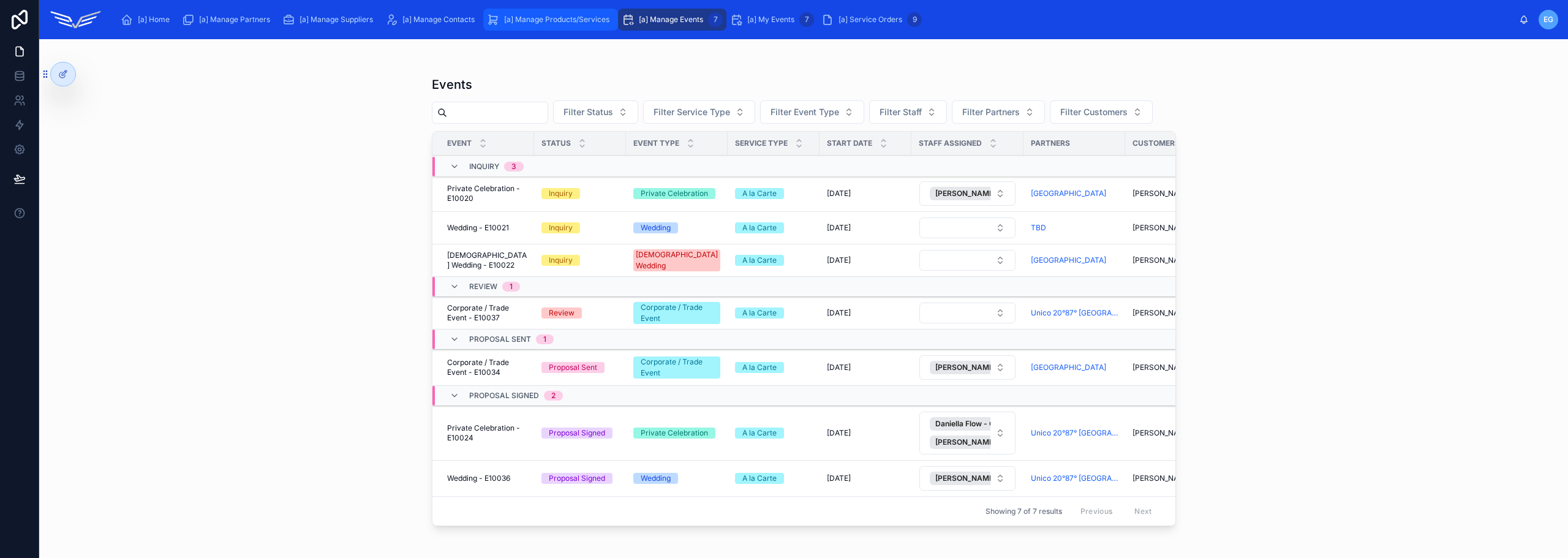
click at [569, 22] on span "[a] Manage Products/Services" at bounding box center [557, 19] width 106 height 10
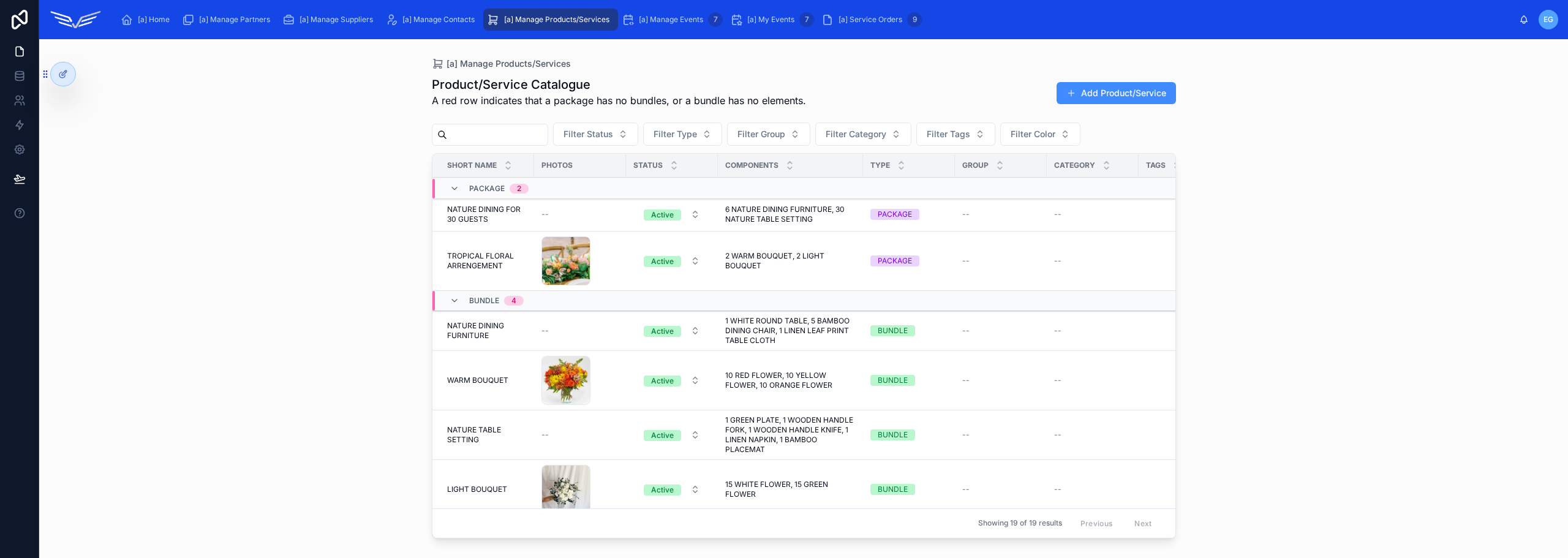
click at [1109, 99] on button "Add Product/Service" at bounding box center [1116, 93] width 119 height 22
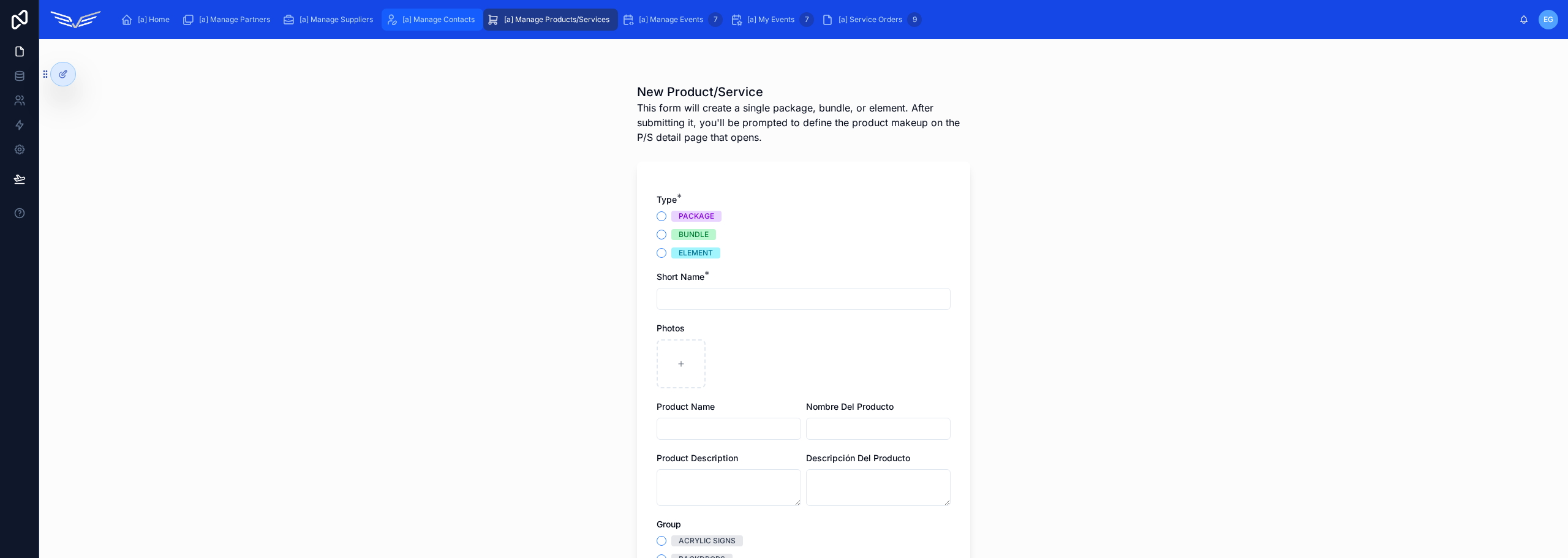
click at [445, 24] on span "[a] Manage Contacts" at bounding box center [438, 19] width 72 height 10
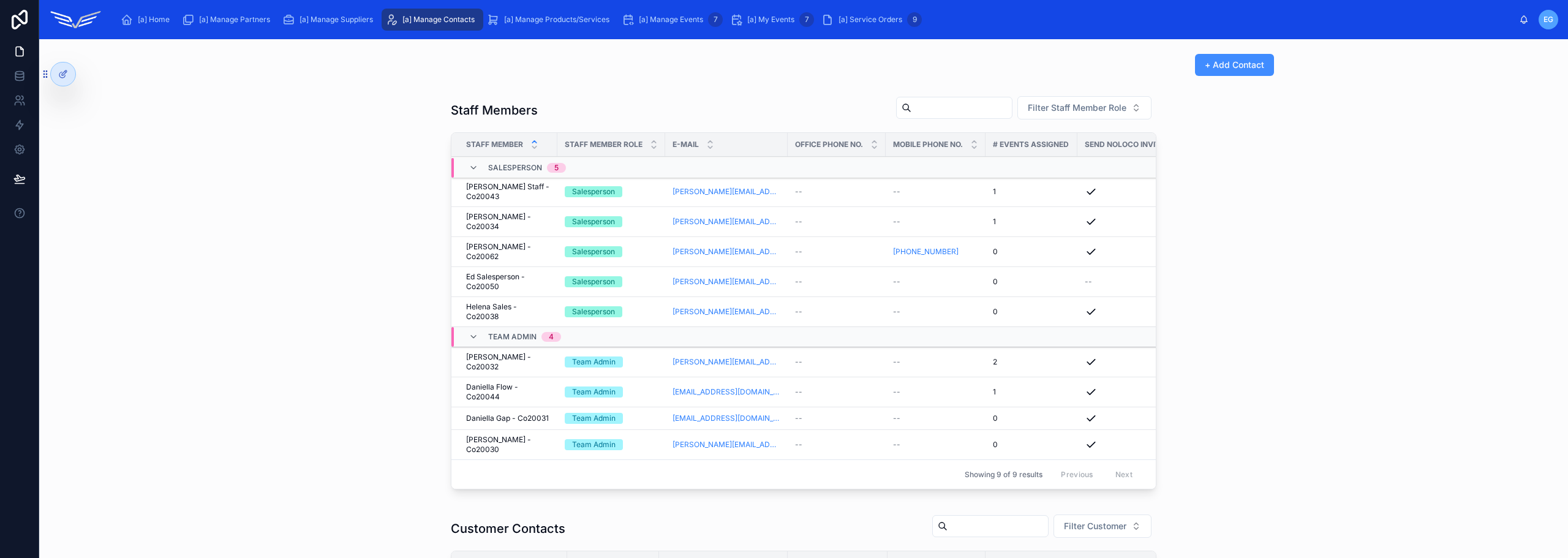
click at [1231, 64] on span "+ Add Contact" at bounding box center [1234, 65] width 60 height 12
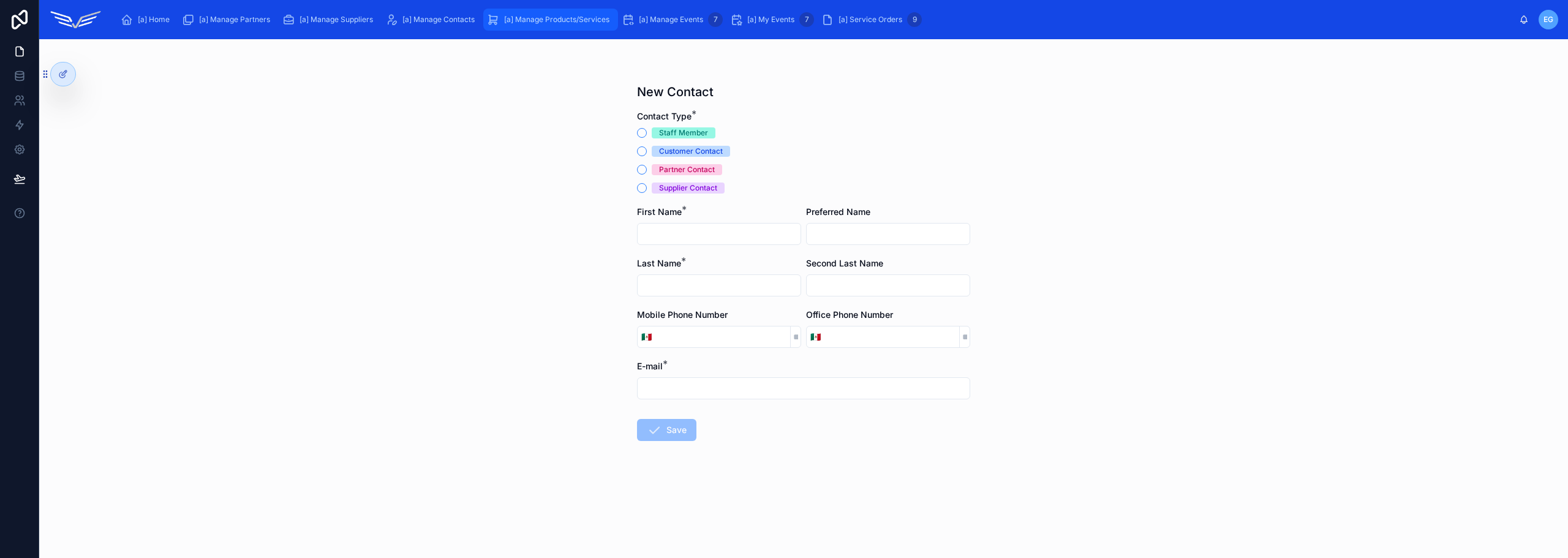
click at [536, 13] on div "[a] Manage Products/Services" at bounding box center [551, 19] width 127 height 19
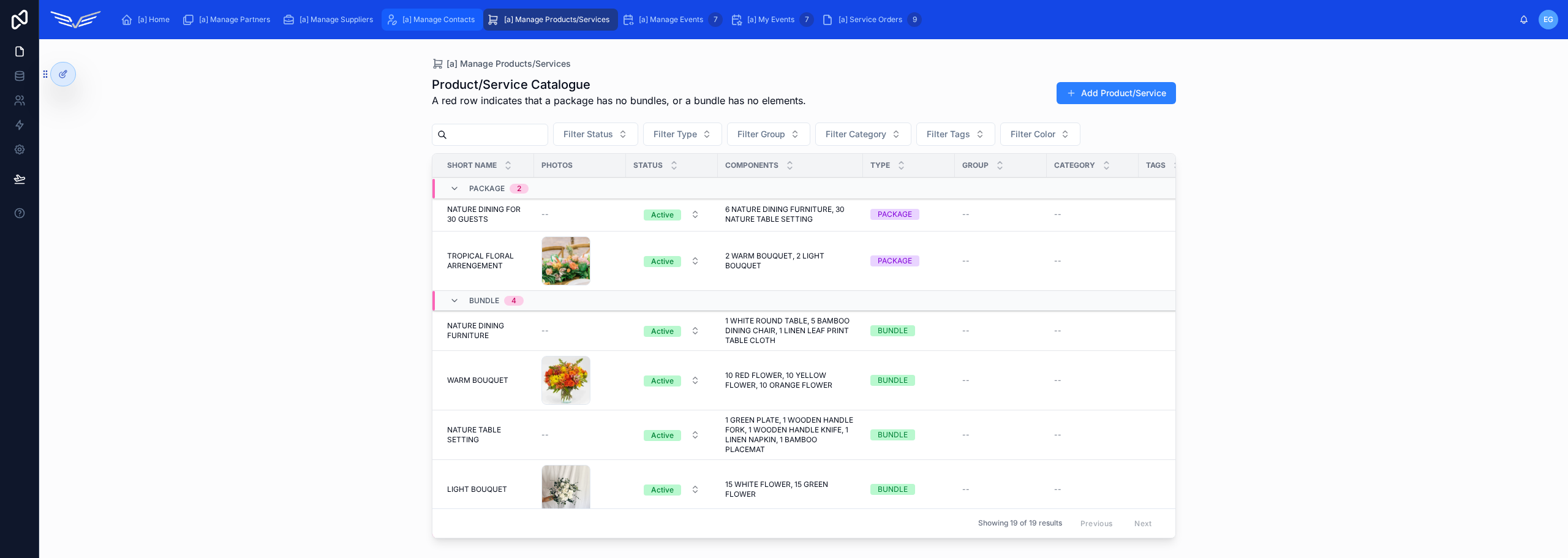
click at [442, 23] on span "[a] Manage Contacts" at bounding box center [438, 19] width 72 height 10
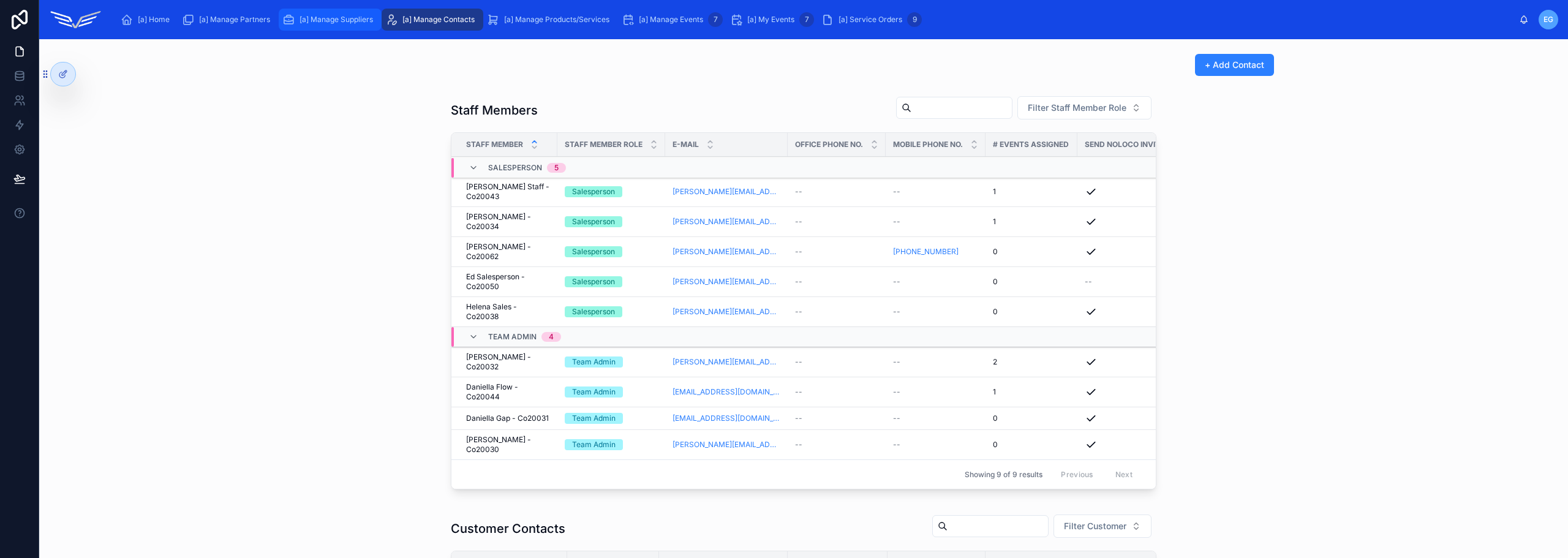
click at [313, 12] on div "[a] Manage Suppliers" at bounding box center [330, 19] width 95 height 19
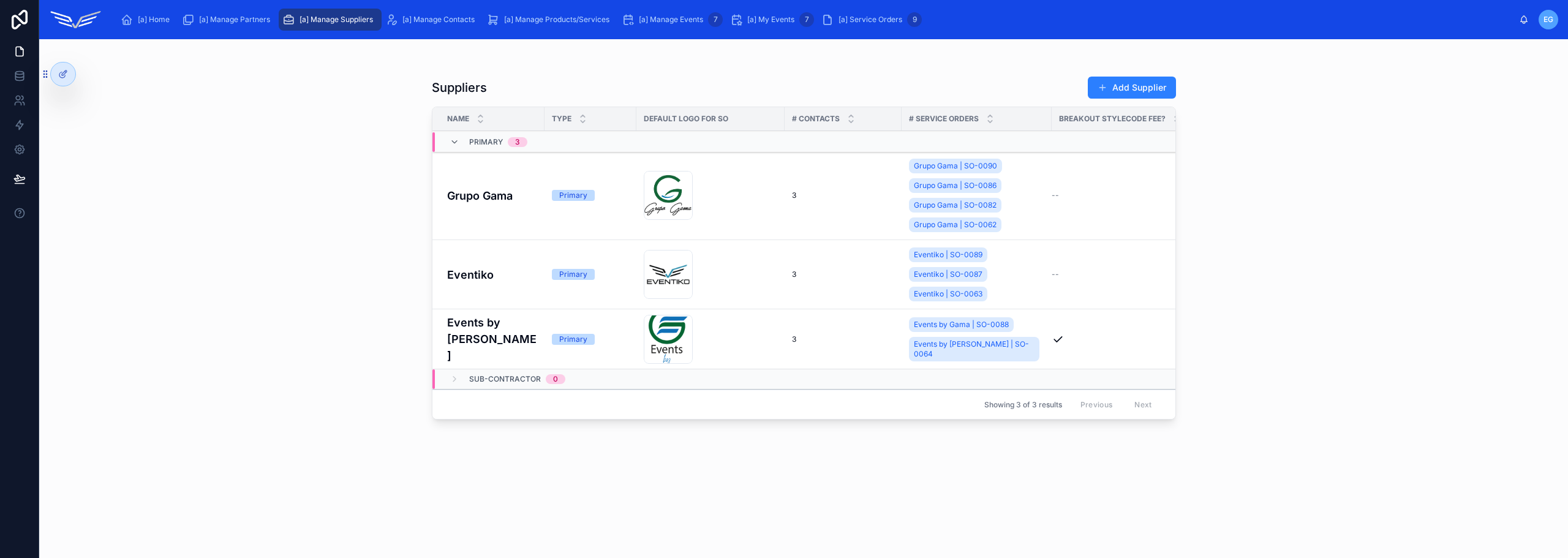
drag, startPoint x: 618, startPoint y: 418, endPoint x: 782, endPoint y: 419, distance: 164.0
click at [781, 419] on div "Name Type Default Logo For SO # Contacts # Service Orders Breakout StyleCoDe Fe…" at bounding box center [803, 263] width 742 height 312
click at [219, 12] on div "[a] Manage Partners" at bounding box center [228, 19] width 93 height 19
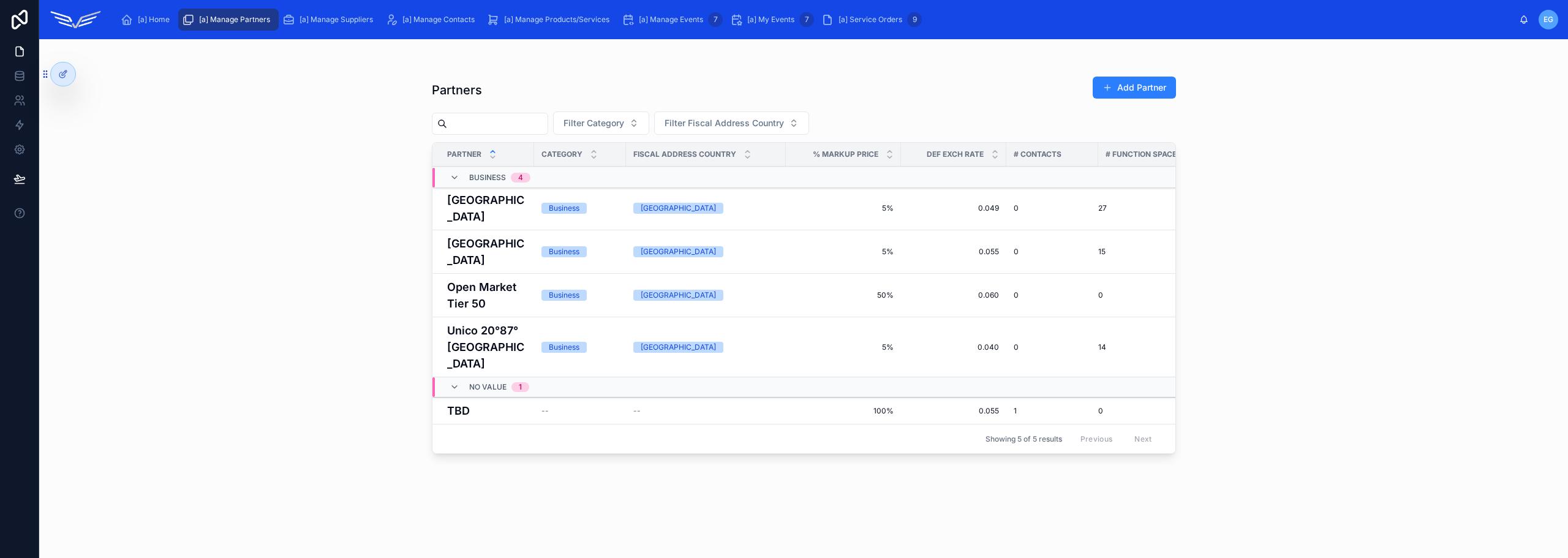
click at [878, 352] on span "5%" at bounding box center [843, 347] width 100 height 10
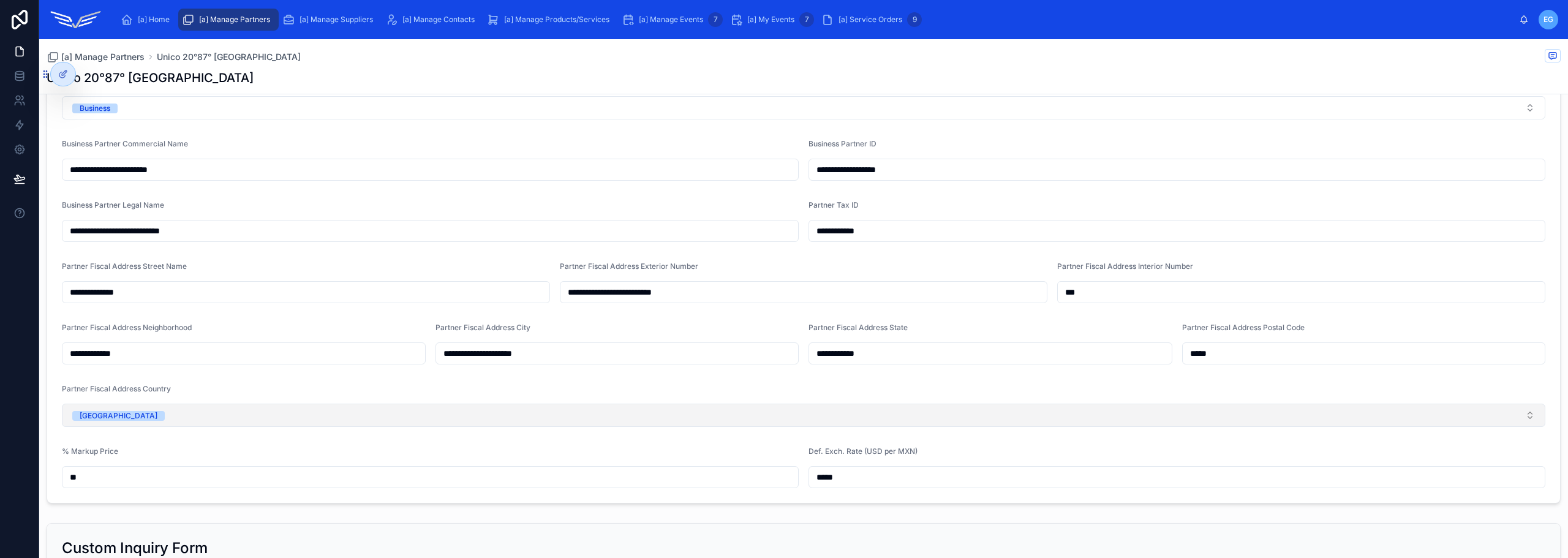
scroll to position [204, 0]
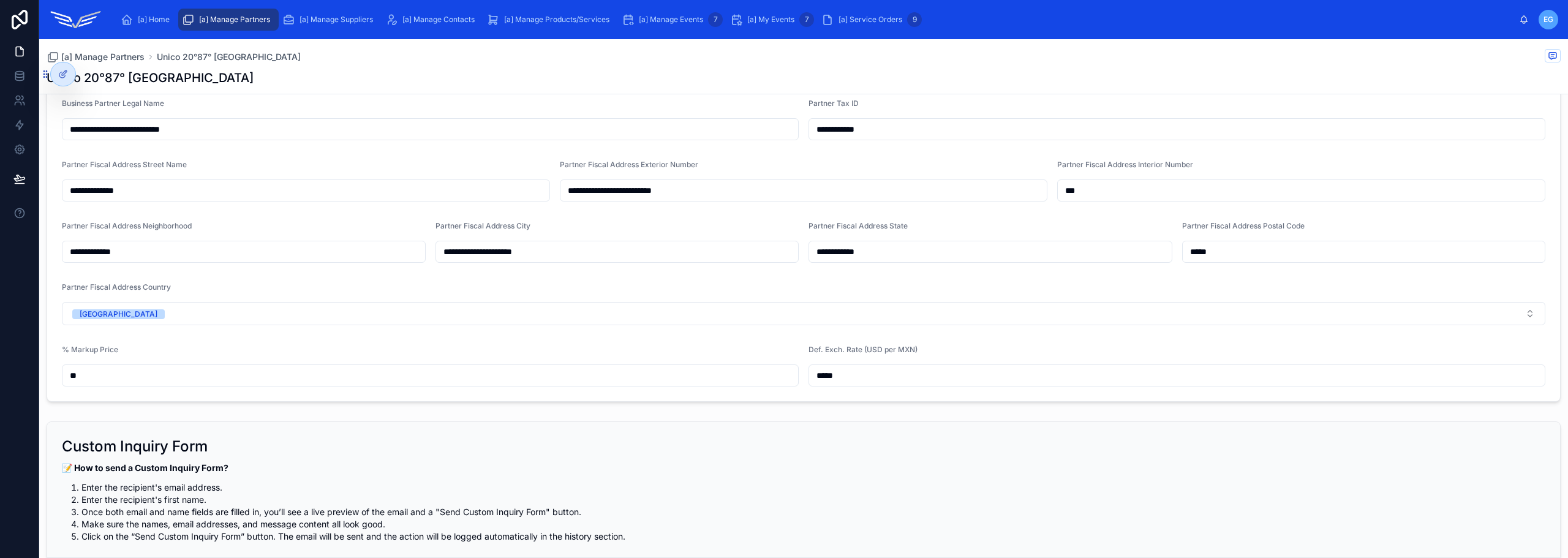
click at [144, 379] on input "**" at bounding box center [431, 376] width 736 height 17
click at [162, 13] on div "[a] Home" at bounding box center [147, 19] width 54 height 19
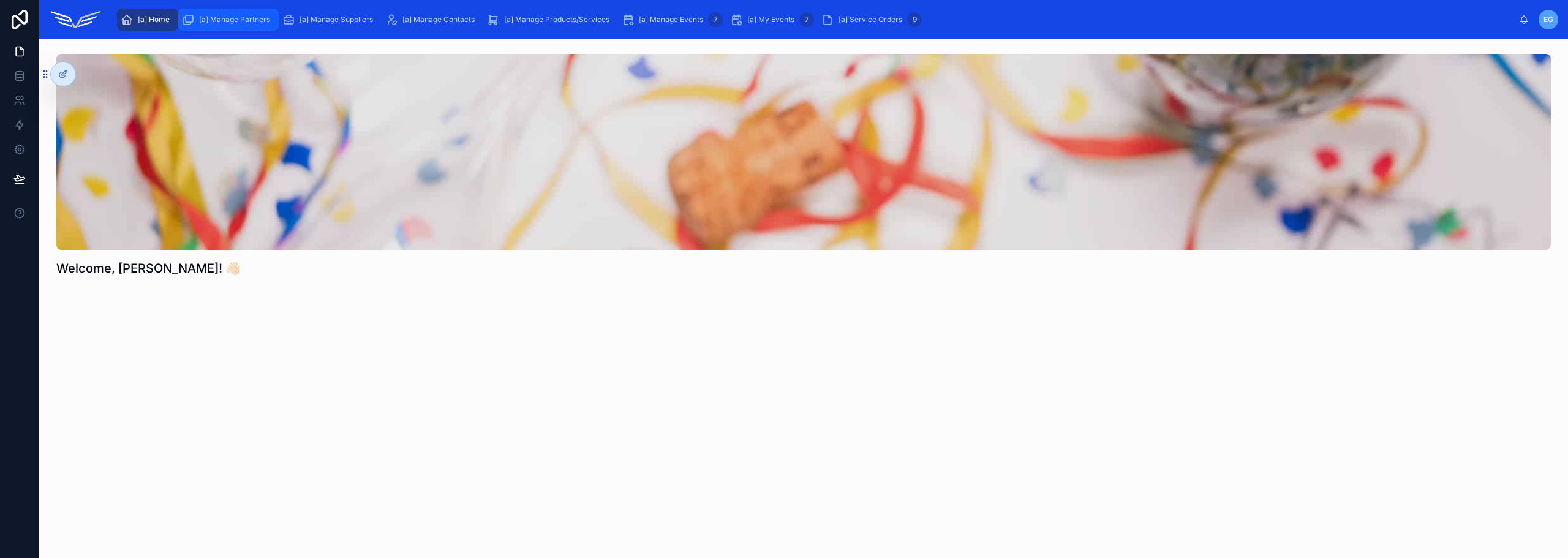
click at [246, 16] on span "[a] Manage Partners" at bounding box center [235, 19] width 71 height 10
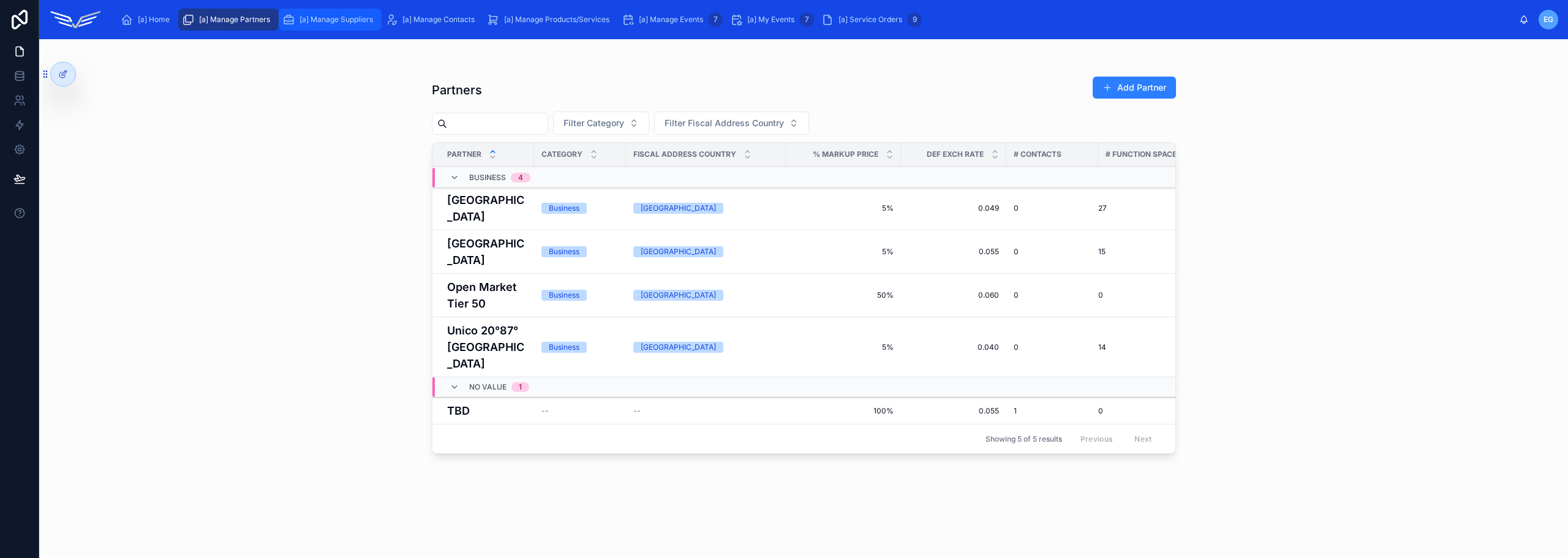
click at [333, 18] on span "[a] Manage Suppliers" at bounding box center [336, 19] width 74 height 10
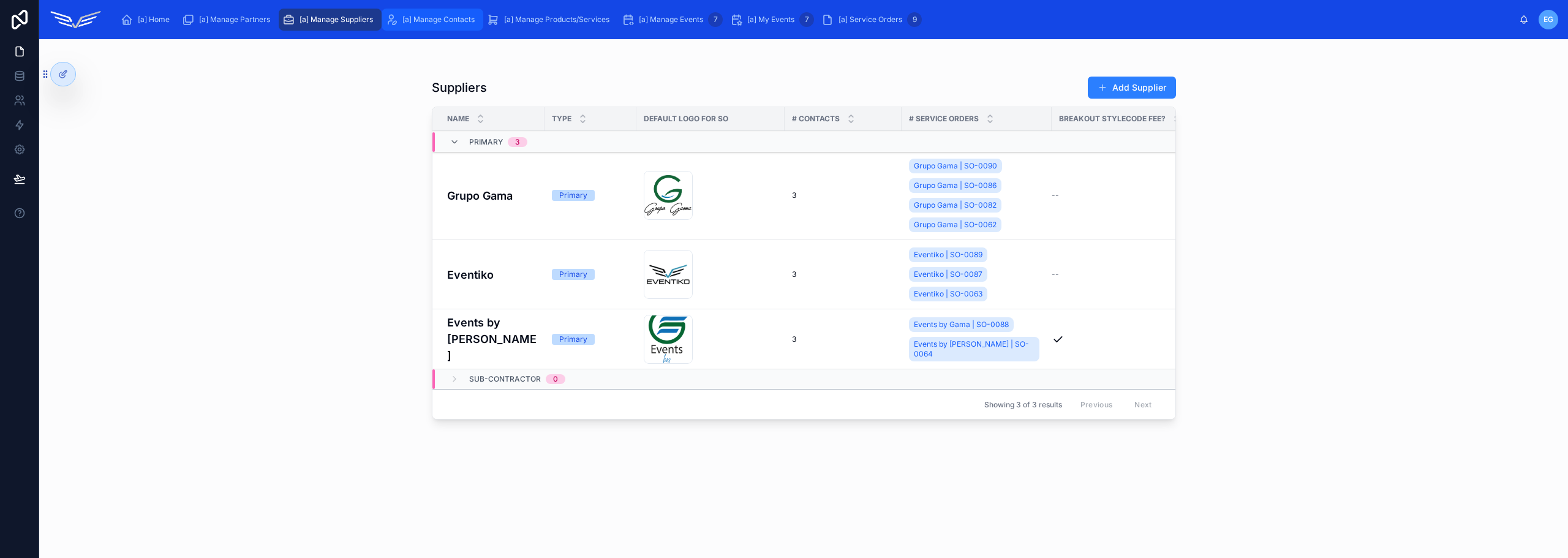
click at [449, 13] on div "[a] Manage Contacts" at bounding box center [432, 19] width 95 height 19
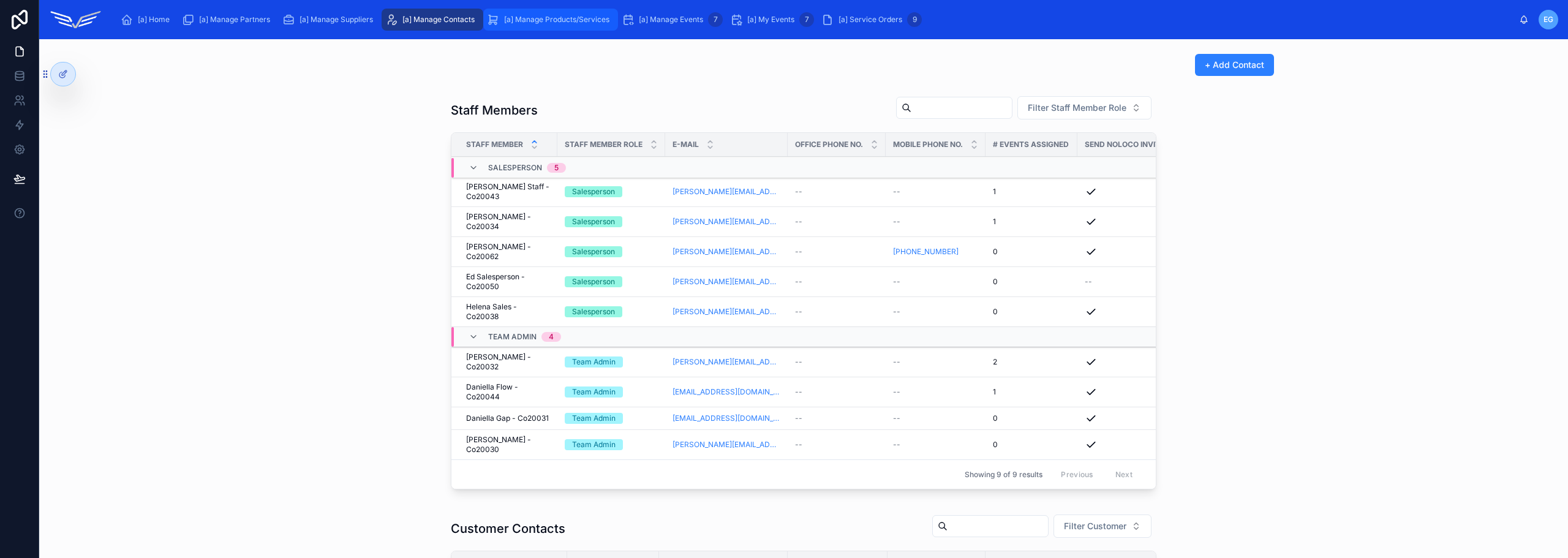
click at [569, 13] on div "[a] Manage Products/Services" at bounding box center [551, 19] width 127 height 19
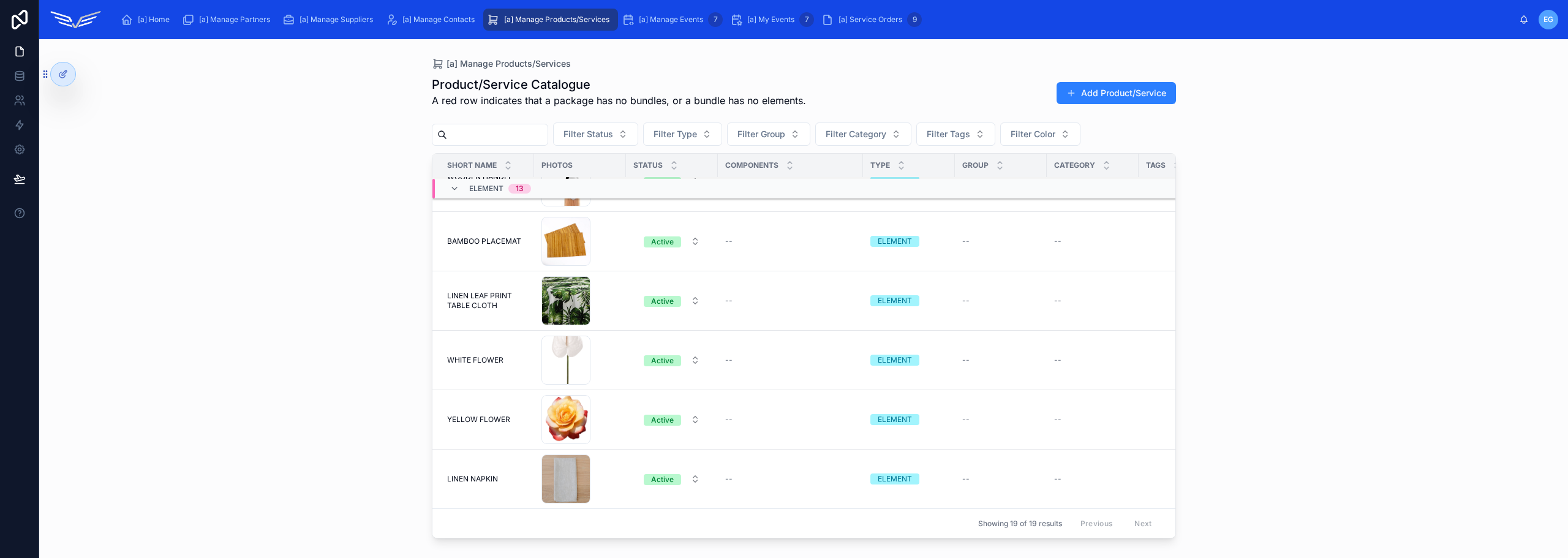
scroll to position [827, 0]
click at [650, 26] on div "[a] Manage Events 7" at bounding box center [672, 19] width 101 height 19
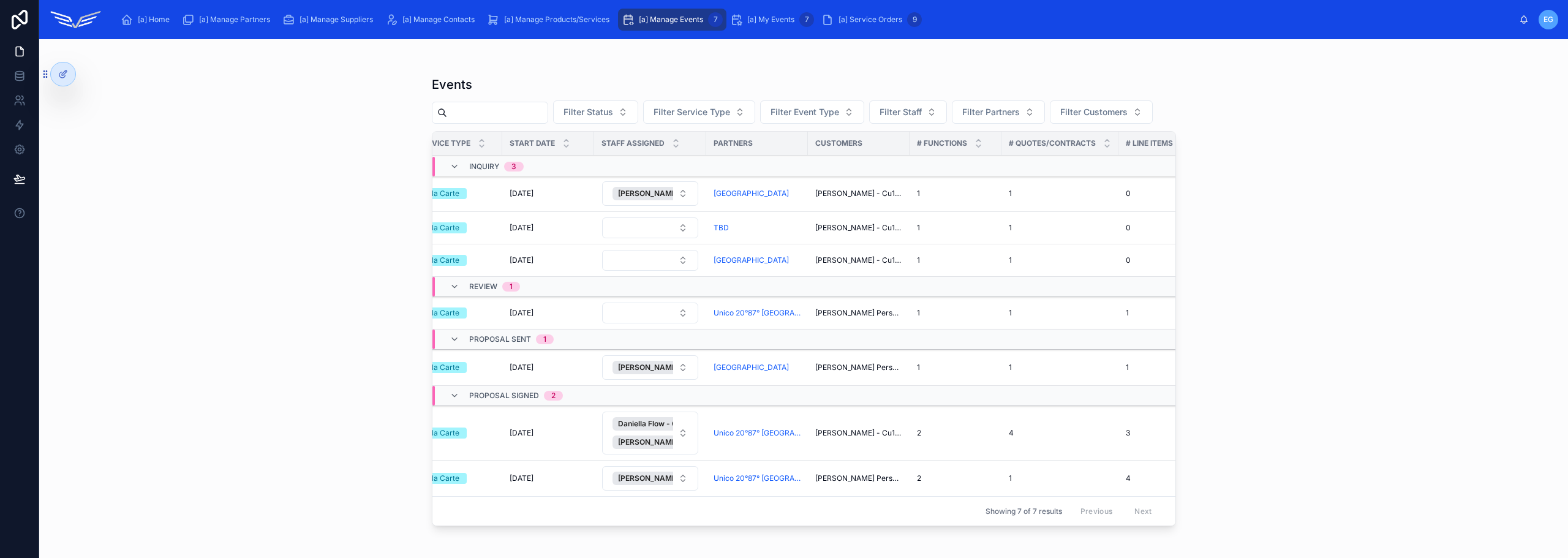
scroll to position [25, 443]
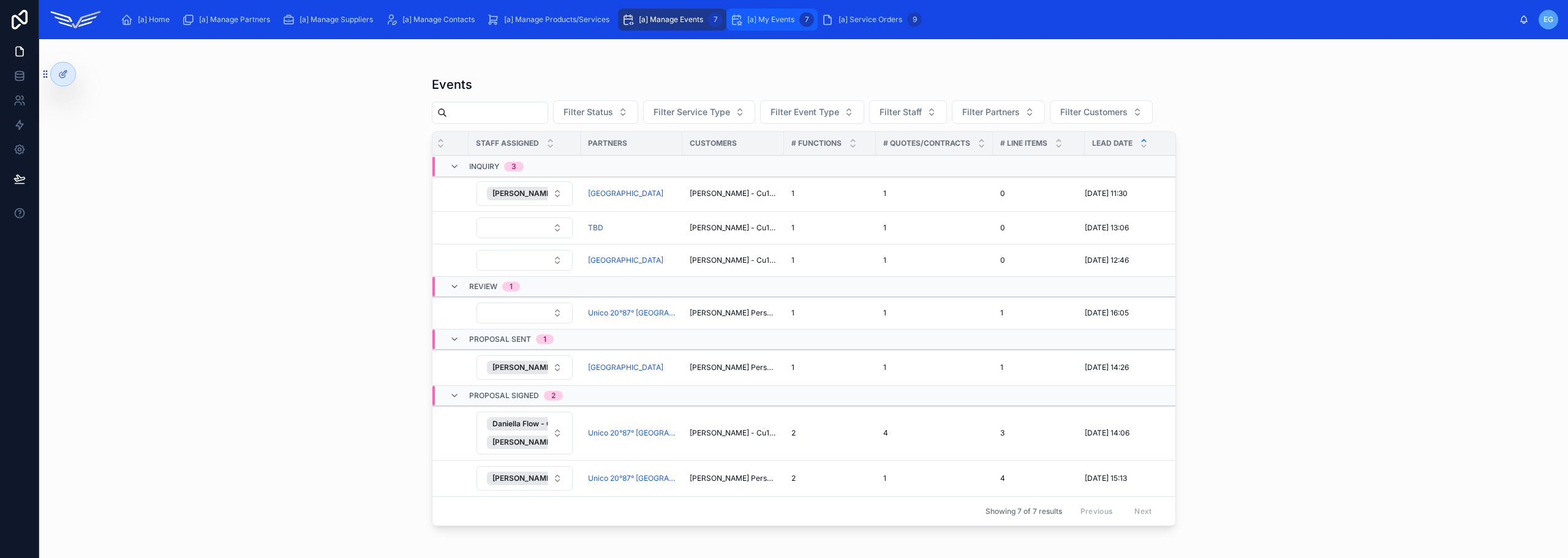
click at [766, 20] on span "[a] My Events" at bounding box center [770, 19] width 47 height 10
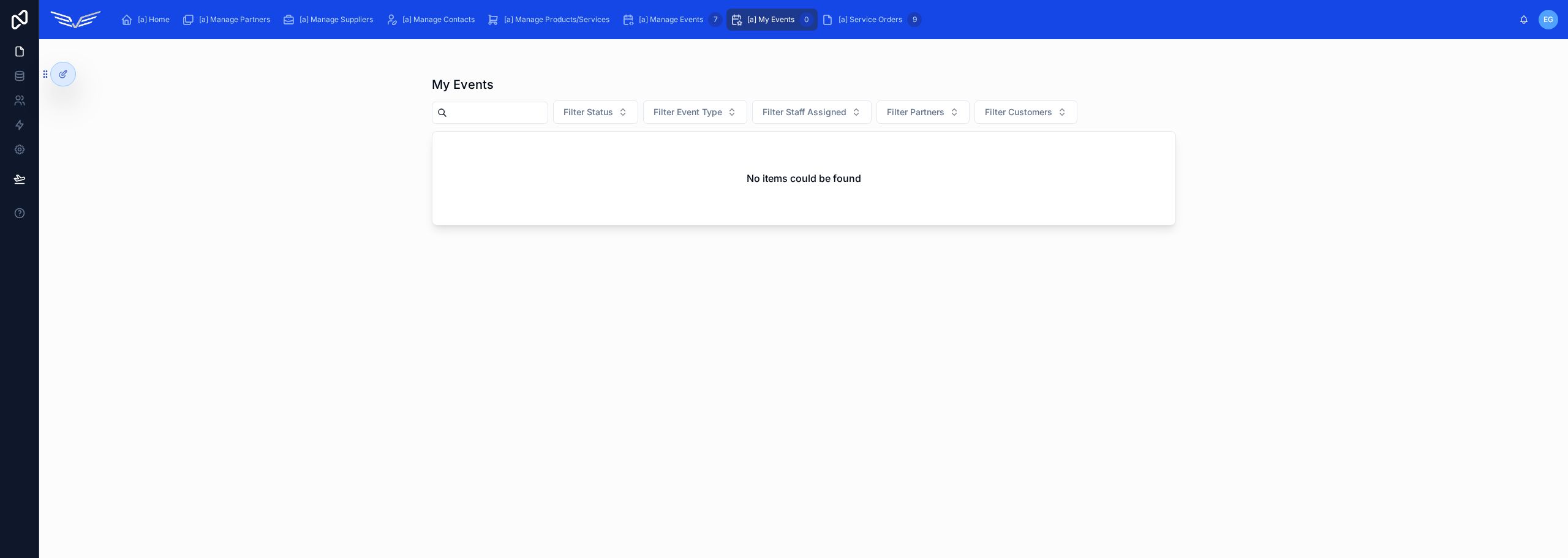
click at [548, 116] on input "text" at bounding box center [497, 113] width 100 height 17
click at [638, 113] on button "Filter Status" at bounding box center [596, 112] width 85 height 23
click at [738, 106] on button "Filter Event Type" at bounding box center [695, 112] width 104 height 23
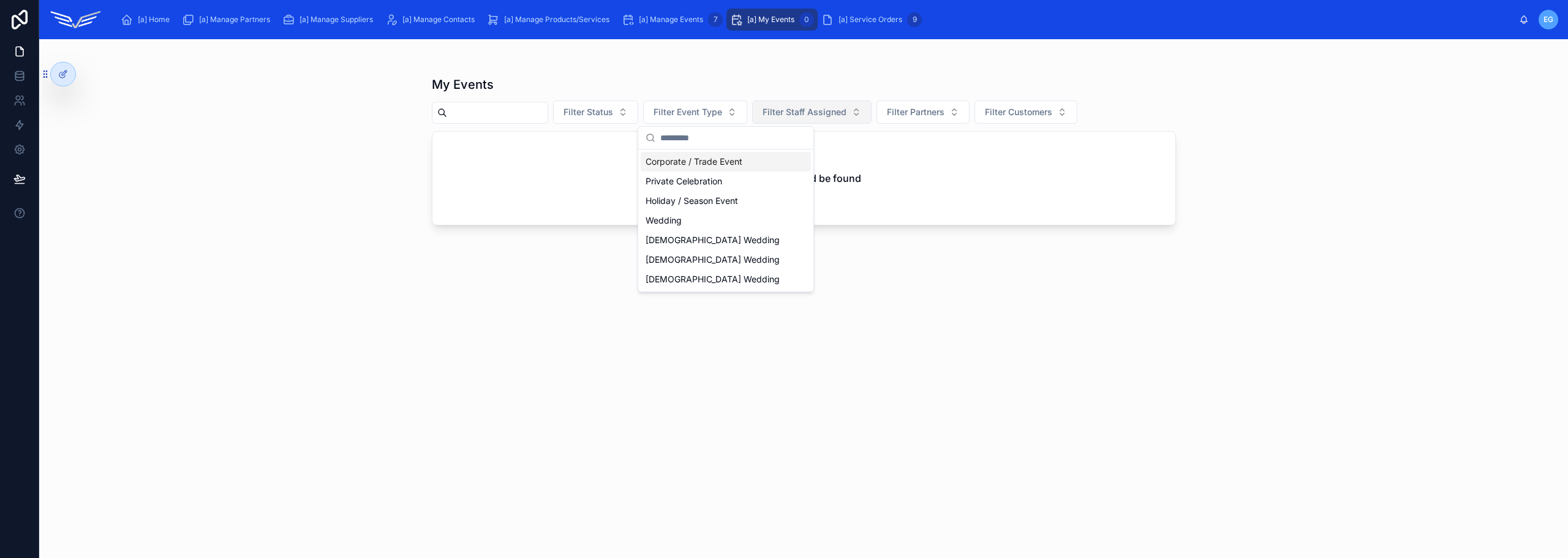
click at [829, 108] on span "Filter Staff Assigned" at bounding box center [805, 113] width 84 height 12
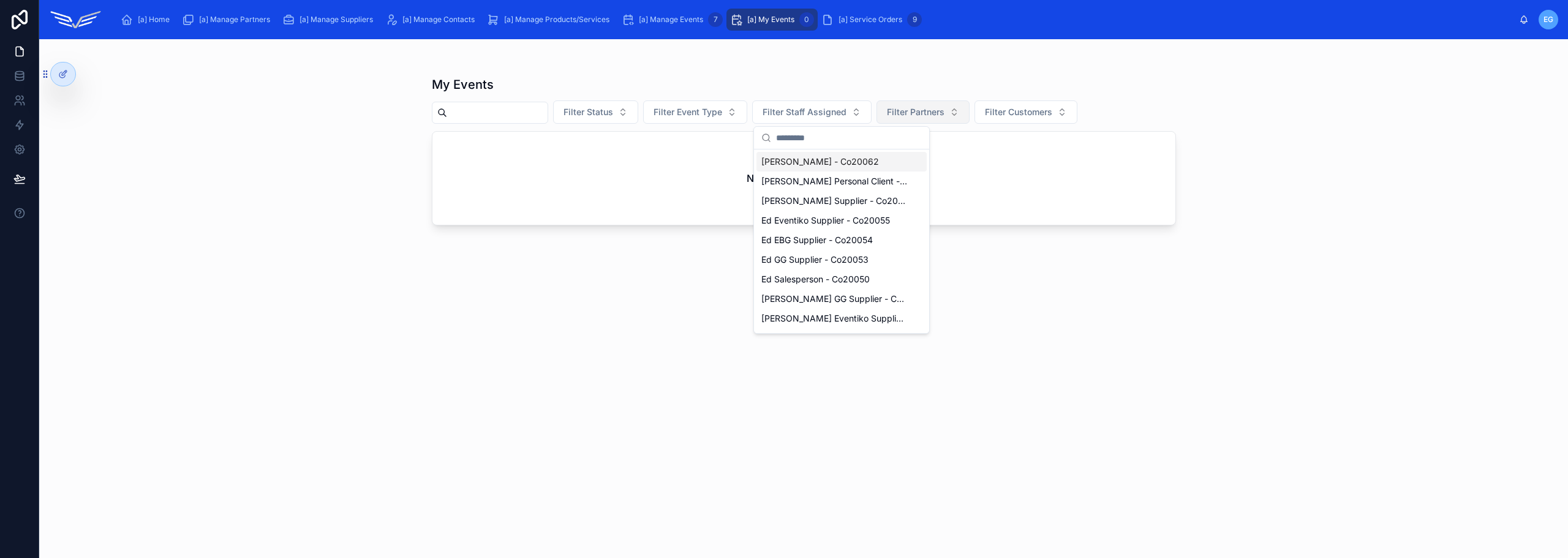
click at [944, 113] on span "Filter Partners" at bounding box center [916, 113] width 57 height 12
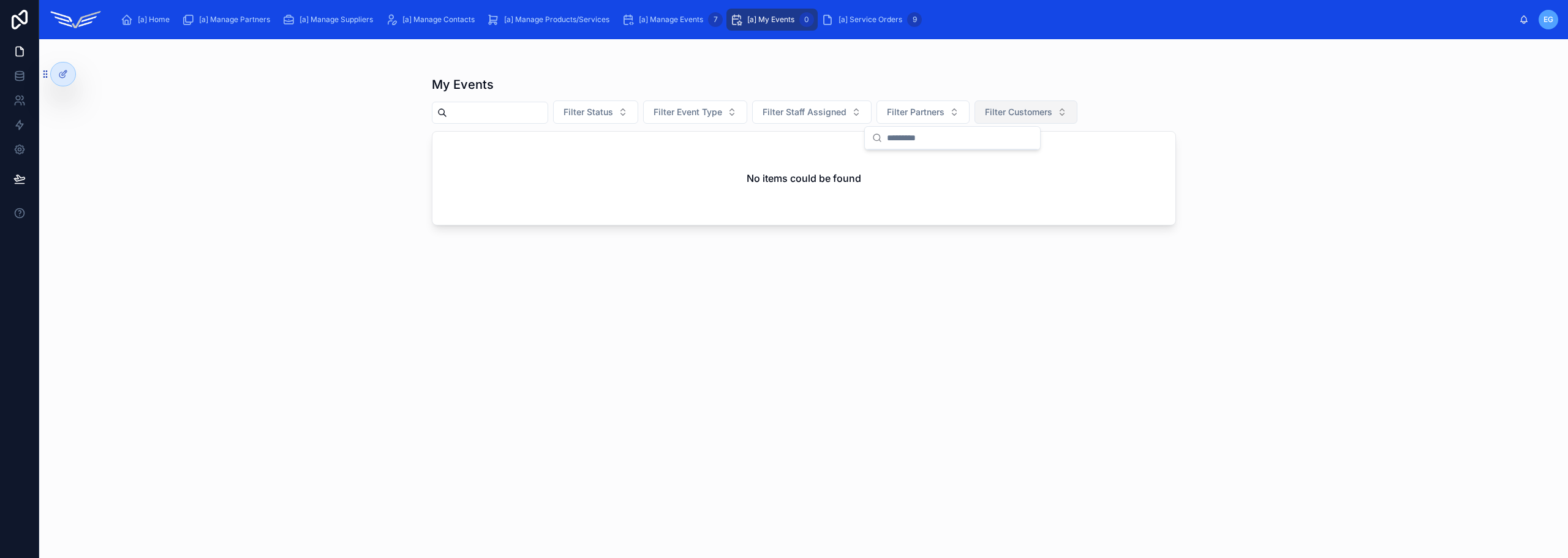
click at [1047, 109] on span "Filter Customers" at bounding box center [1018, 113] width 67 height 12
click at [1205, 64] on div "My Events Filter Status Filter Event Type Filter Staff Assigned Filter Partners…" at bounding box center [804, 299] width 1528 height 519
click at [854, 20] on span "[a] Service Orders" at bounding box center [871, 19] width 64 height 10
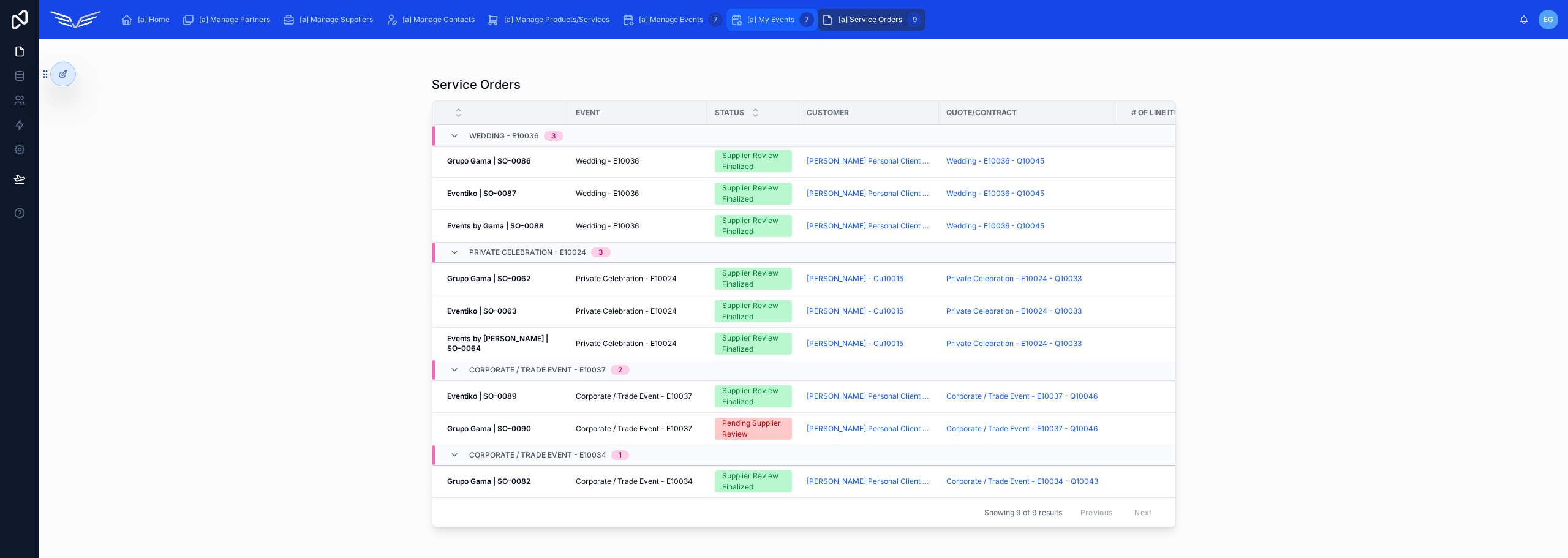
click at [761, 23] on span "[a] My Events" at bounding box center [770, 19] width 47 height 10
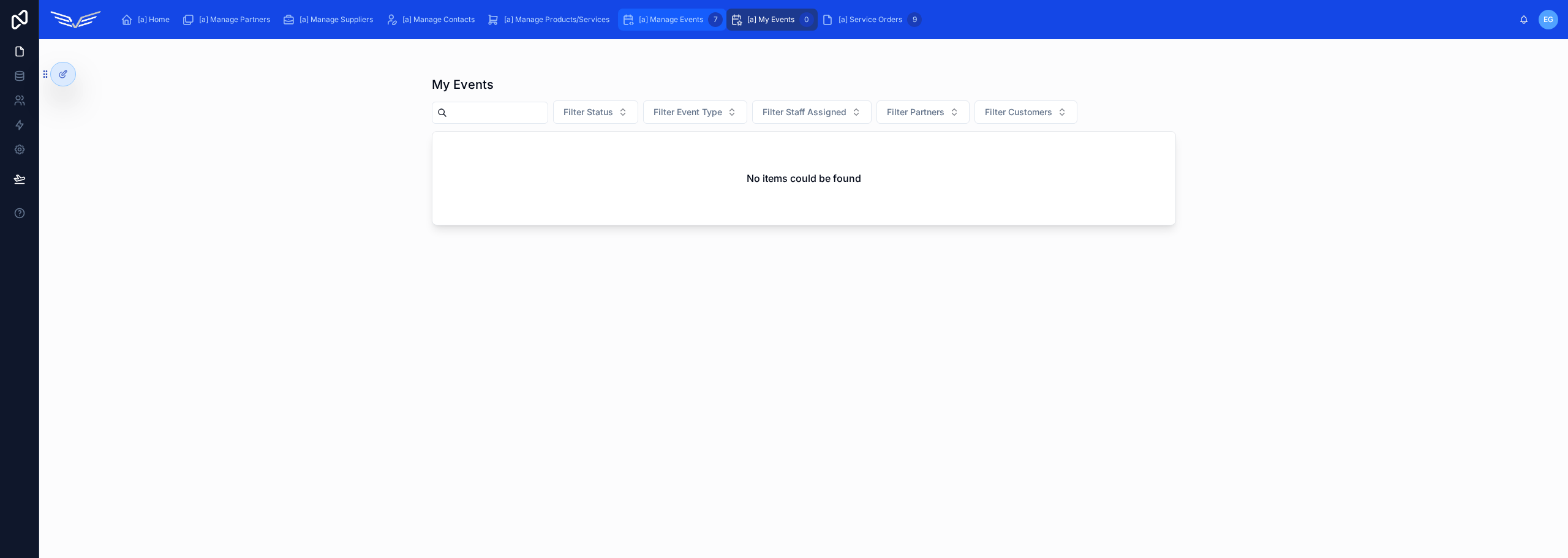
click at [673, 19] on span "[a] Manage Events" at bounding box center [670, 19] width 64 height 10
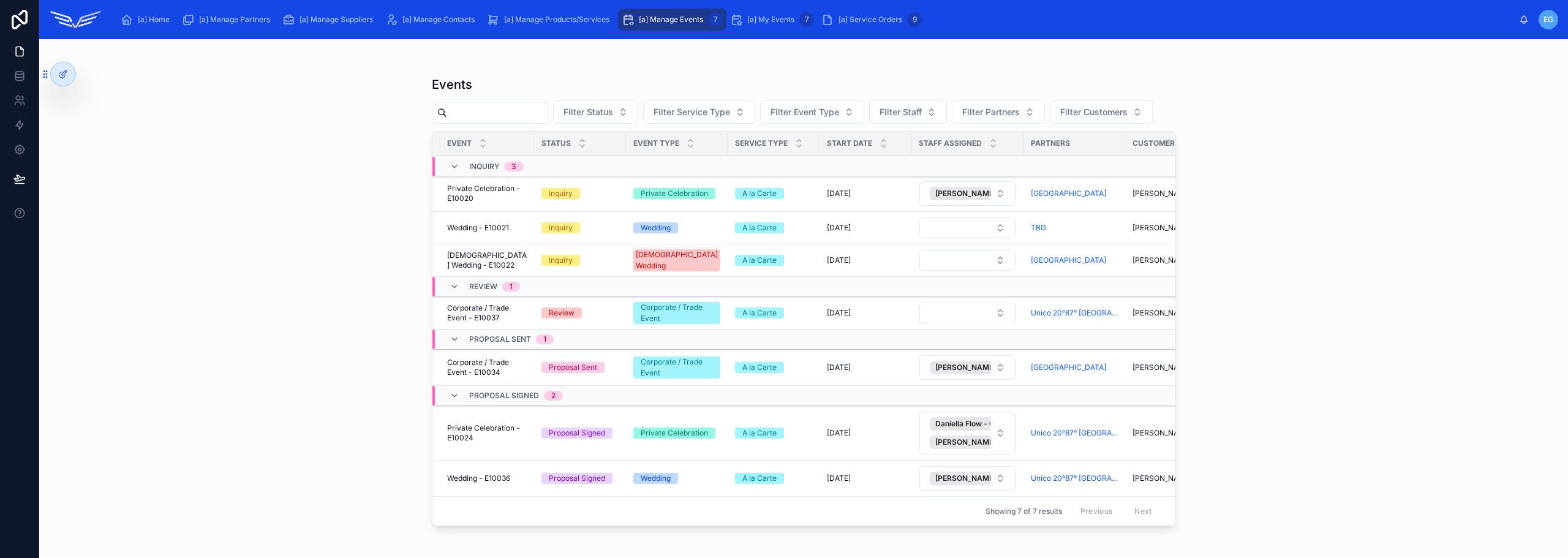
click at [571, 14] on div "[a] Manage Products/Services" at bounding box center [551, 19] width 127 height 19
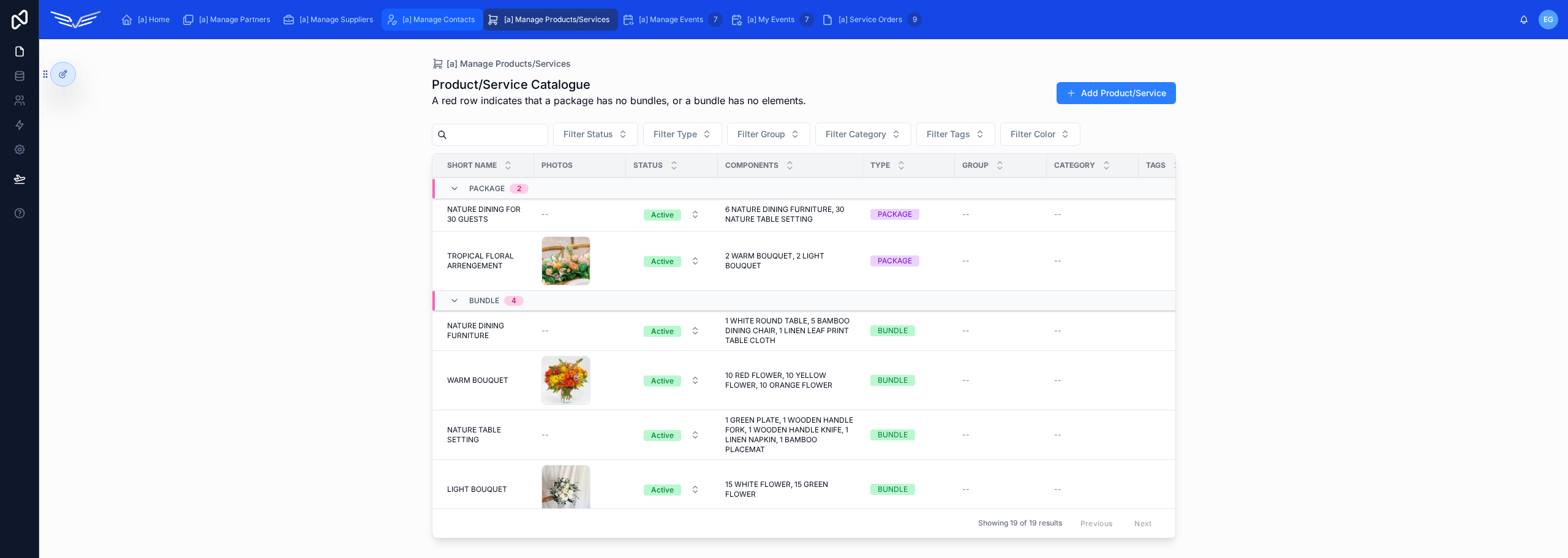
click at [436, 23] on span "[a] Manage Contacts" at bounding box center [438, 19] width 72 height 10
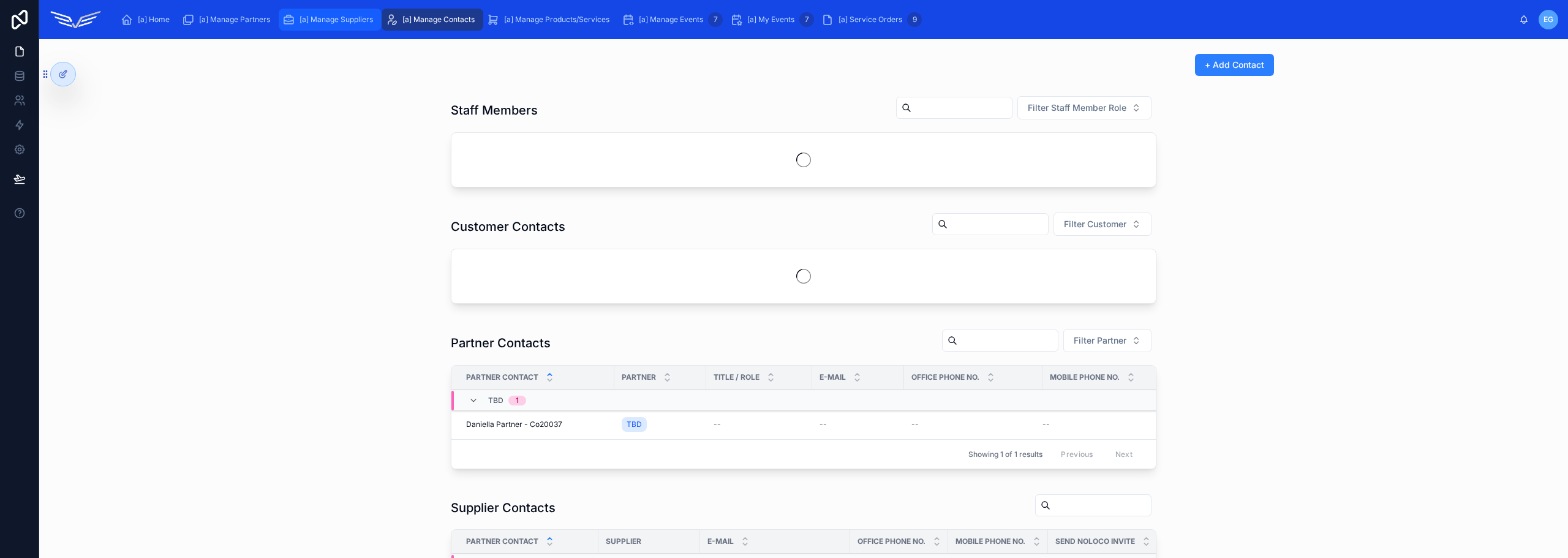
click at [332, 16] on span "[a] Manage Suppliers" at bounding box center [336, 19] width 74 height 10
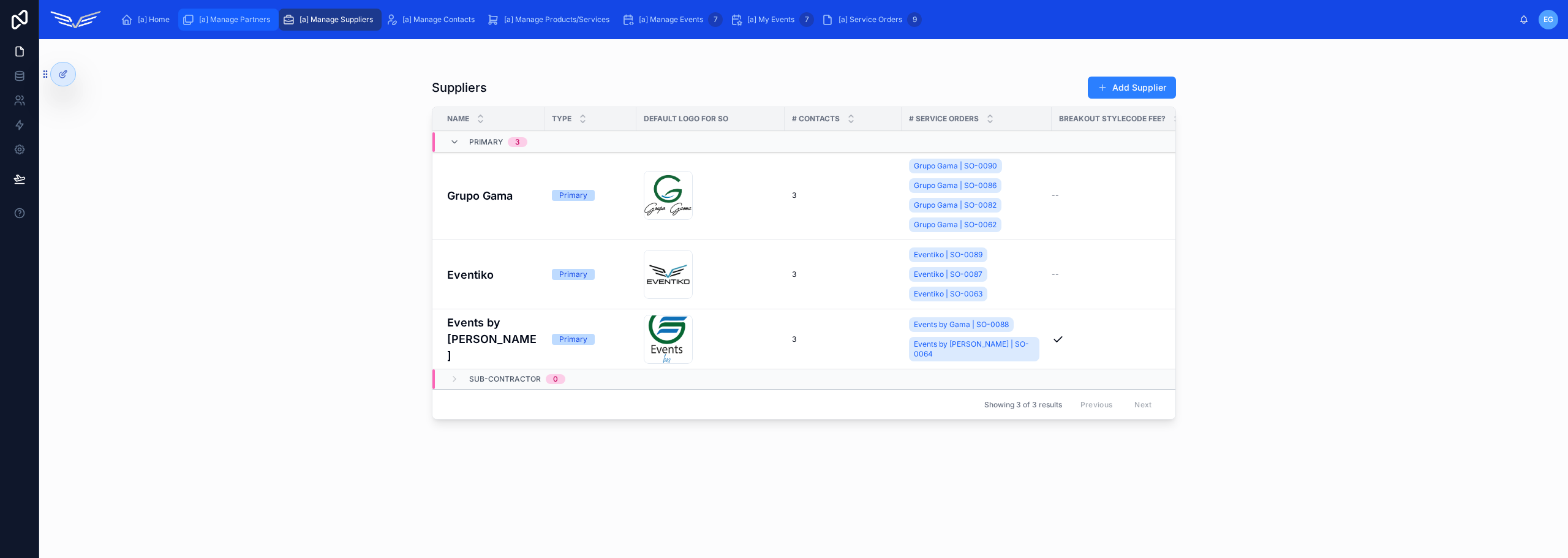
click at [206, 16] on span "[a] Manage Partners" at bounding box center [235, 19] width 71 height 10
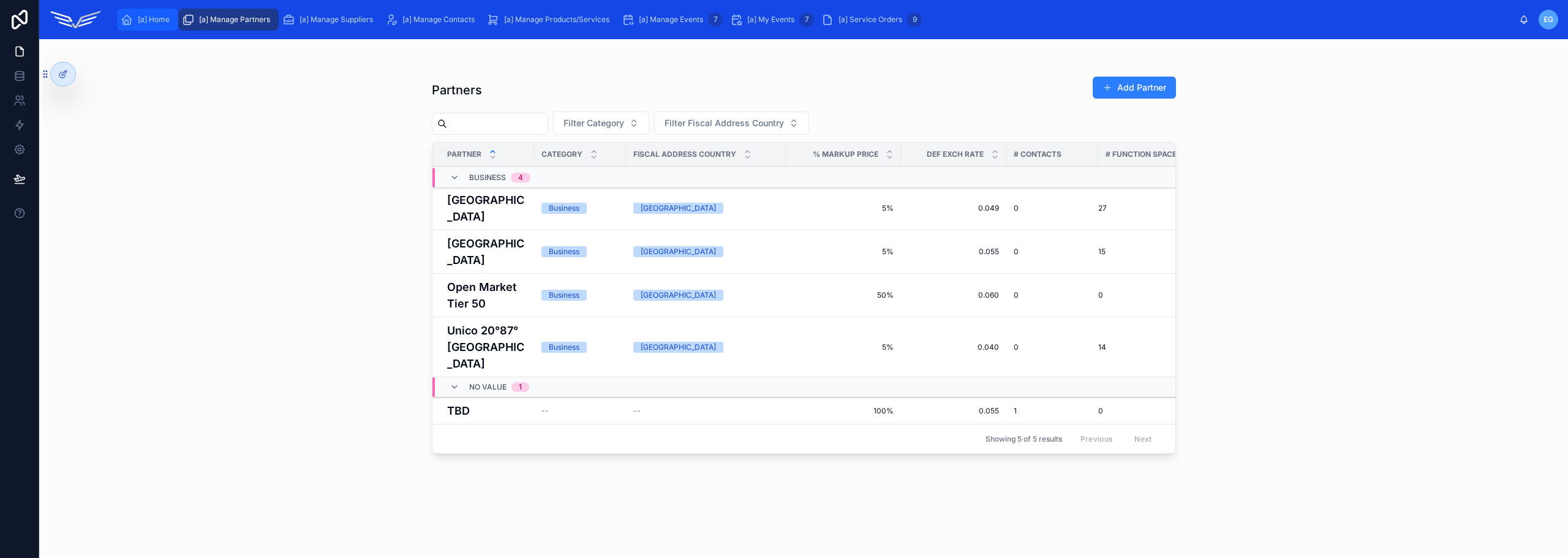
click at [131, 21] on icon "scrollable content" at bounding box center [126, 19] width 12 height 12
